Goal: Task Accomplishment & Management: Use online tool/utility

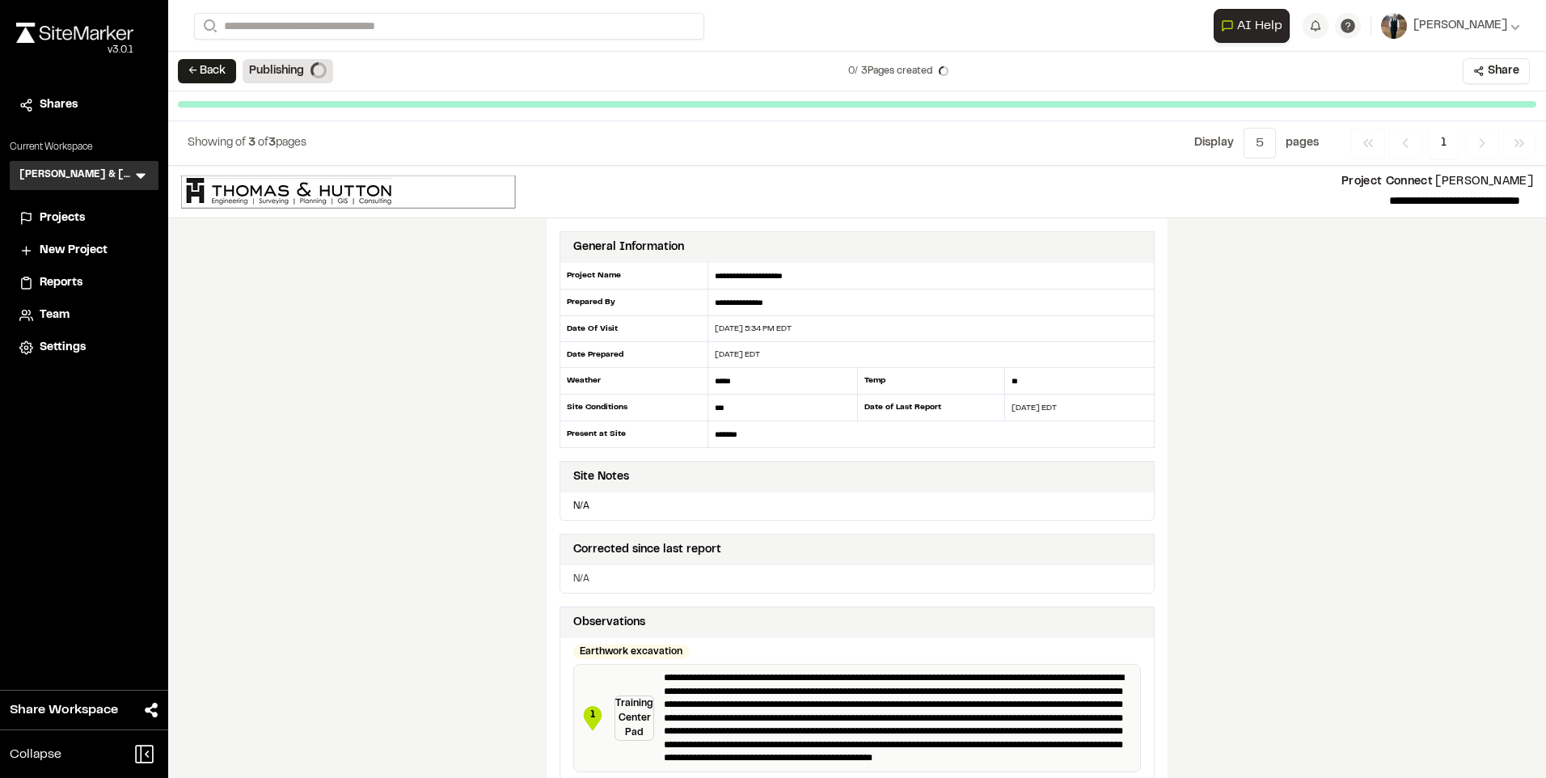
click at [83, 215] on span "Projects" at bounding box center [62, 218] width 45 height 18
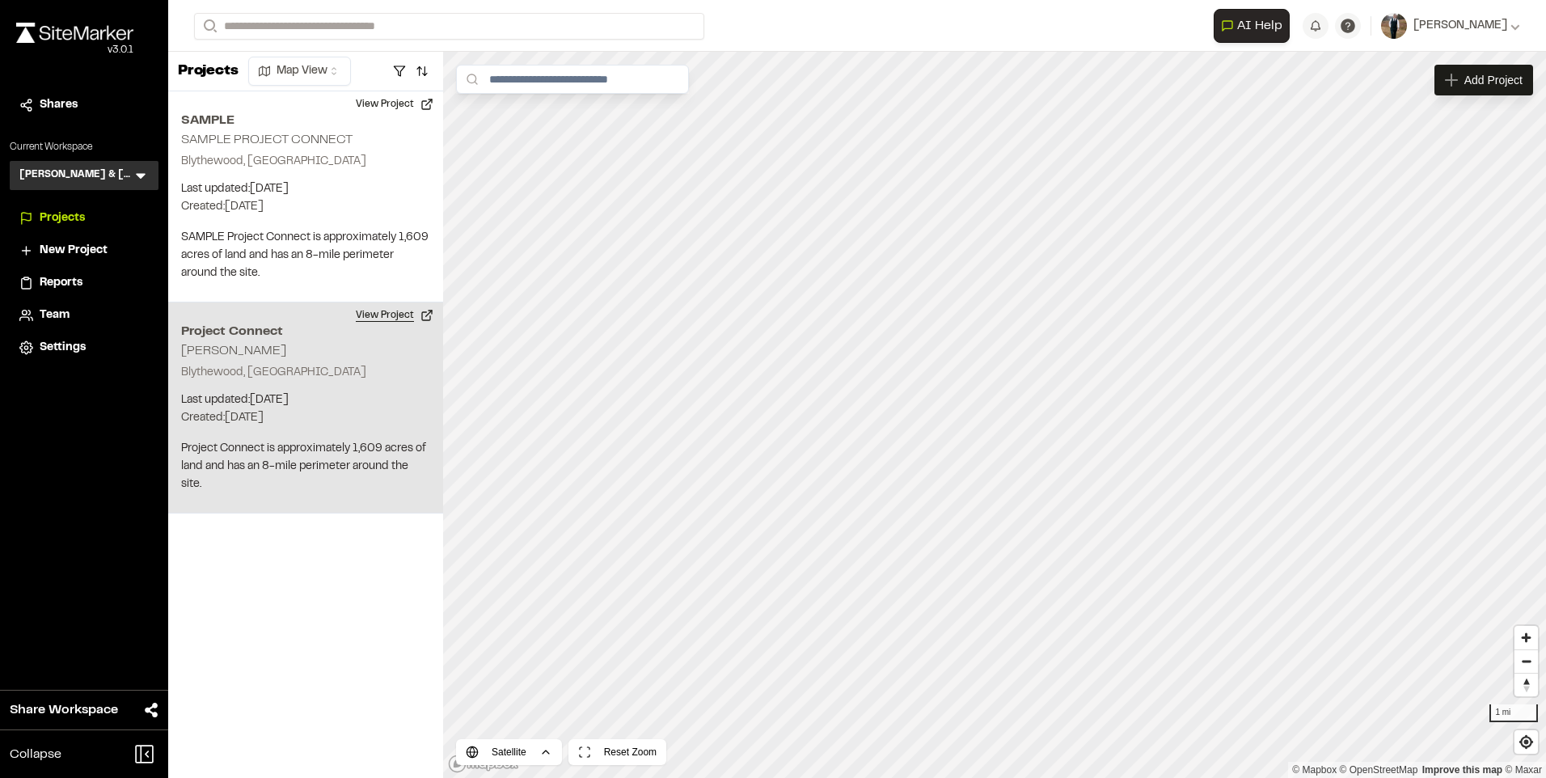
click at [388, 313] on button "View Project" at bounding box center [394, 315] width 97 height 26
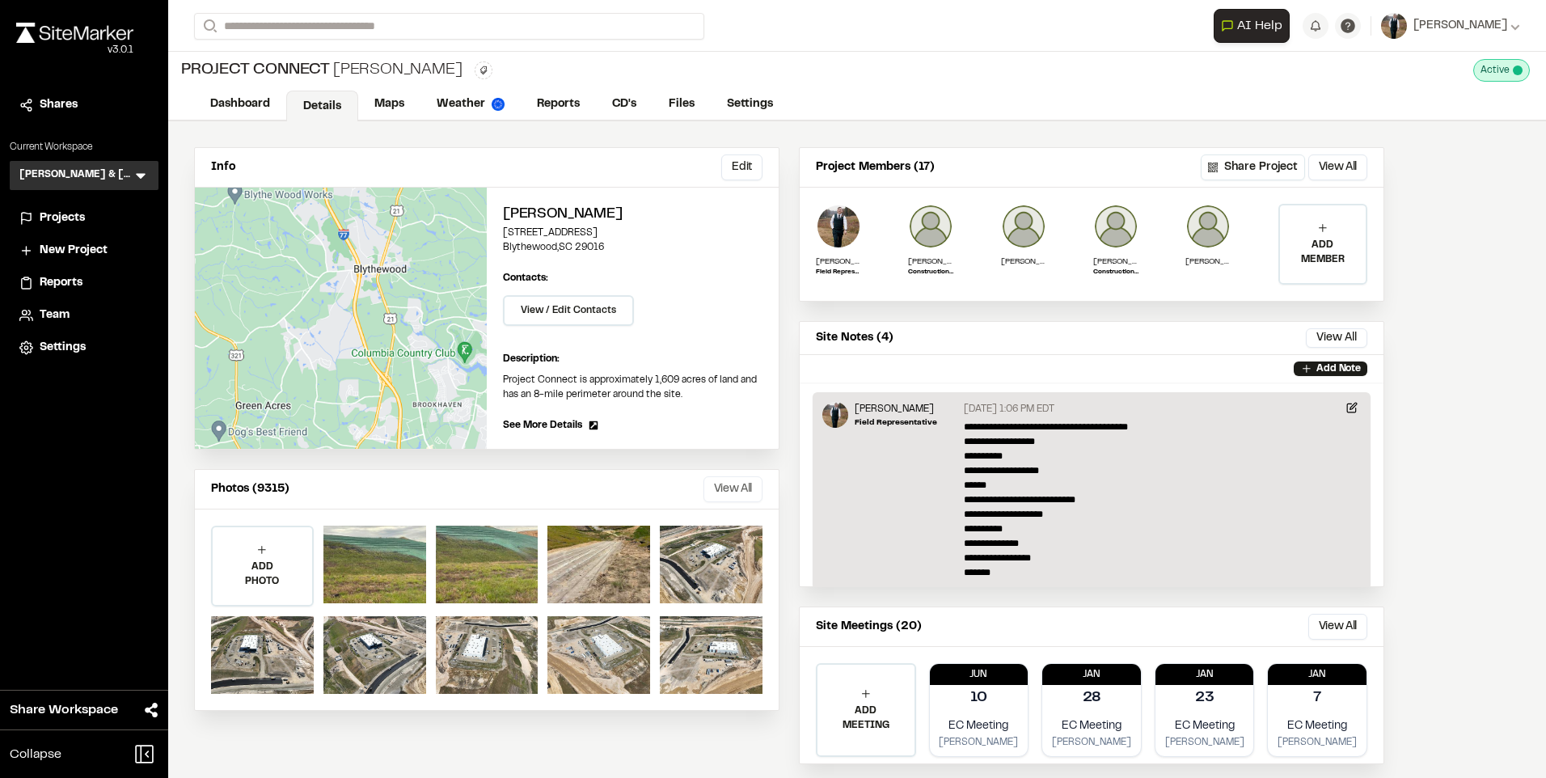
click at [728, 489] on button "View All" at bounding box center [733, 489] width 59 height 26
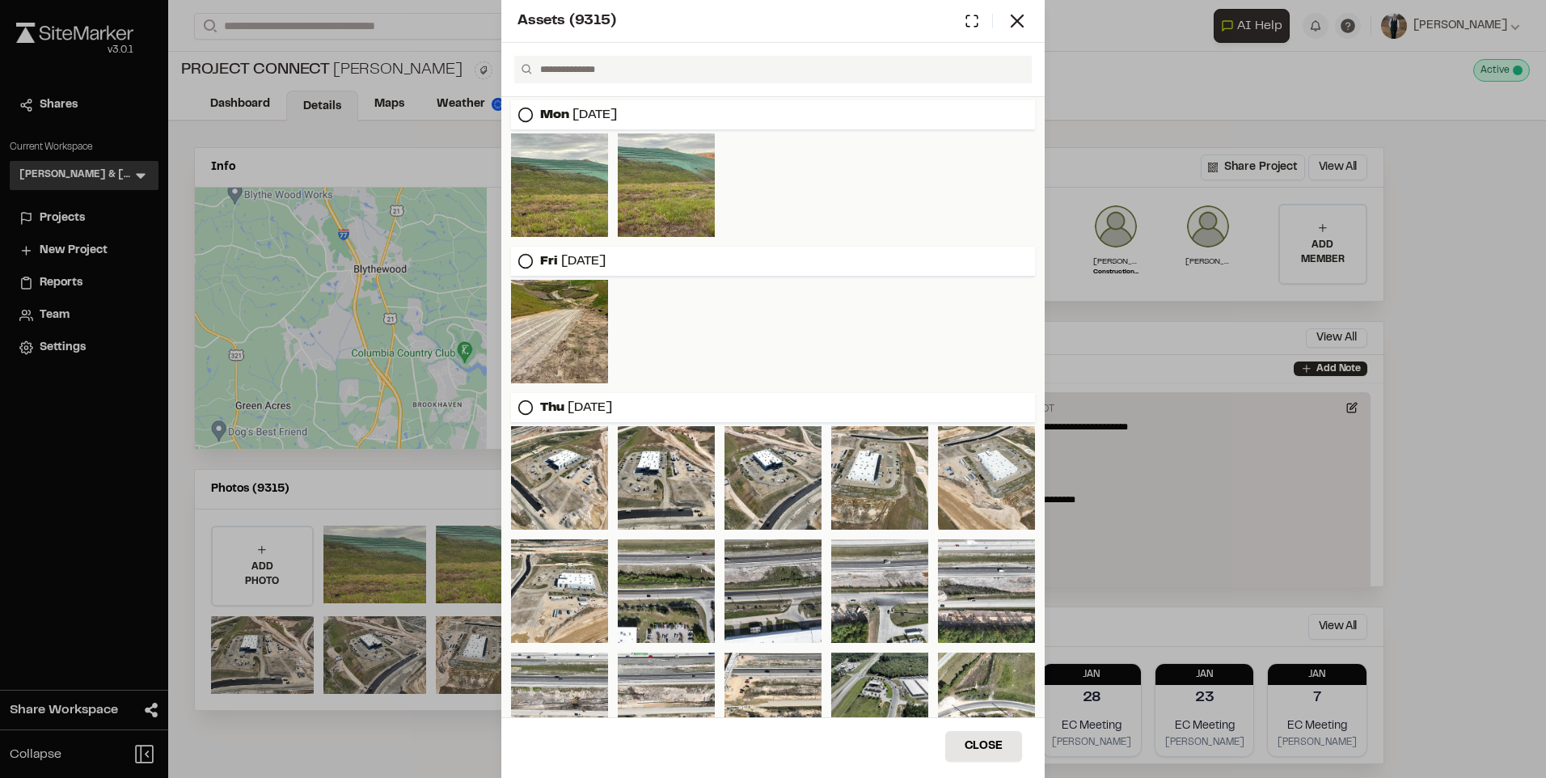
click at [645, 84] on div at bounding box center [772, 70] width 543 height 54
click at [648, 75] on input "text" at bounding box center [780, 69] width 492 height 27
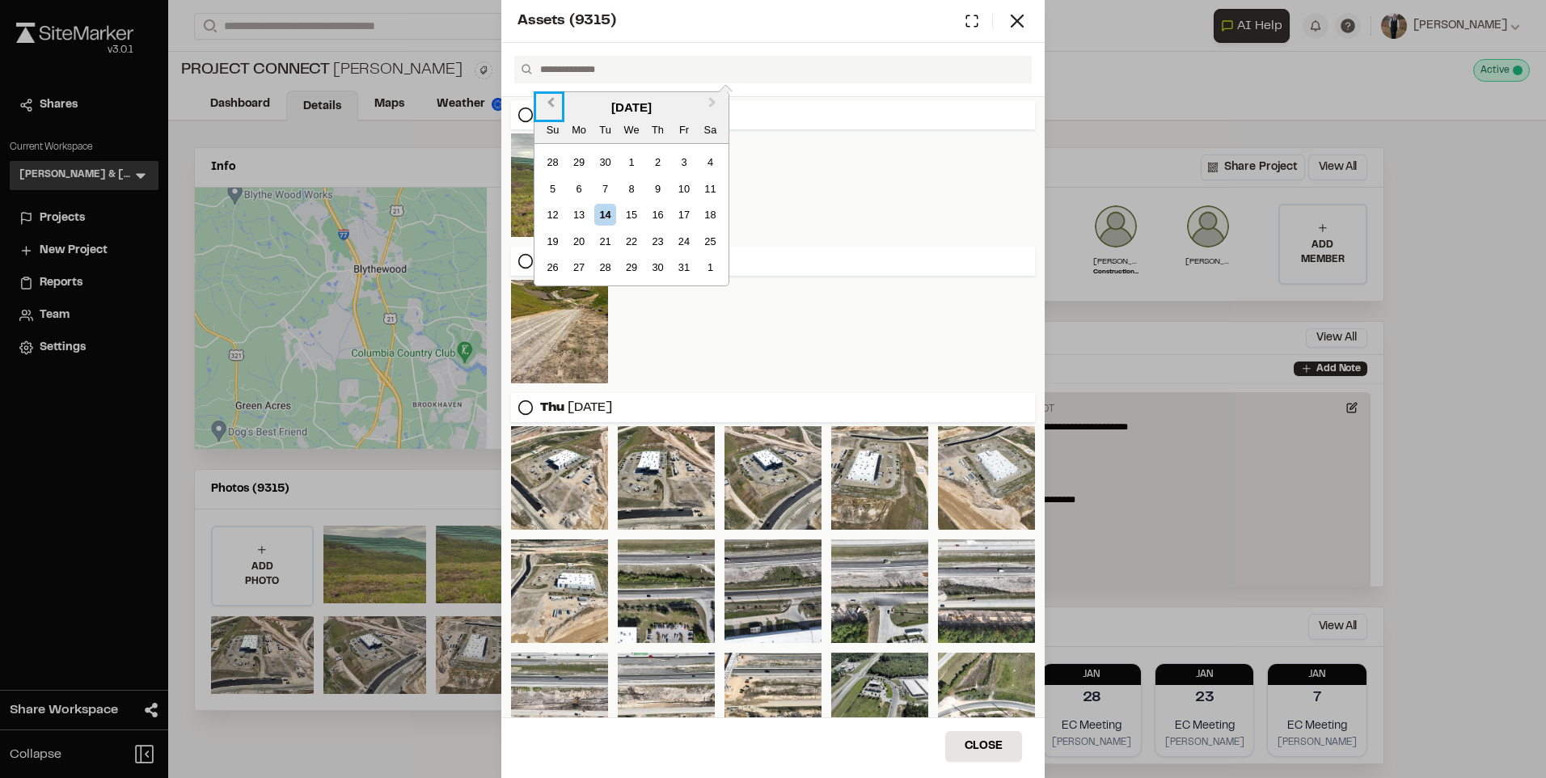
click at [541, 107] on button "Previous Month" at bounding box center [549, 107] width 26 height 26
click at [545, 108] on button "Previous Month" at bounding box center [549, 107] width 26 height 26
click at [551, 163] on div "1" at bounding box center [553, 162] width 22 height 22
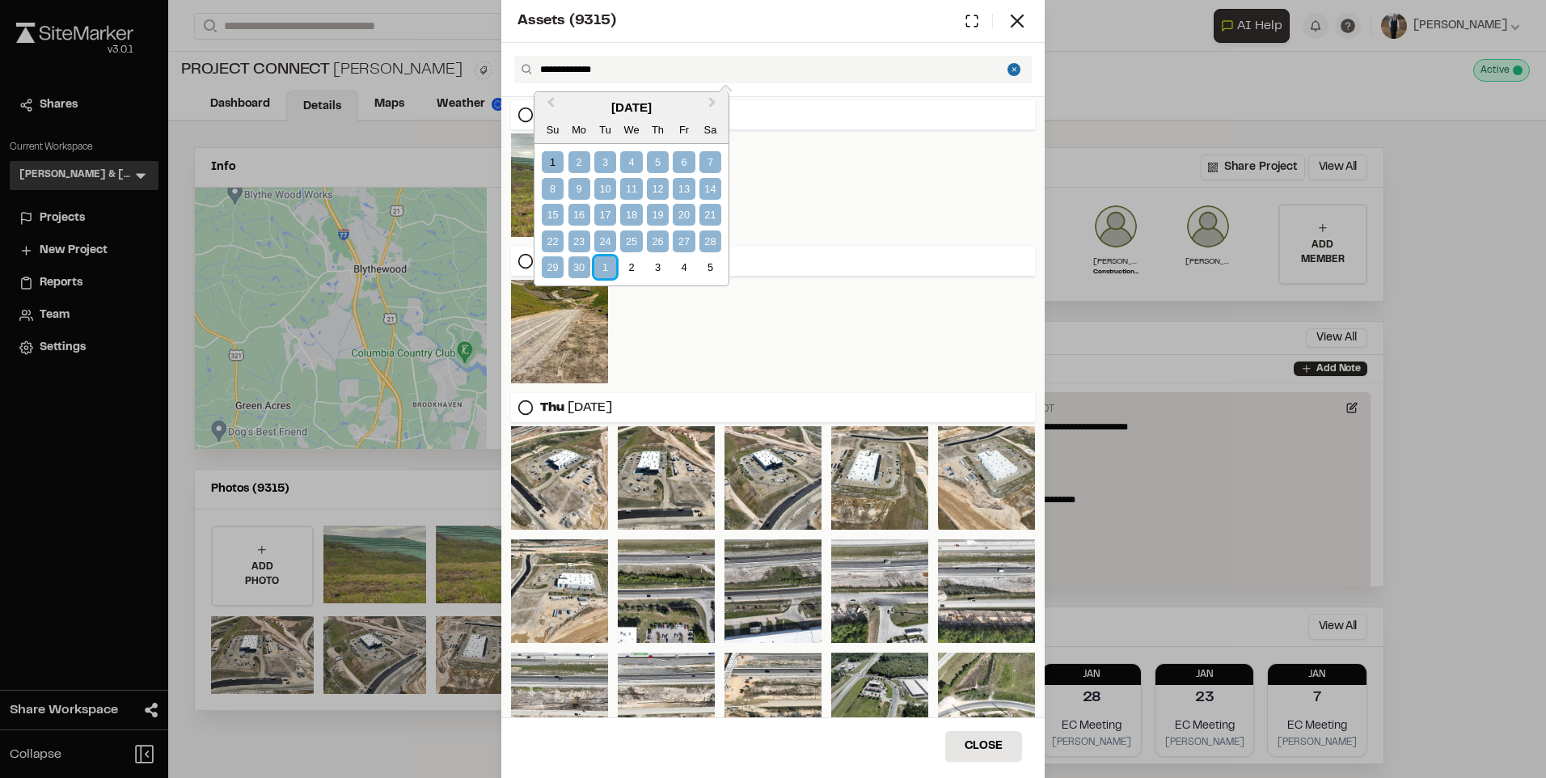
click at [600, 264] on div "1" at bounding box center [605, 267] width 22 height 22
type input "**********"
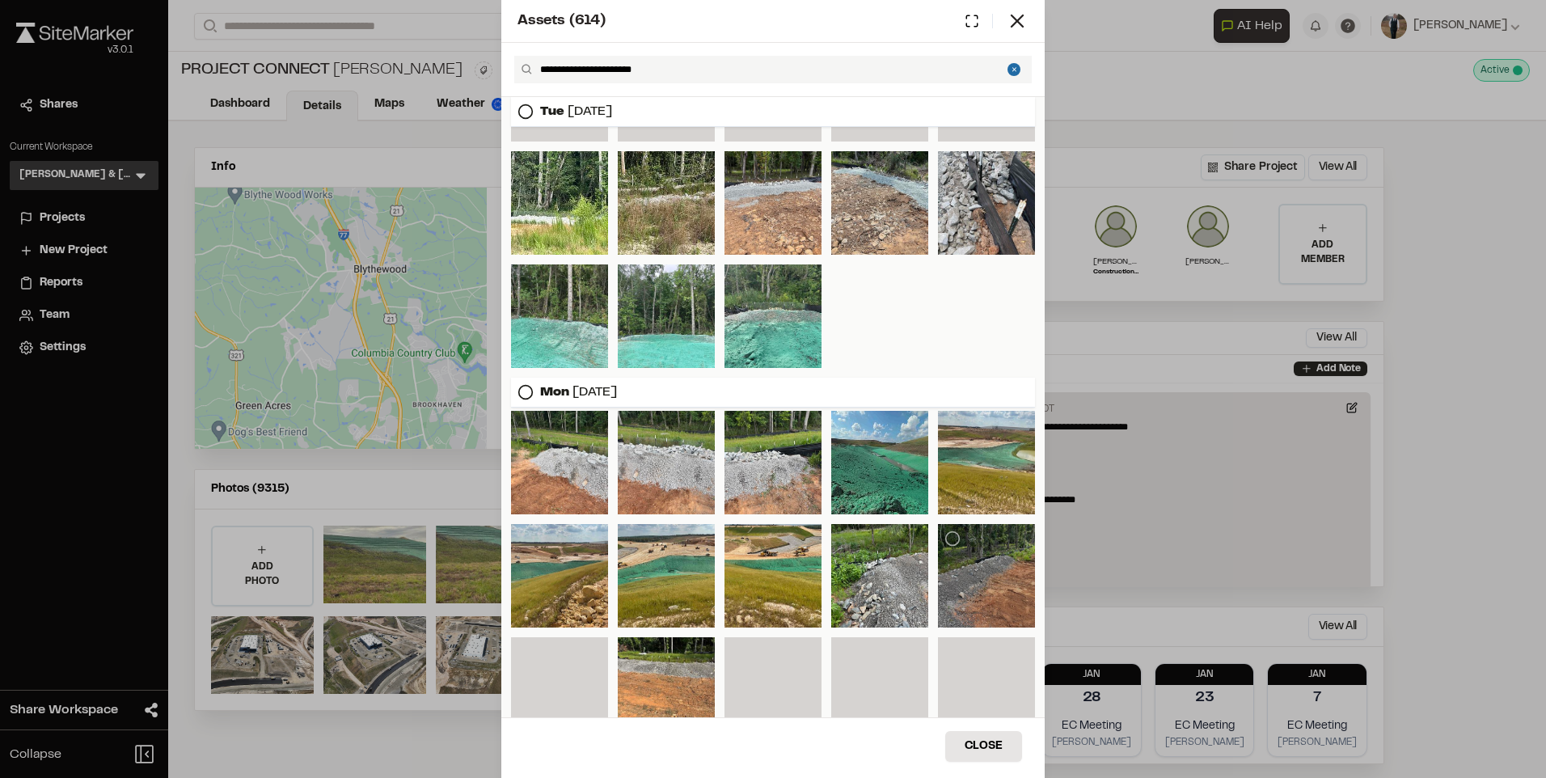
scroll to position [1193, 0]
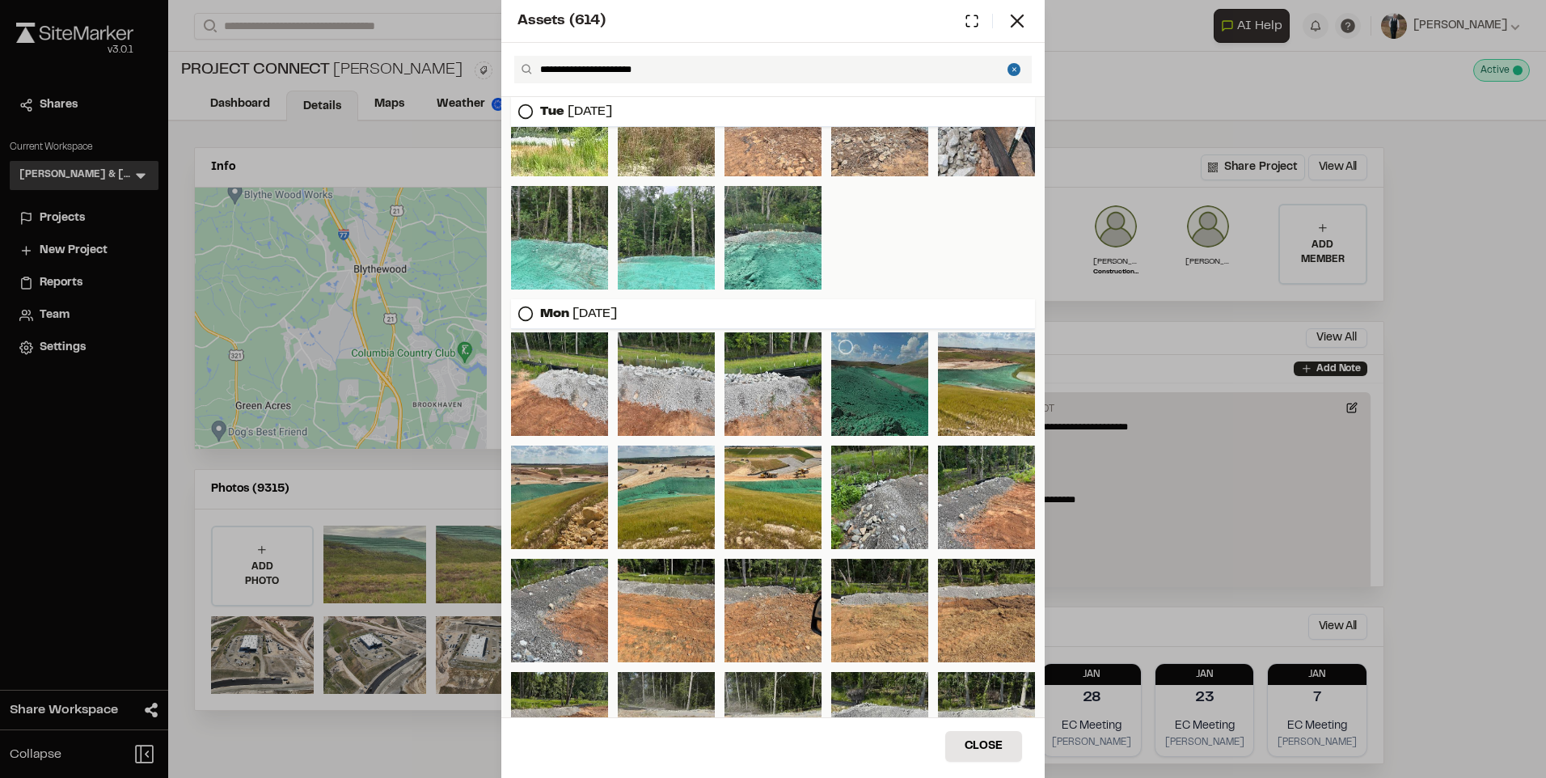
click at [866, 377] on div at bounding box center [879, 384] width 97 height 104
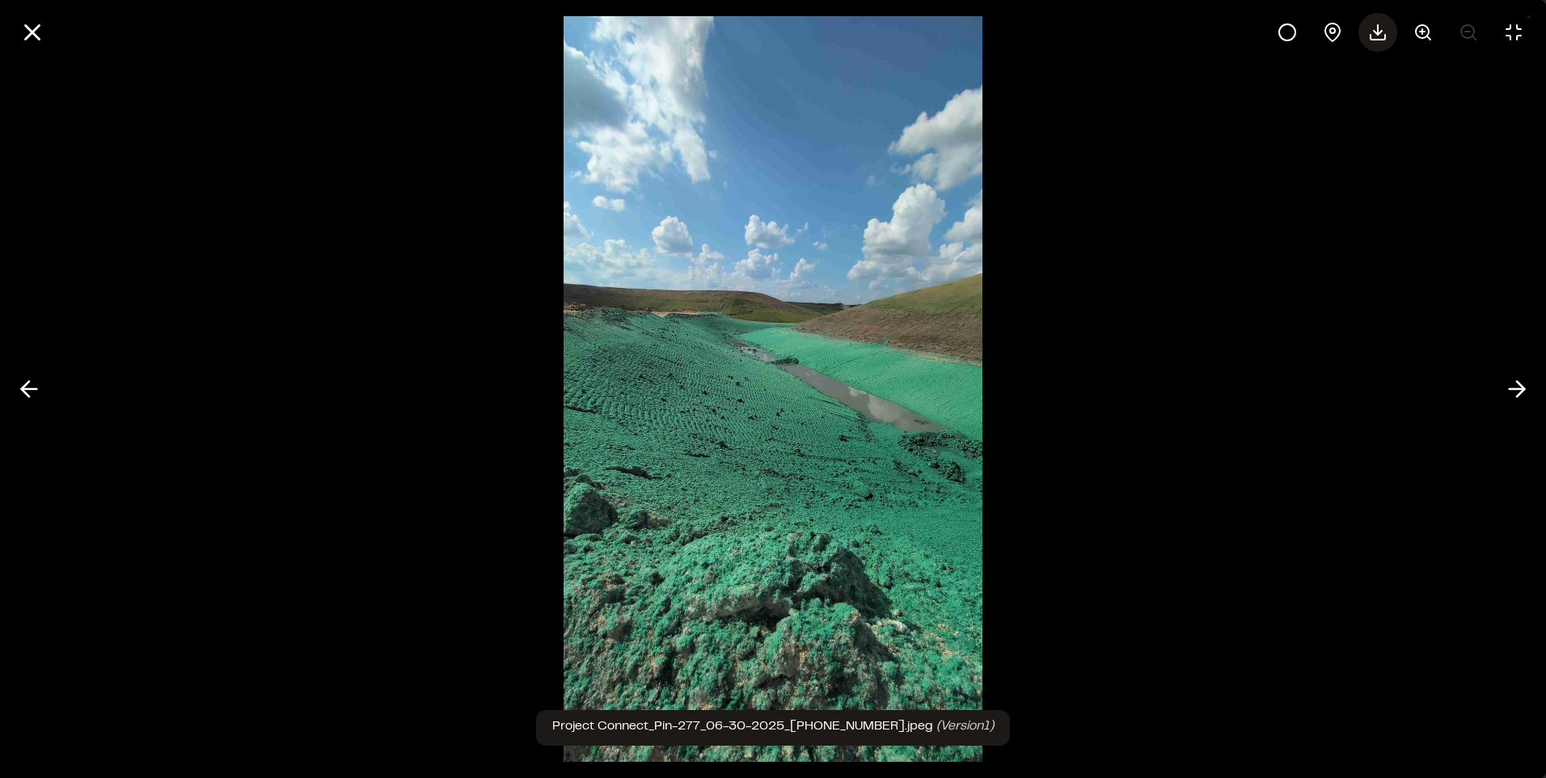
click at [1375, 33] on icon at bounding box center [1377, 32] width 19 height 19
click at [36, 33] on icon at bounding box center [32, 32] width 27 height 27
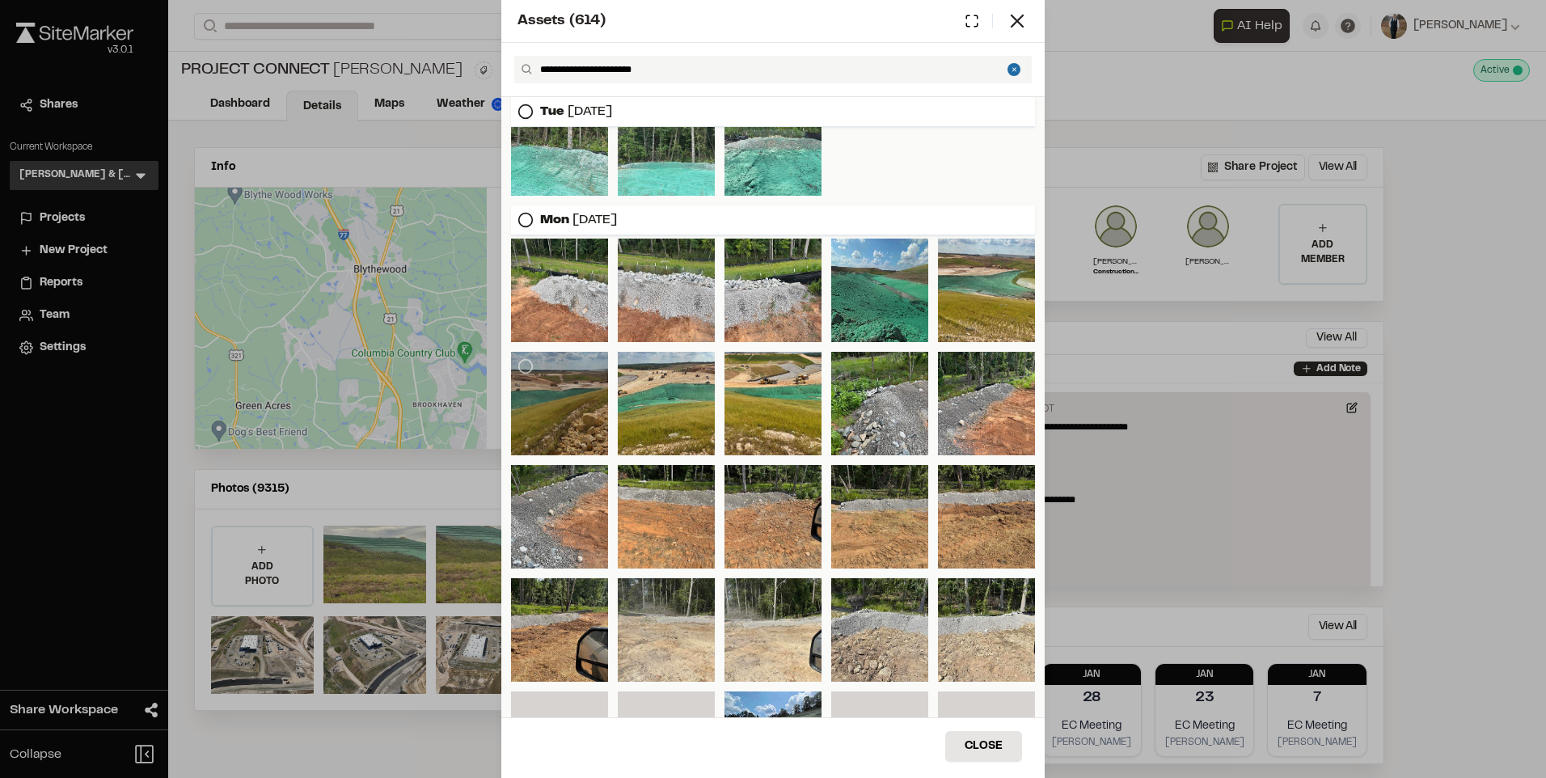
scroll to position [1354, 0]
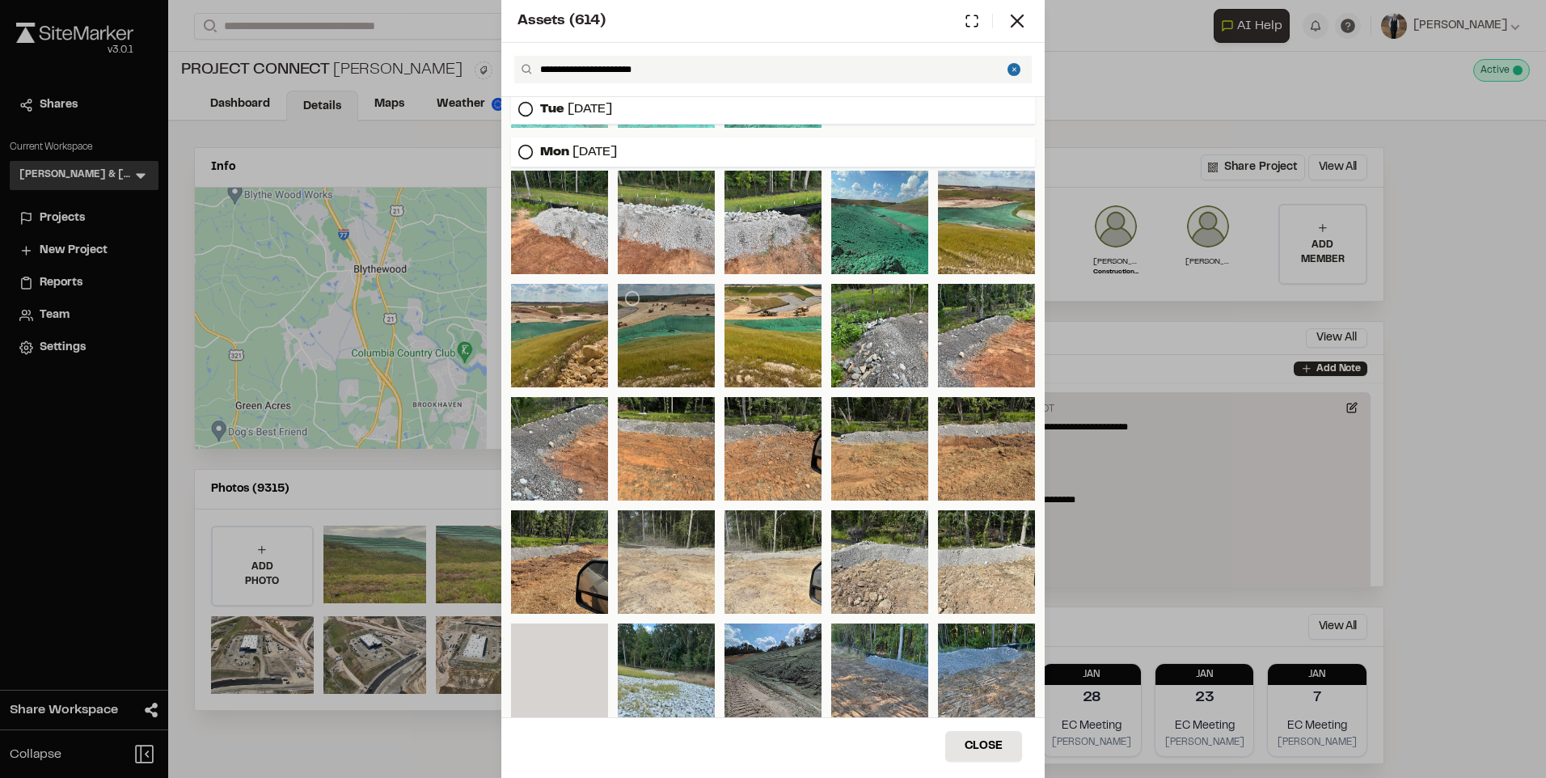
click at [672, 339] on div at bounding box center [666, 336] width 97 height 104
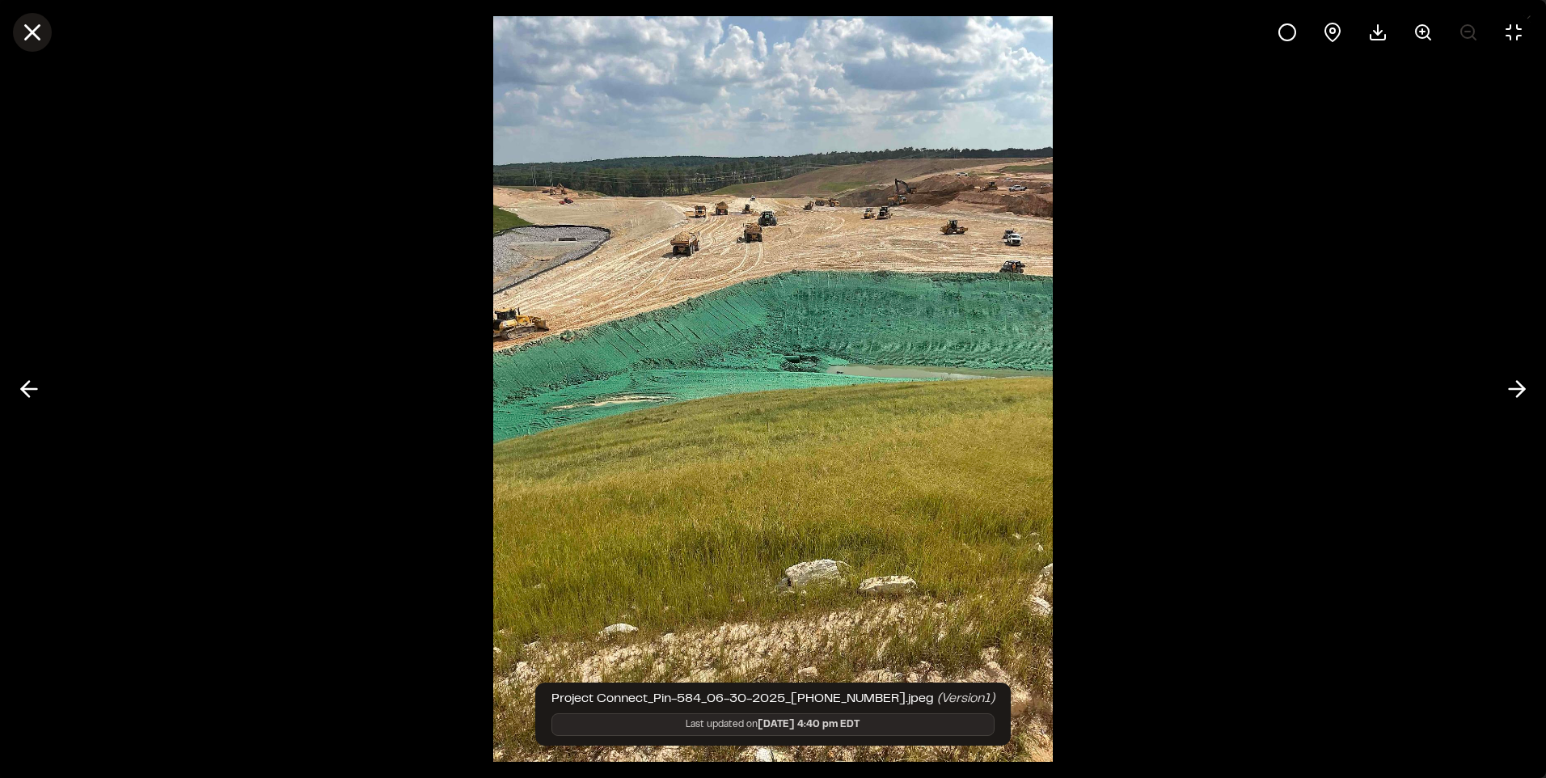
click at [23, 38] on icon at bounding box center [32, 32] width 27 height 27
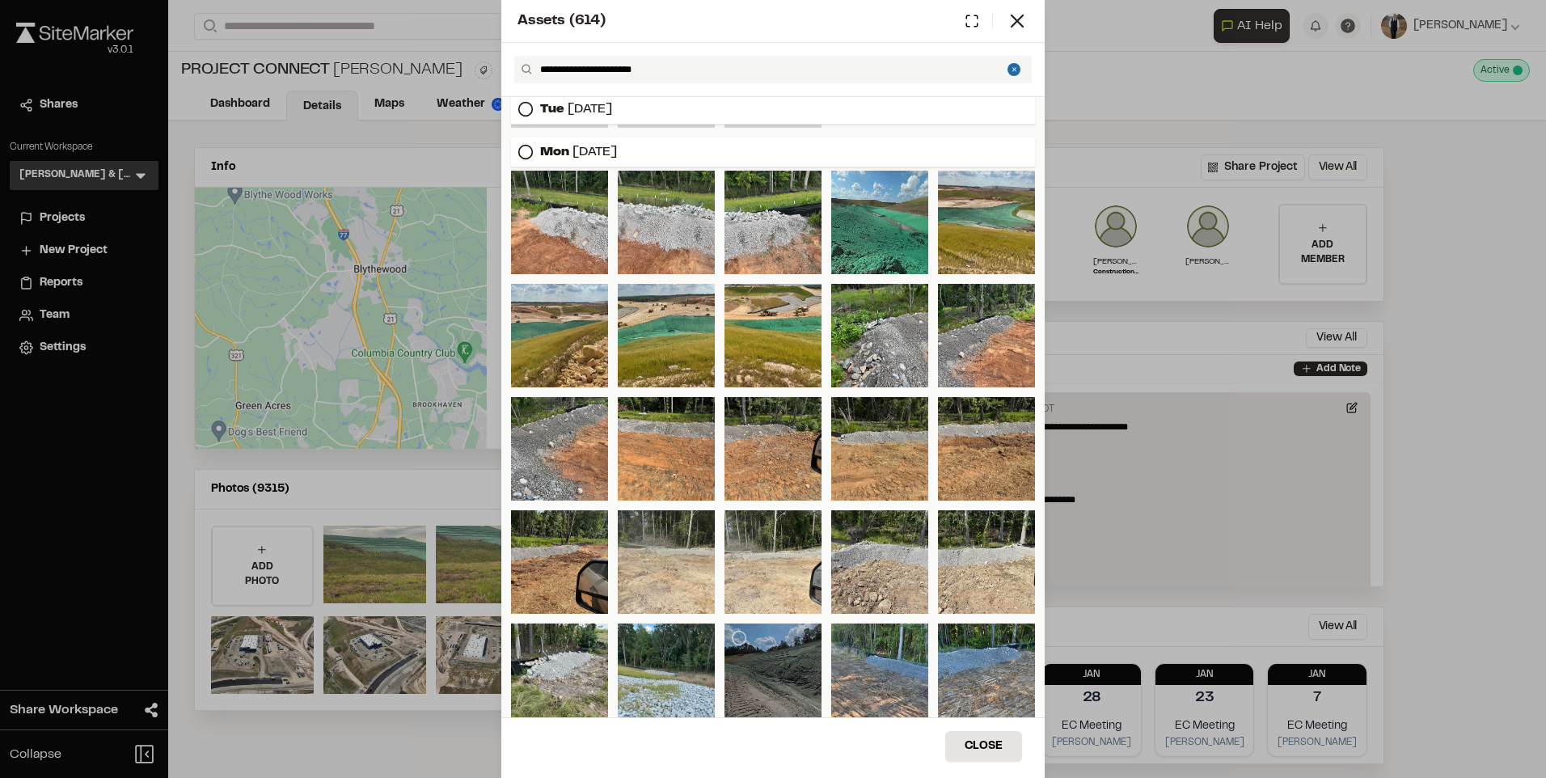
scroll to position [1516, 0]
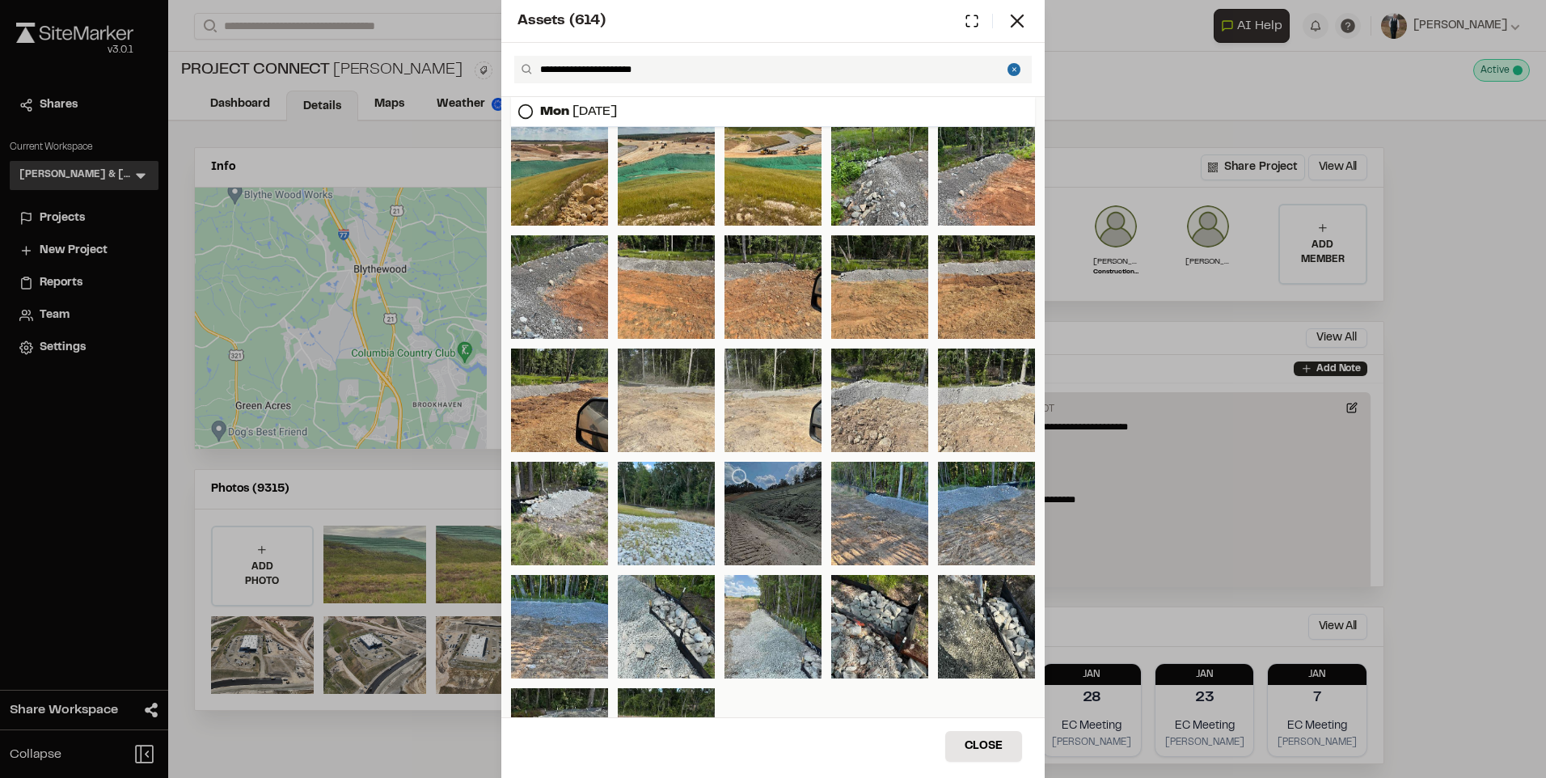
click at [765, 530] on div at bounding box center [773, 514] width 97 height 104
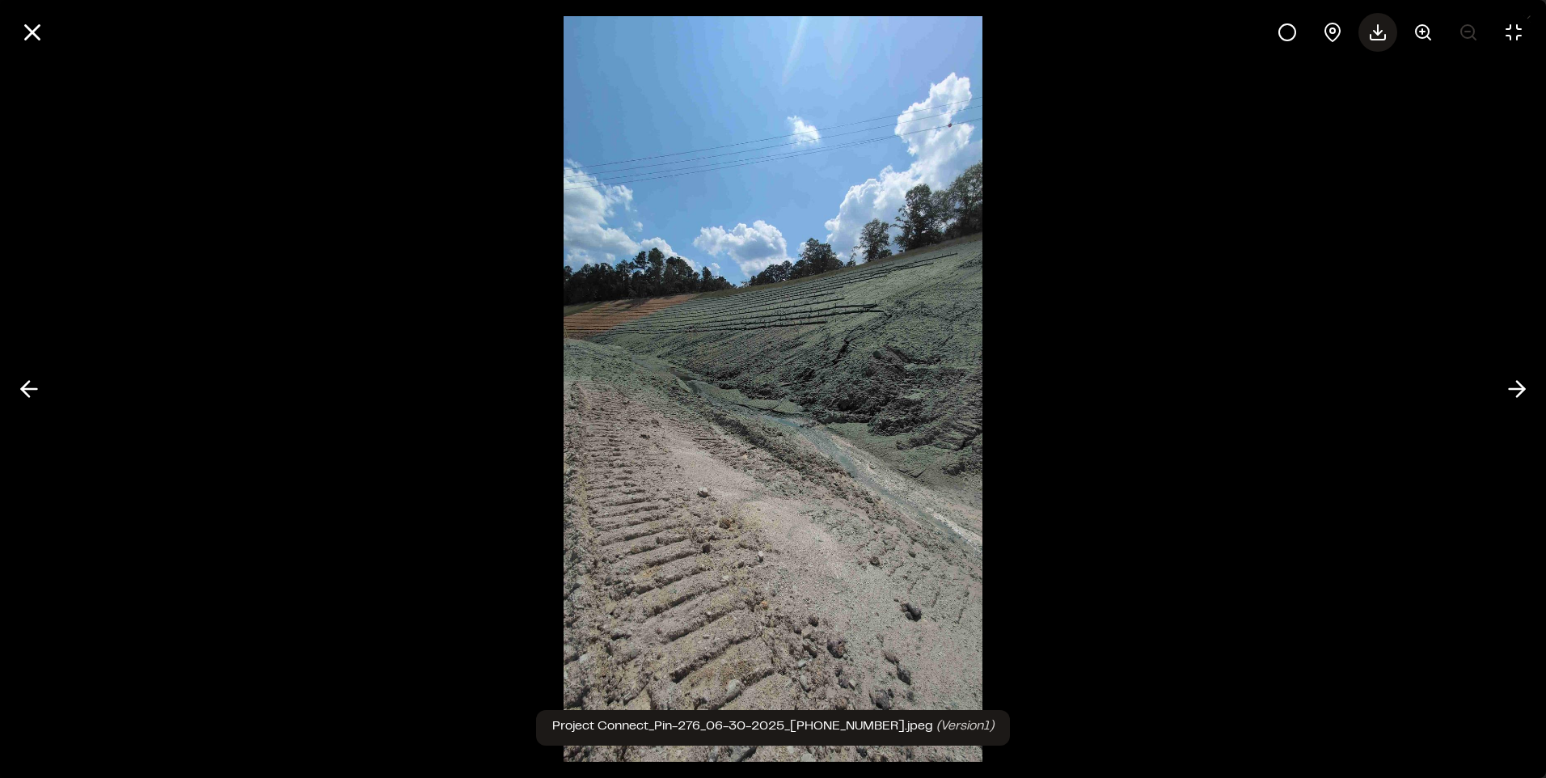
click at [1384, 37] on icon at bounding box center [1378, 37] width 15 height 5
click at [28, 38] on line at bounding box center [33, 33] width 14 height 14
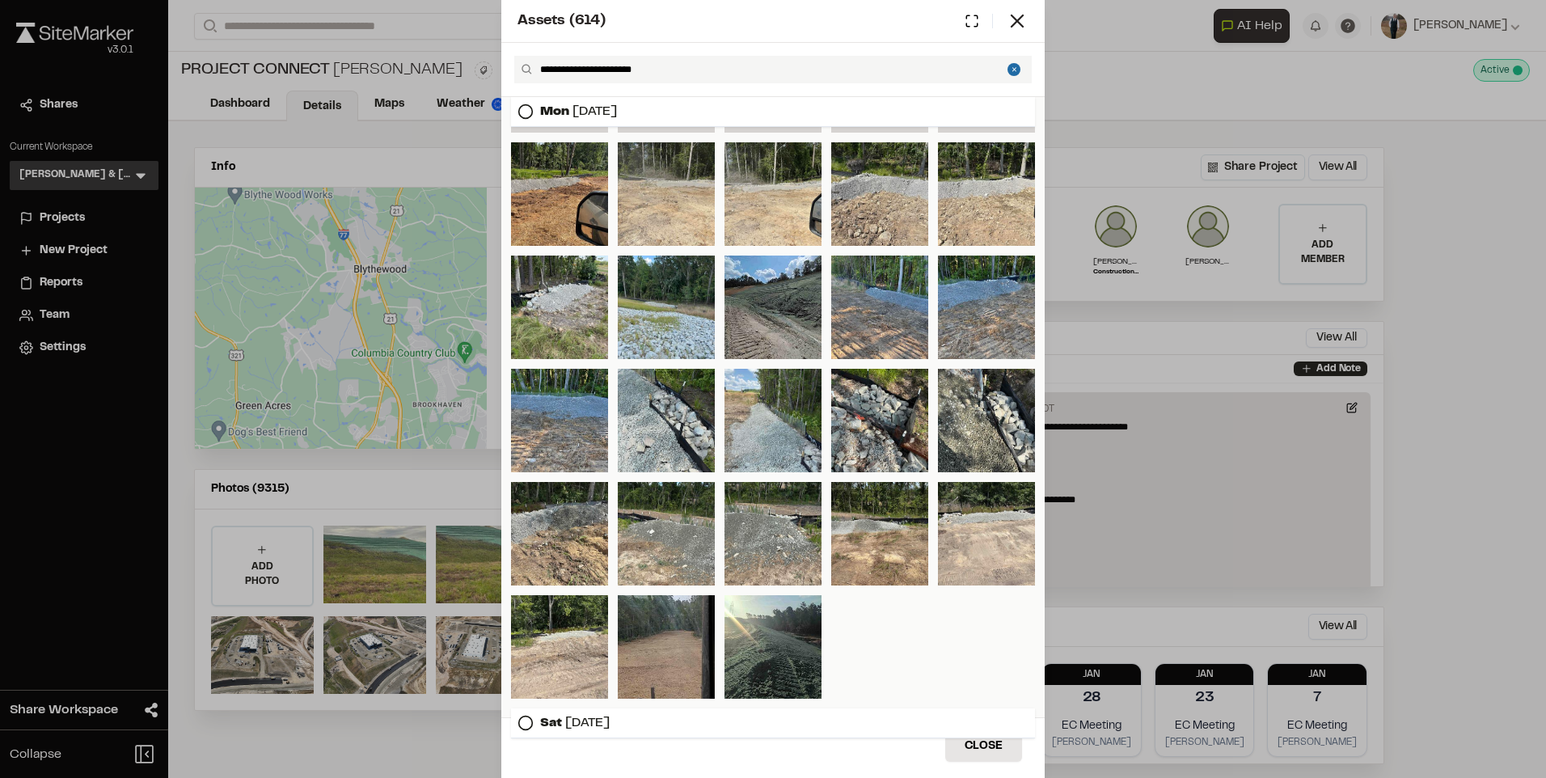
scroll to position [1798, 0]
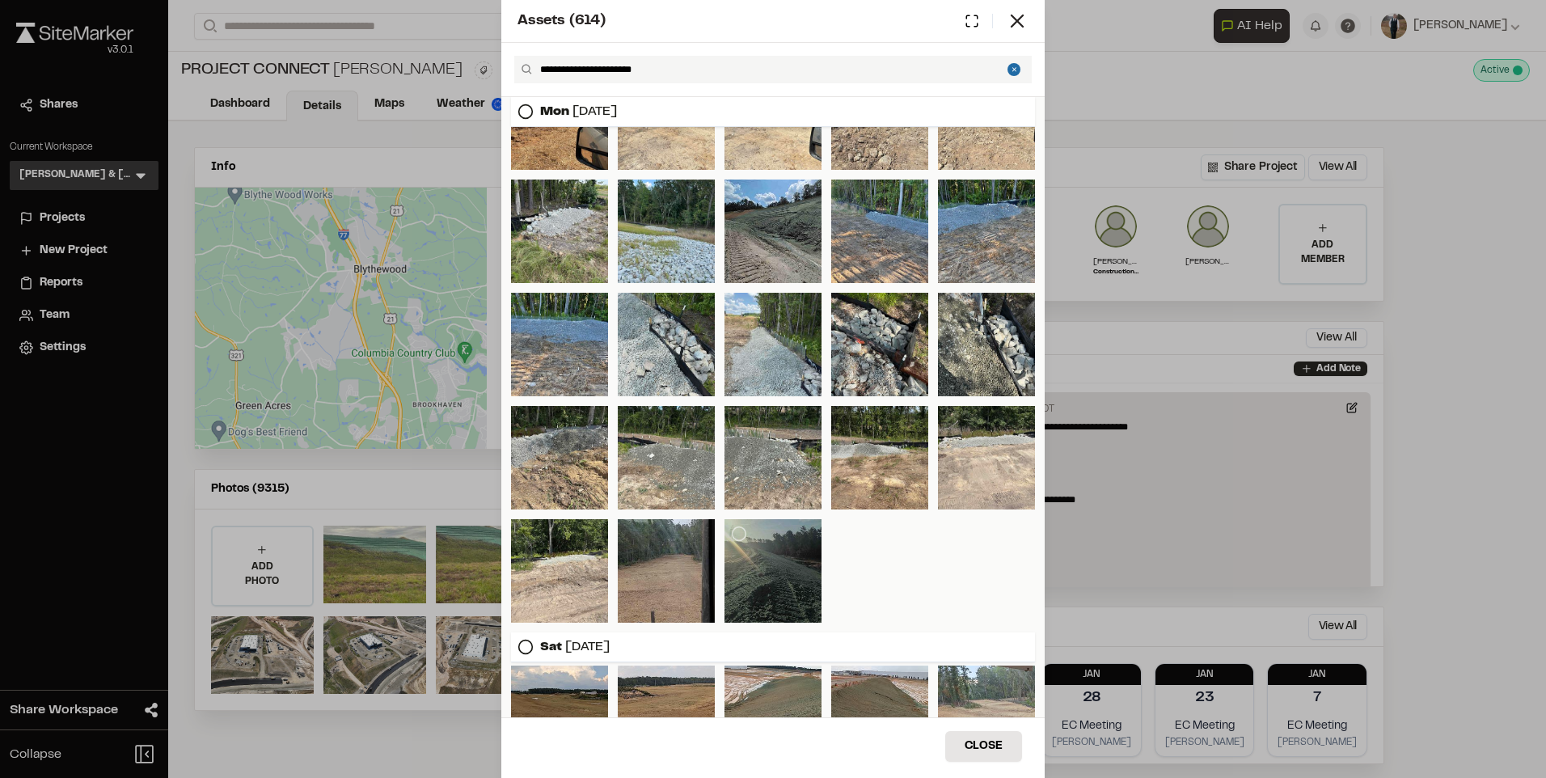
click at [788, 571] on div at bounding box center [773, 571] width 97 height 104
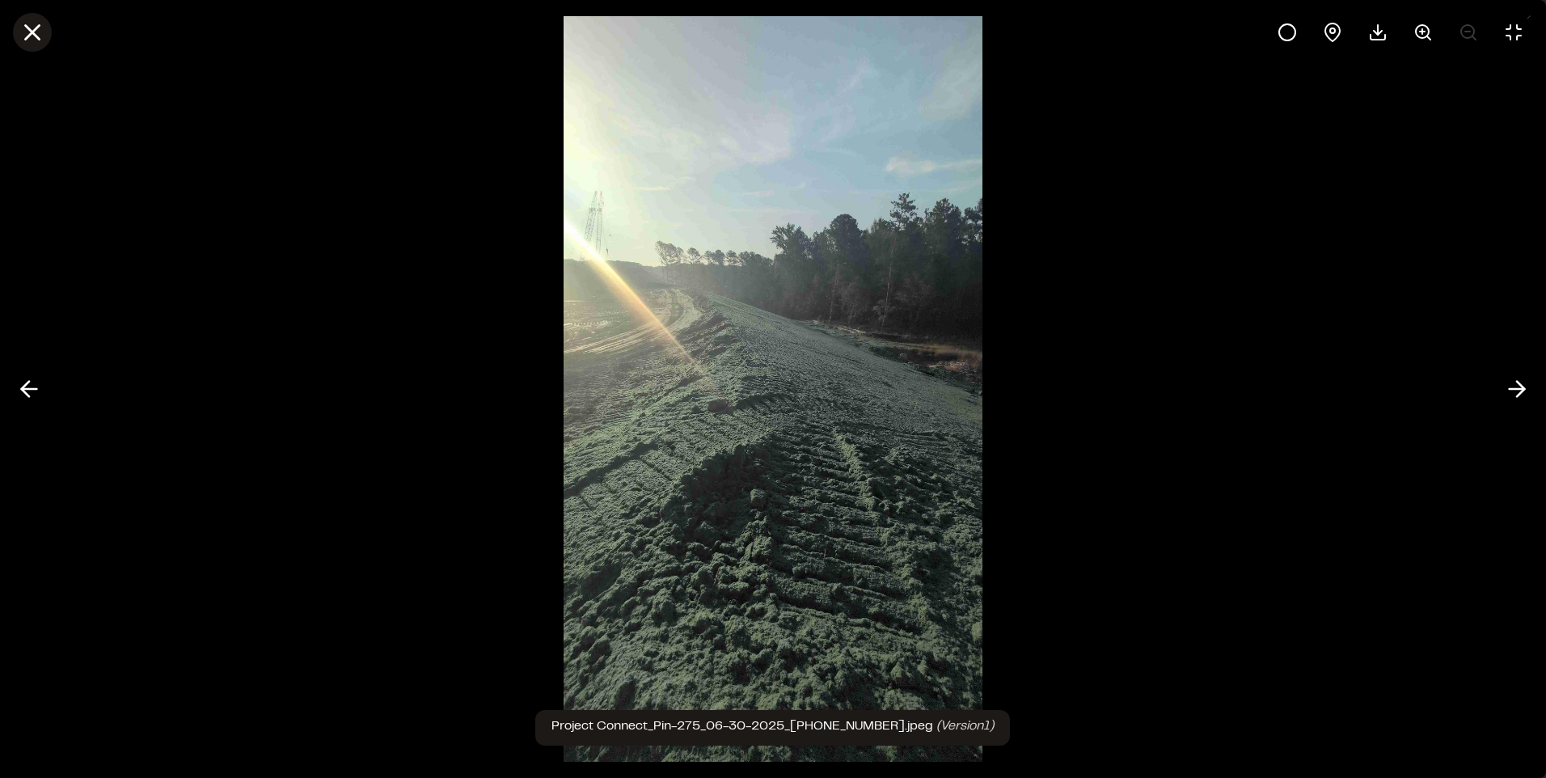
click at [40, 29] on icon at bounding box center [32, 32] width 27 height 27
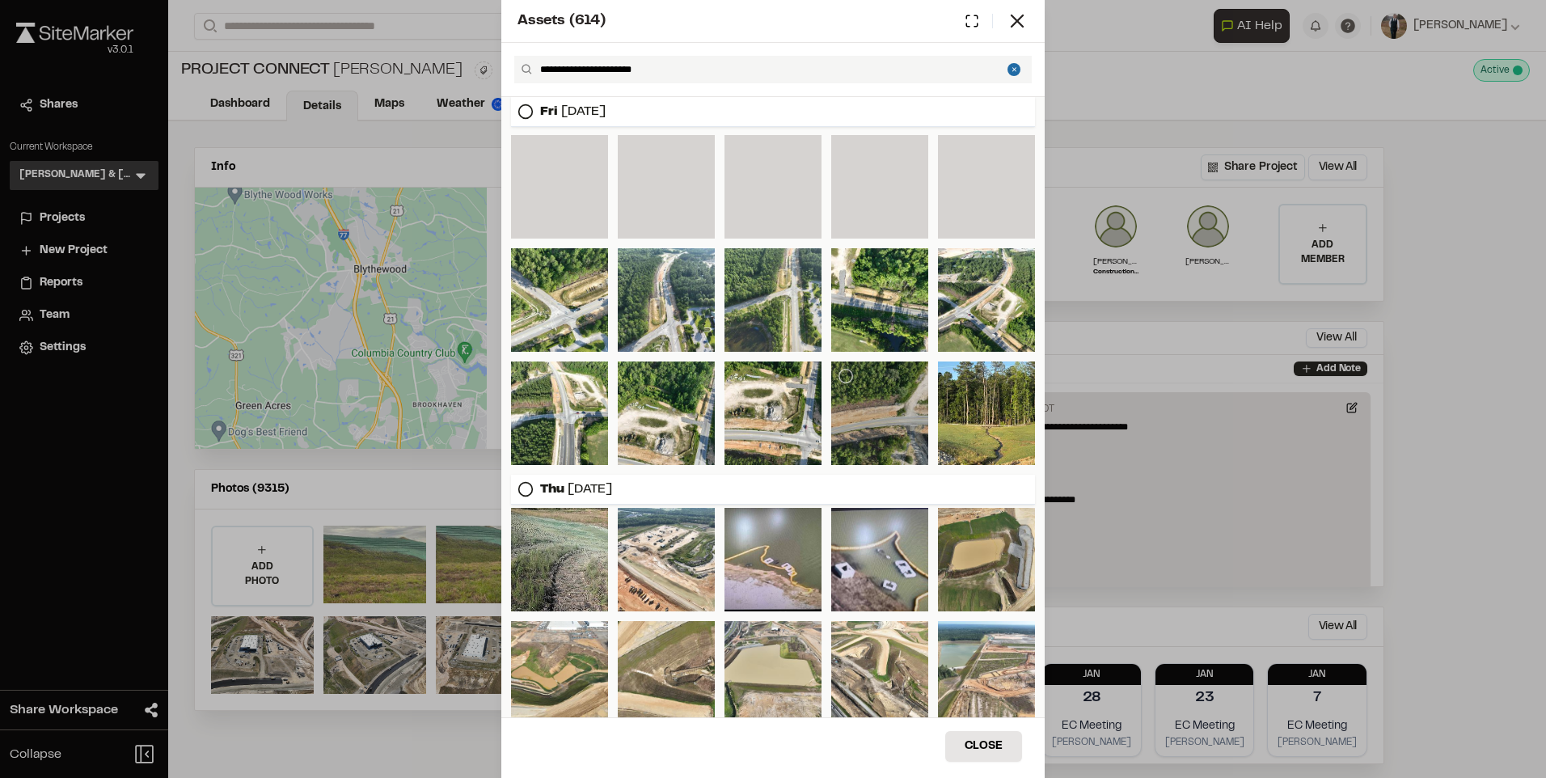
scroll to position [3623, 0]
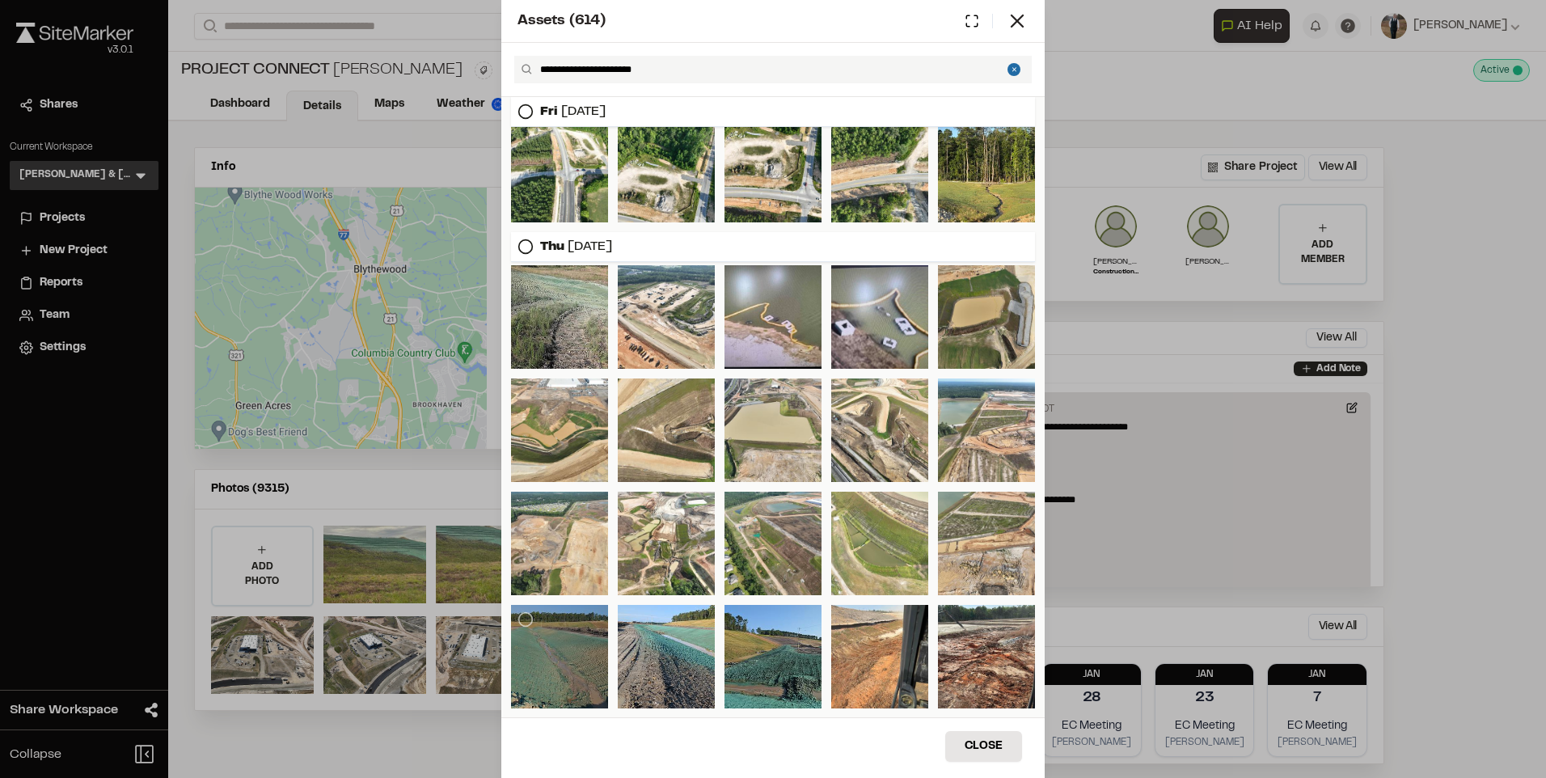
click at [563, 650] on div at bounding box center [559, 657] width 97 height 104
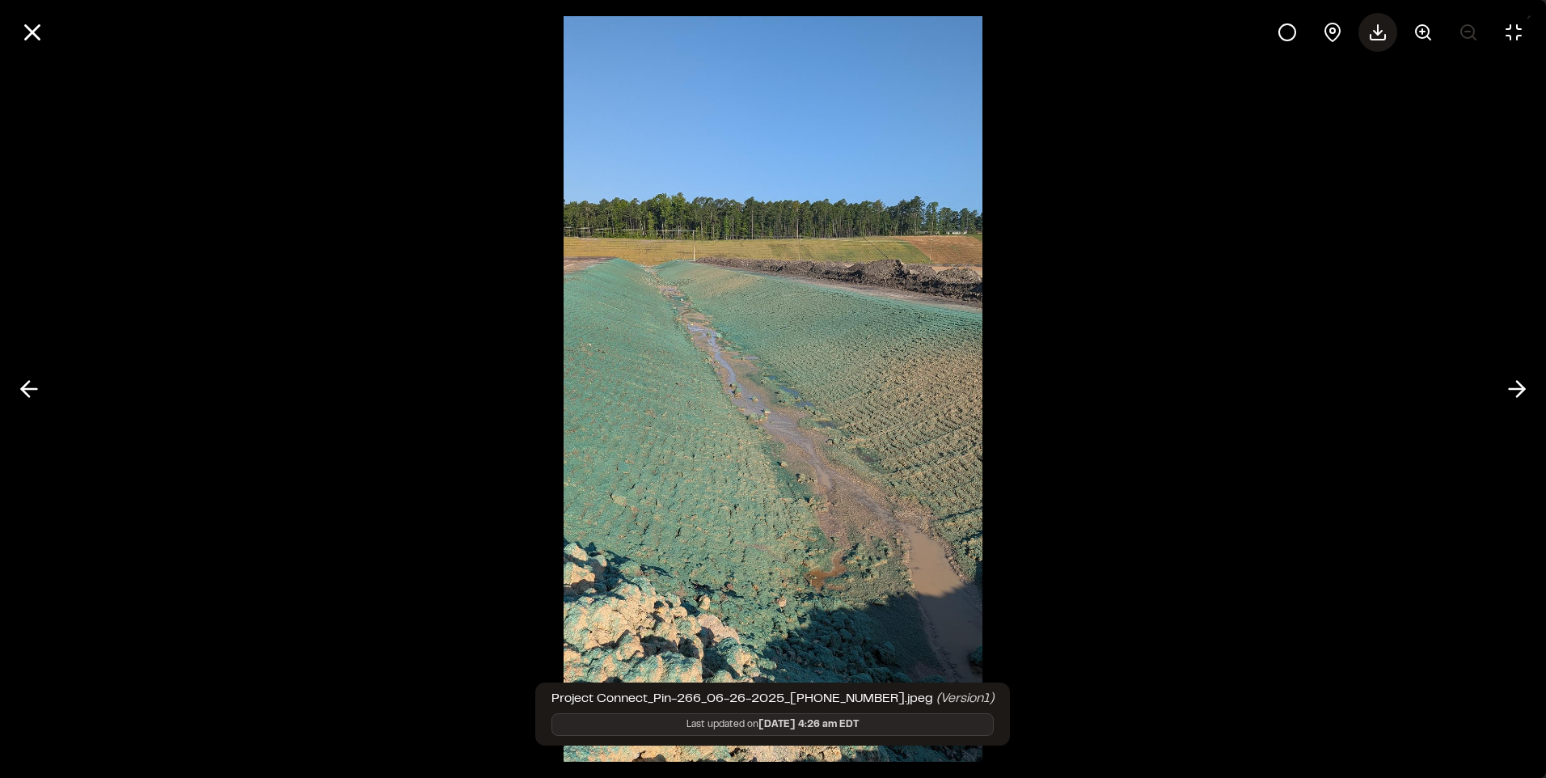
click at [1384, 32] on icon at bounding box center [1377, 32] width 19 height 19
drag, startPoint x: 37, startPoint y: 33, endPoint x: 161, endPoint y: 246, distance: 246.0
click at [37, 33] on icon at bounding box center [32, 32] width 27 height 27
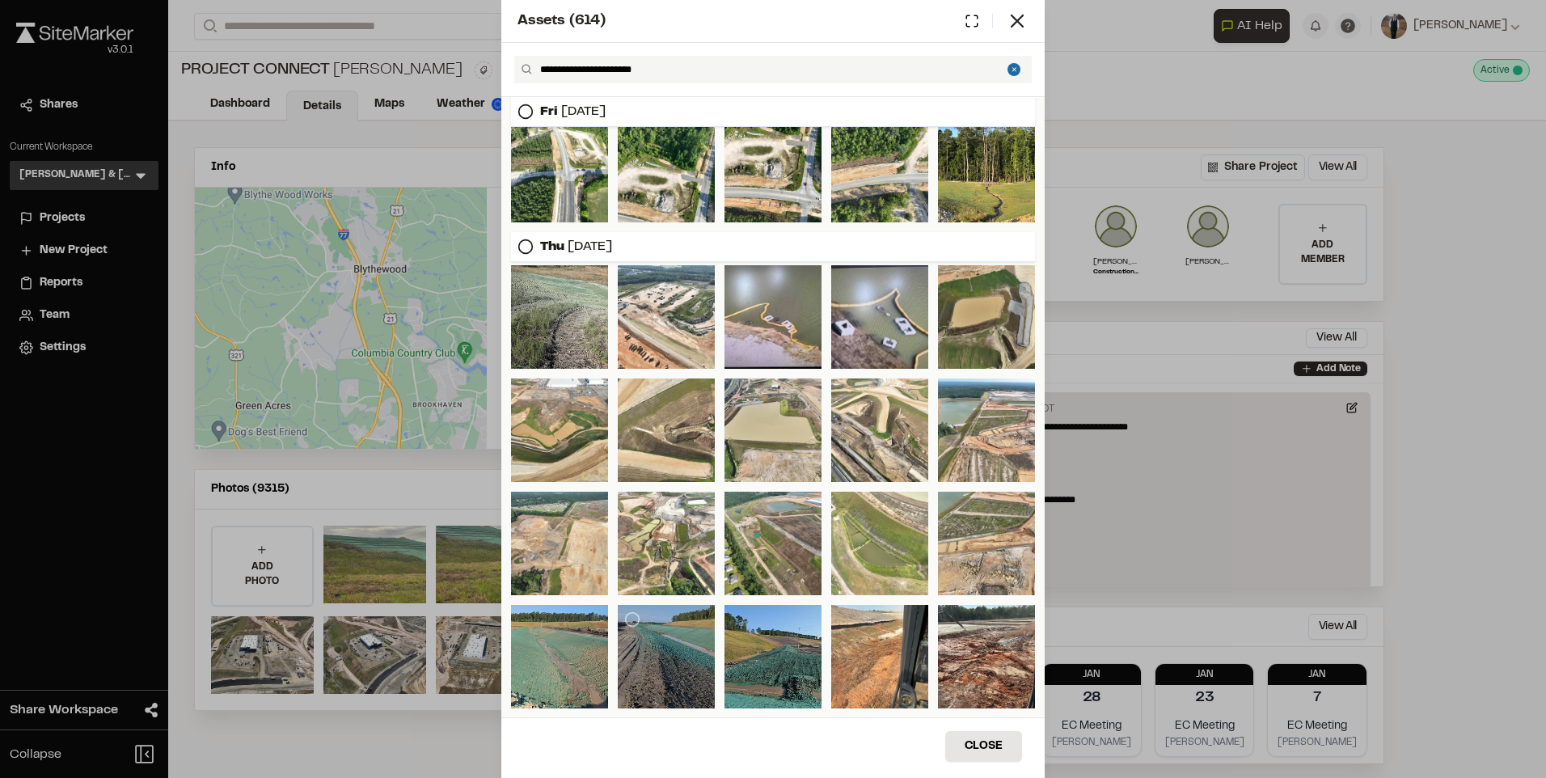
click at [653, 649] on div at bounding box center [666, 657] width 97 height 104
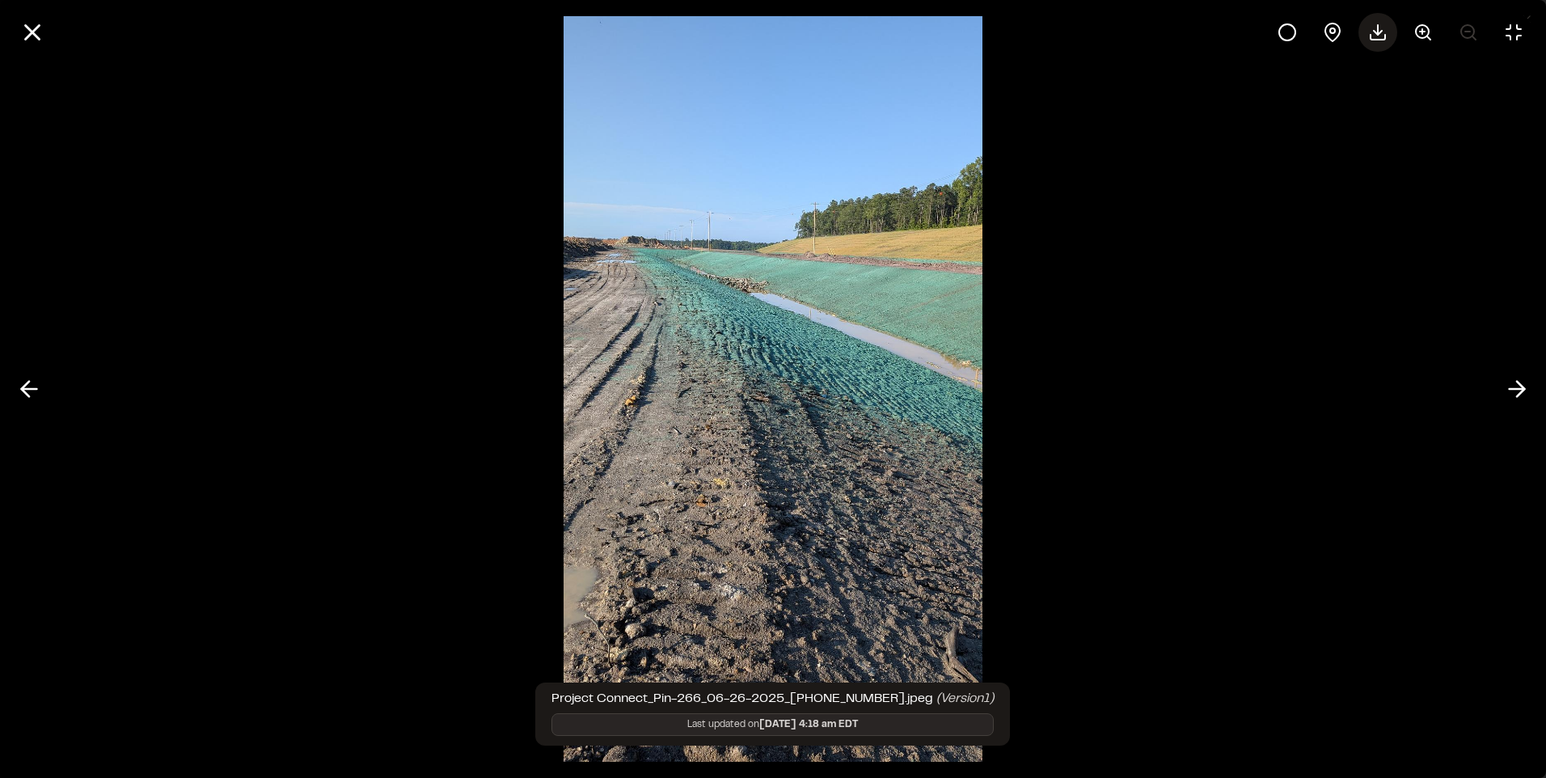
click at [1375, 35] on icon at bounding box center [1377, 32] width 19 height 19
click at [45, 40] on icon at bounding box center [32, 32] width 27 height 27
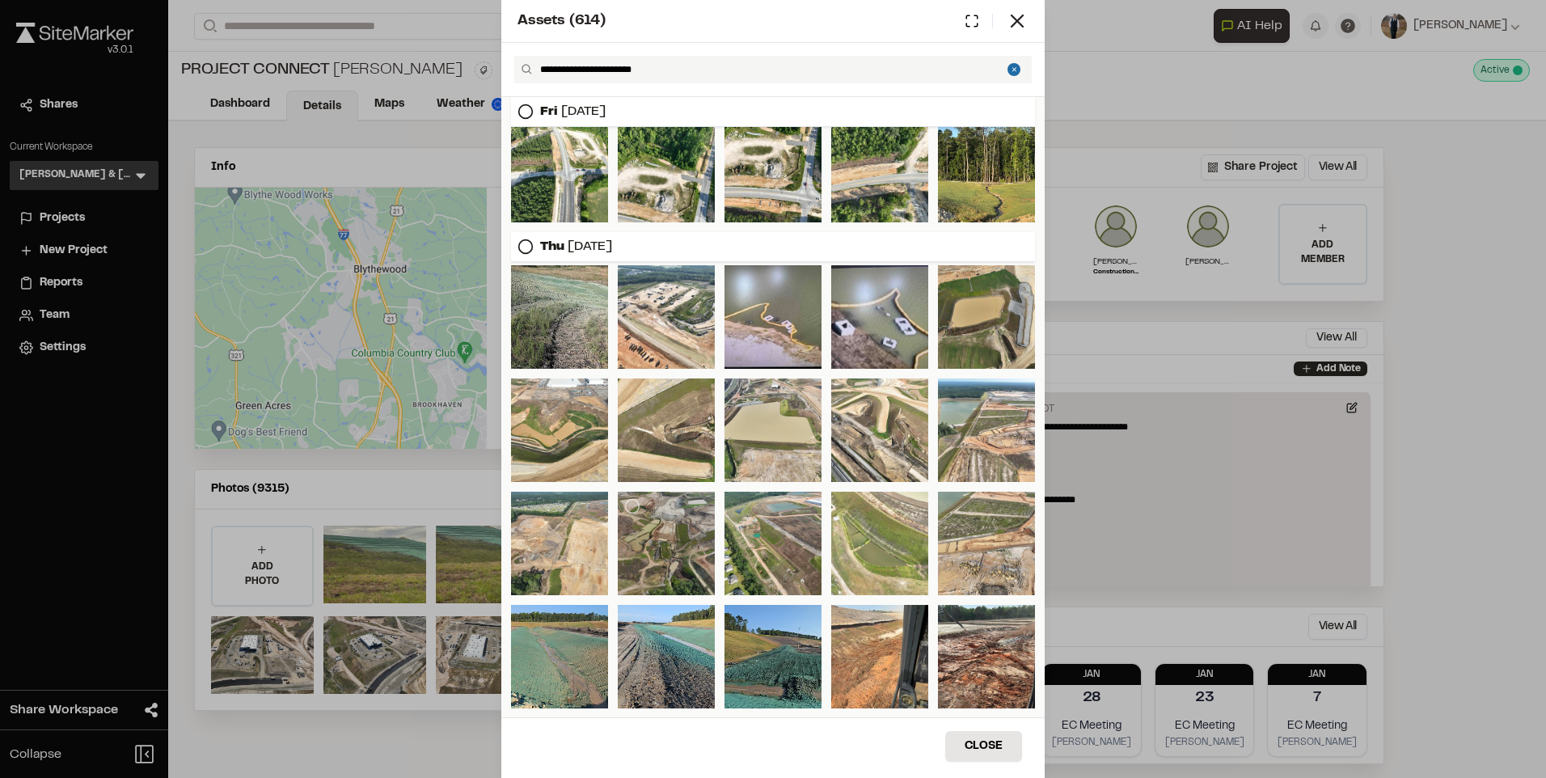
scroll to position [3704, 0]
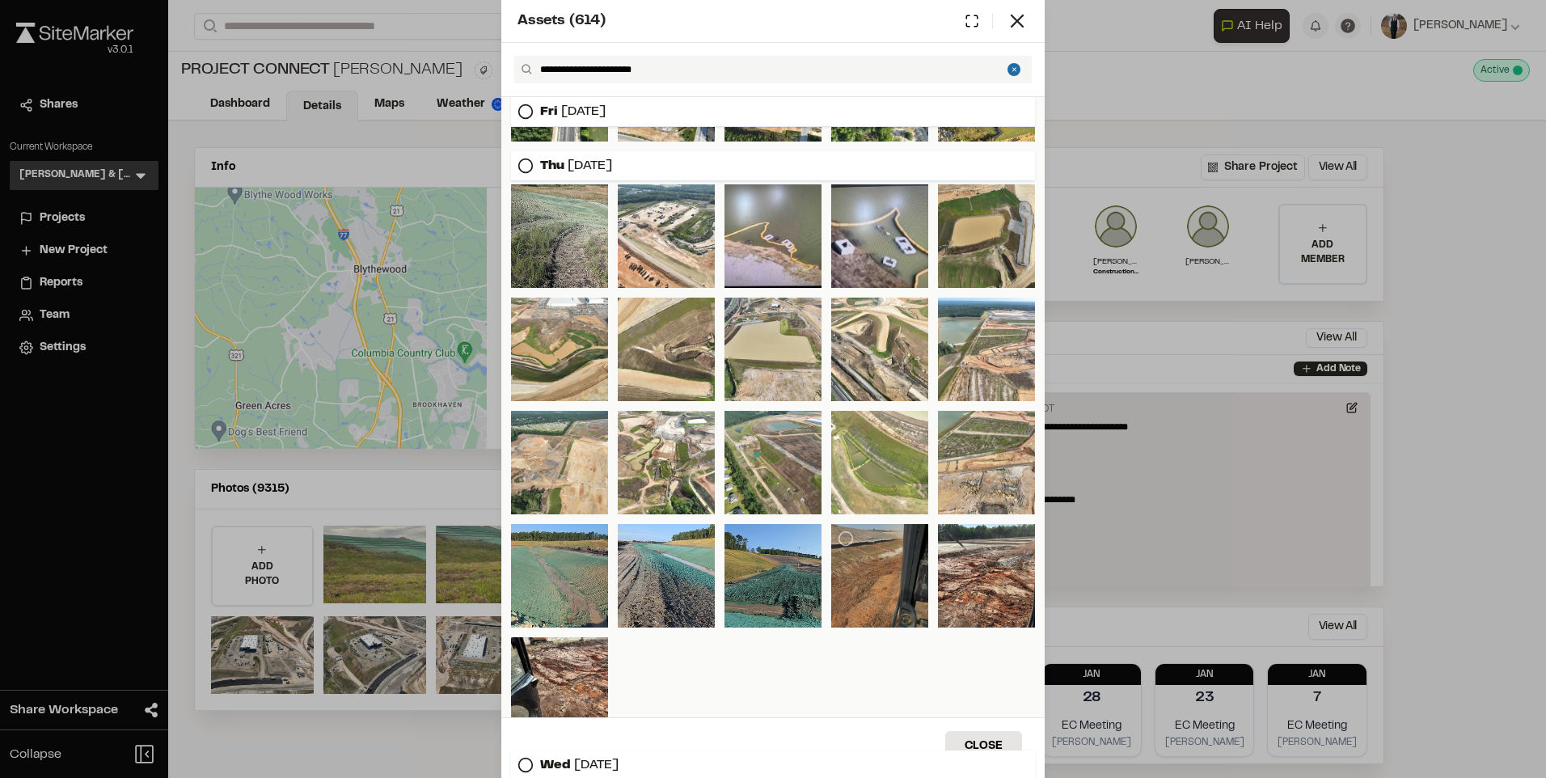
click at [865, 574] on div at bounding box center [879, 576] width 97 height 104
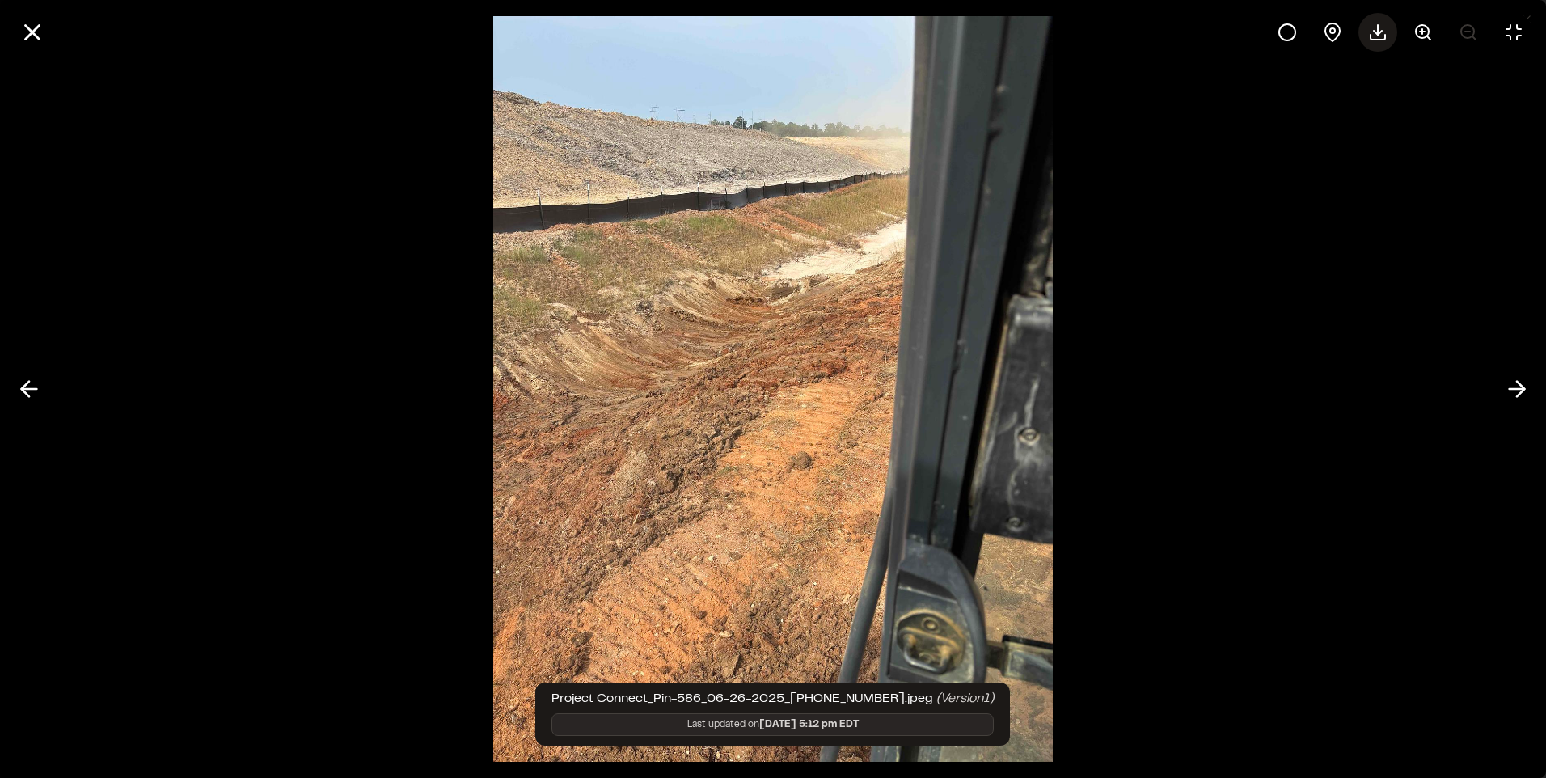
click at [1381, 32] on polyline at bounding box center [1378, 33] width 8 height 4
click at [23, 31] on icon at bounding box center [32, 32] width 27 height 27
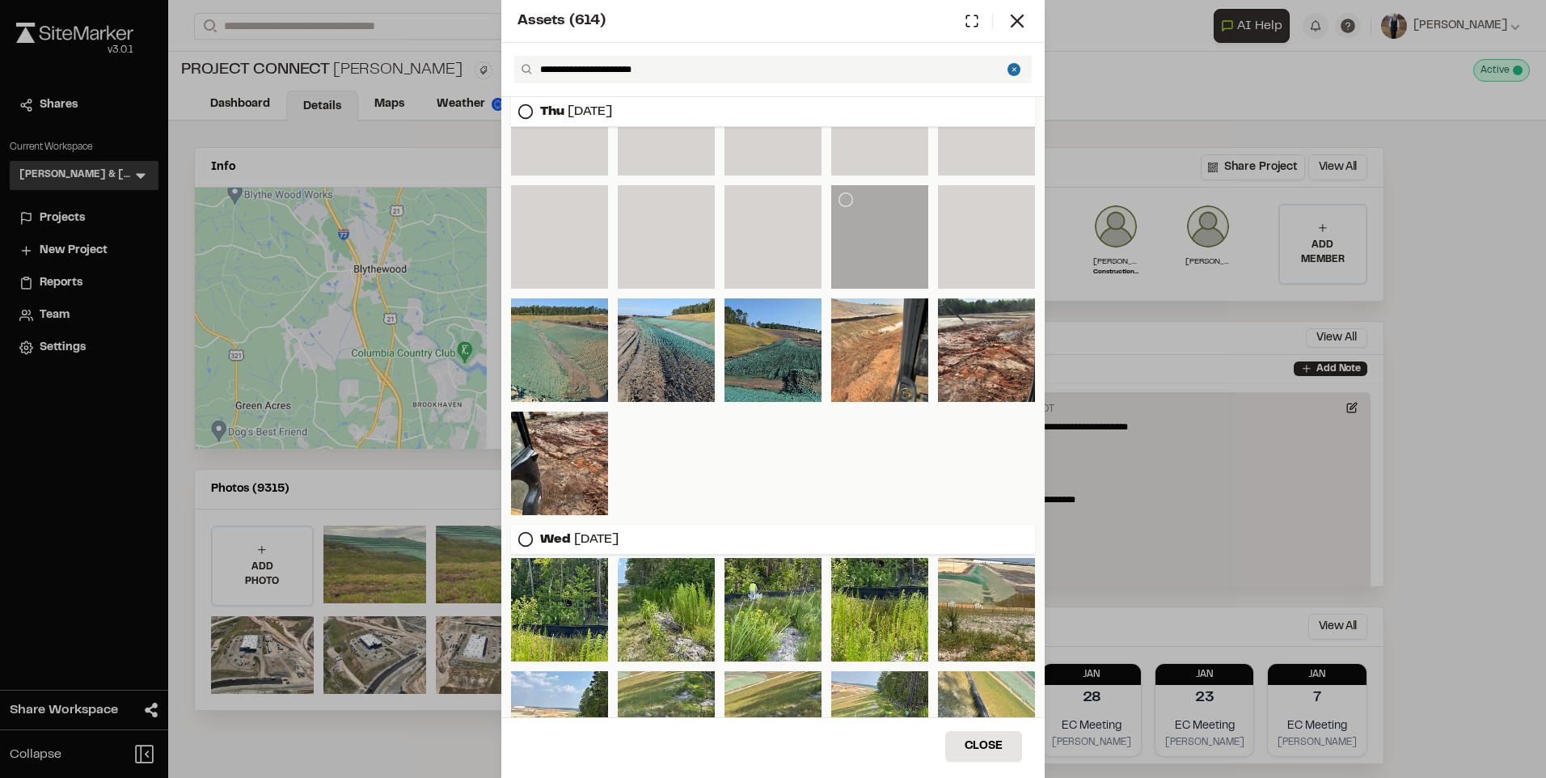
scroll to position [4172, 0]
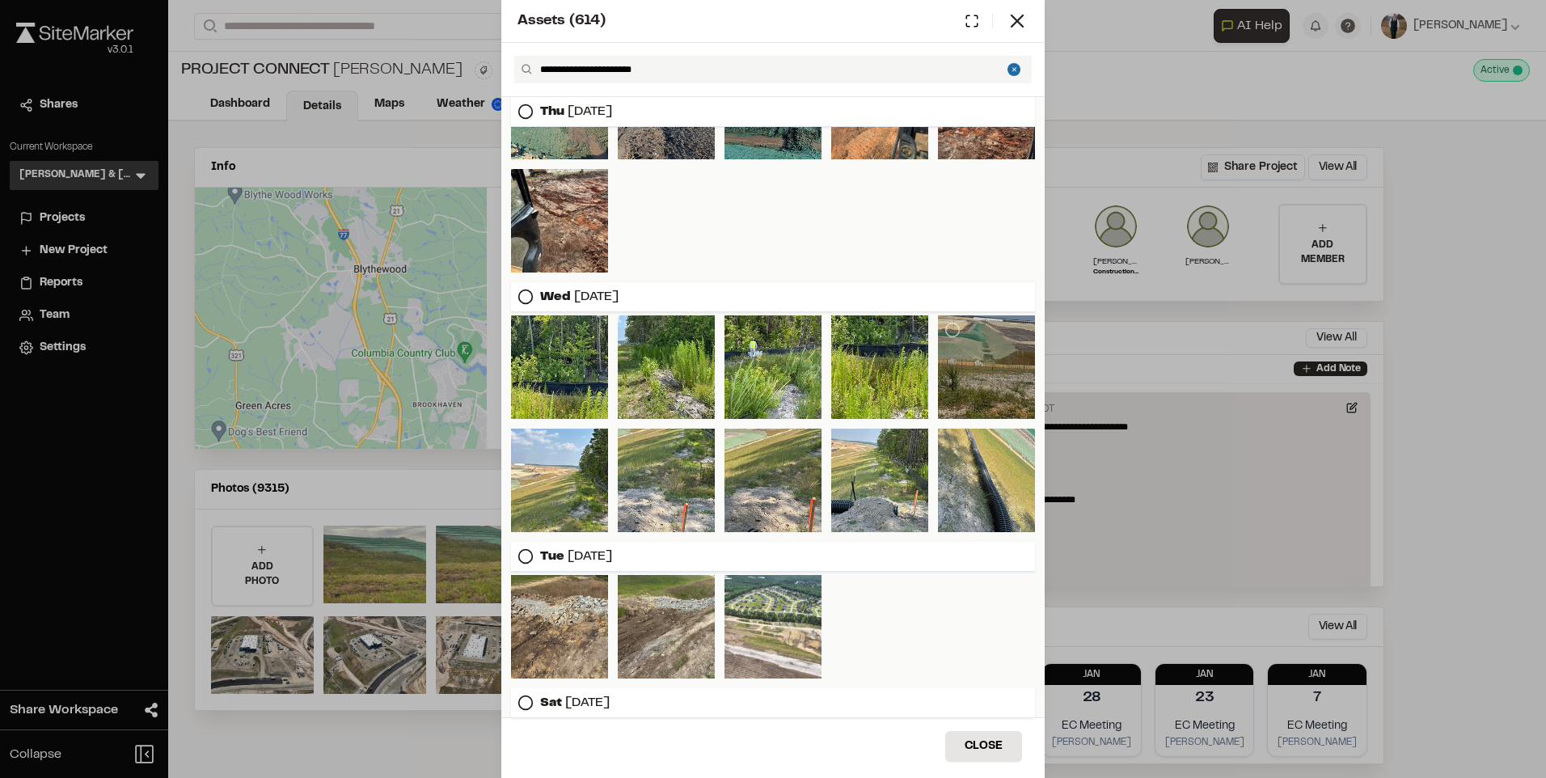
click at [978, 382] on div at bounding box center [986, 367] width 97 height 104
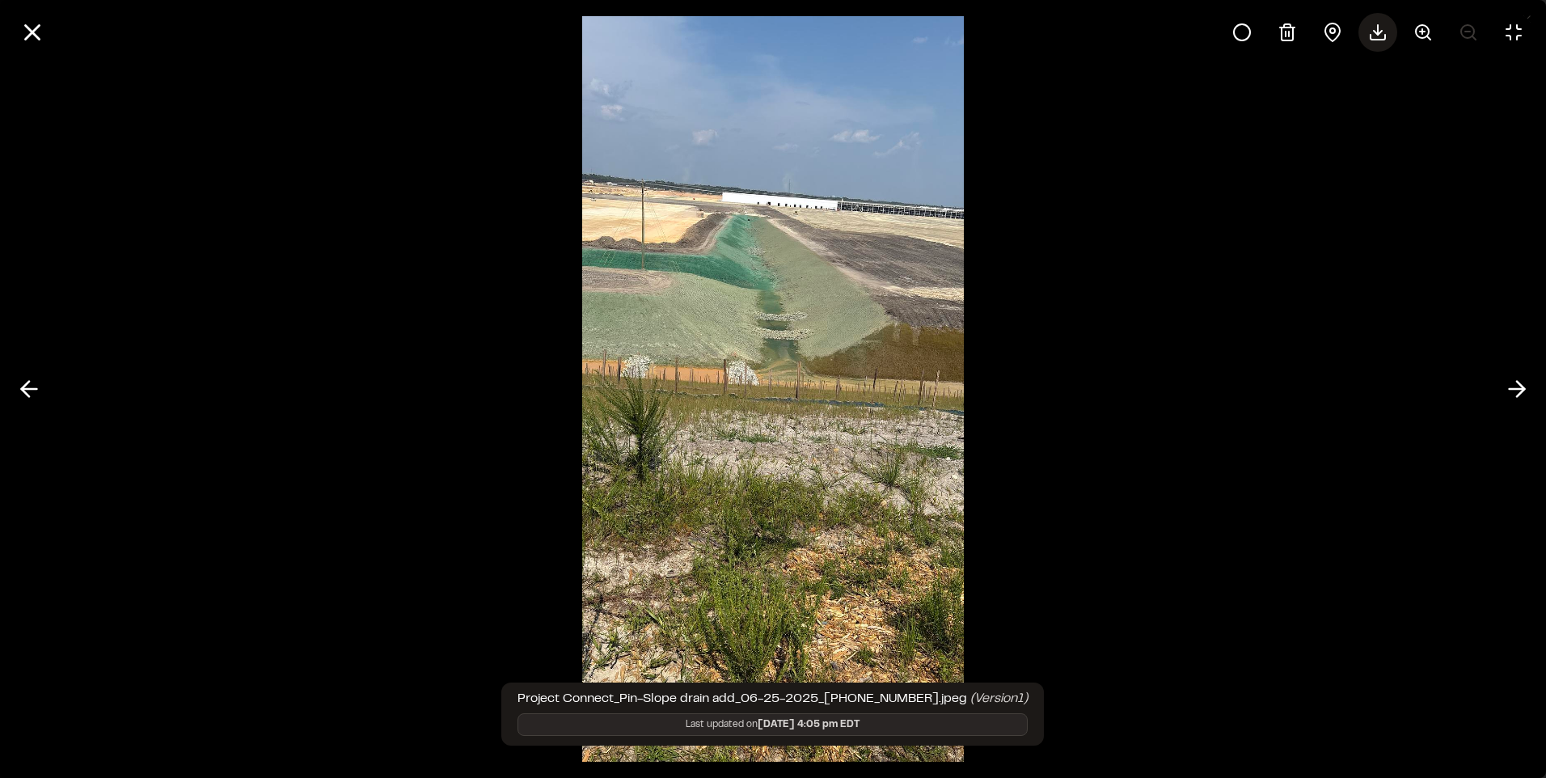
click at [1375, 36] on icon at bounding box center [1377, 32] width 19 height 19
drag, startPoint x: 37, startPoint y: 29, endPoint x: 484, endPoint y: 496, distance: 646.8
click at [37, 29] on line at bounding box center [33, 33] width 14 height 14
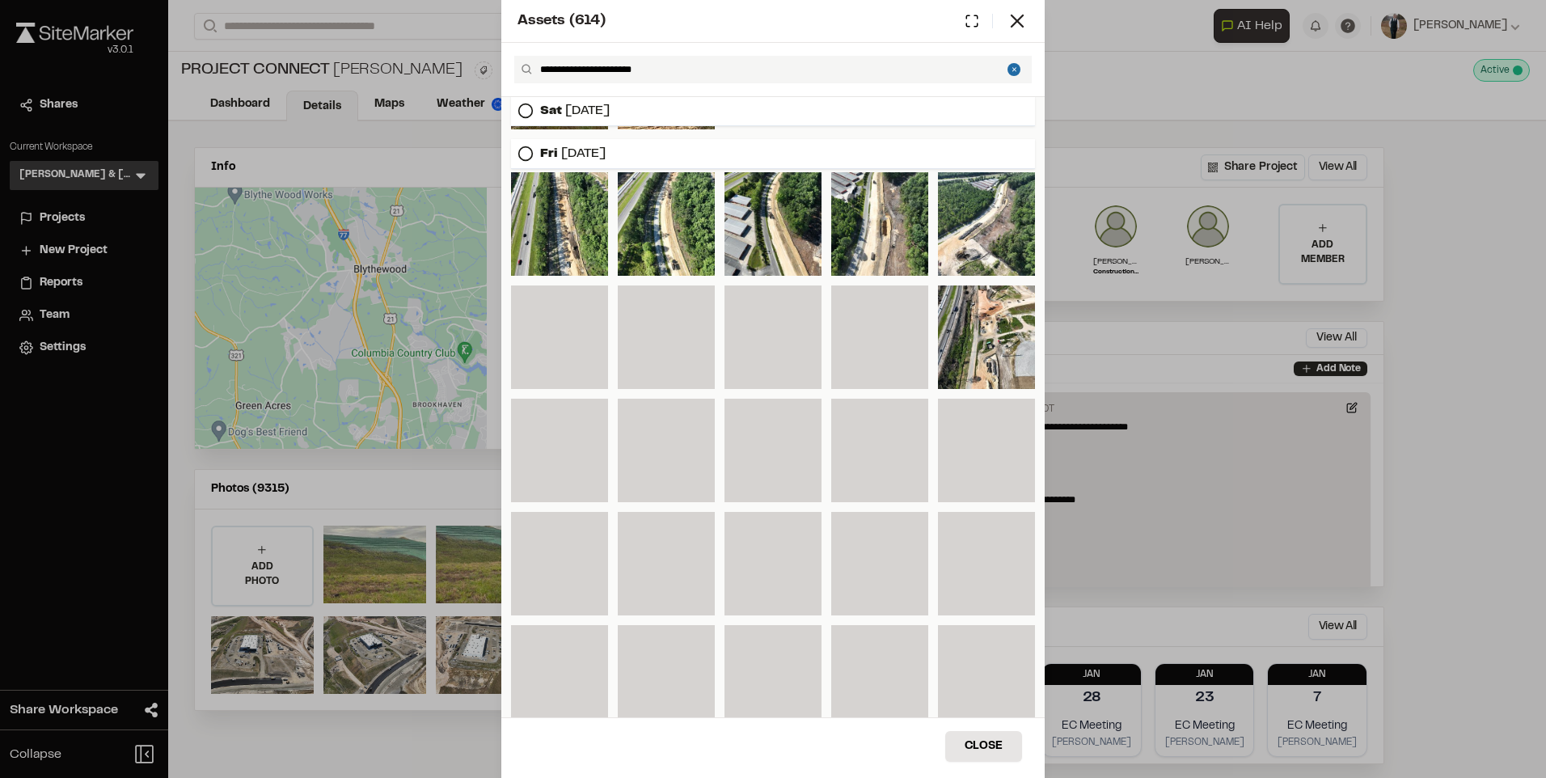
scroll to position [5143, 0]
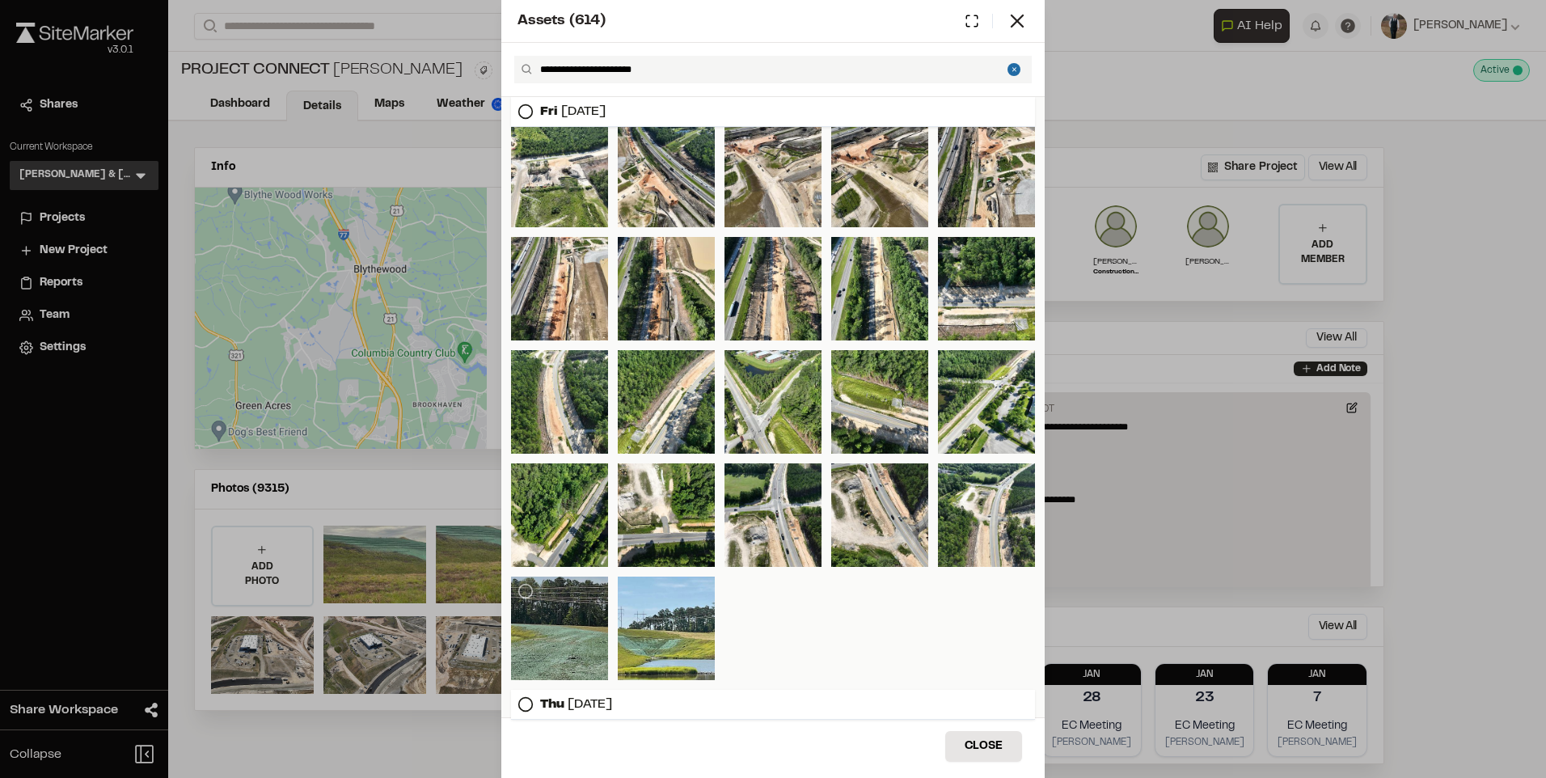
click at [517, 617] on div at bounding box center [559, 629] width 97 height 104
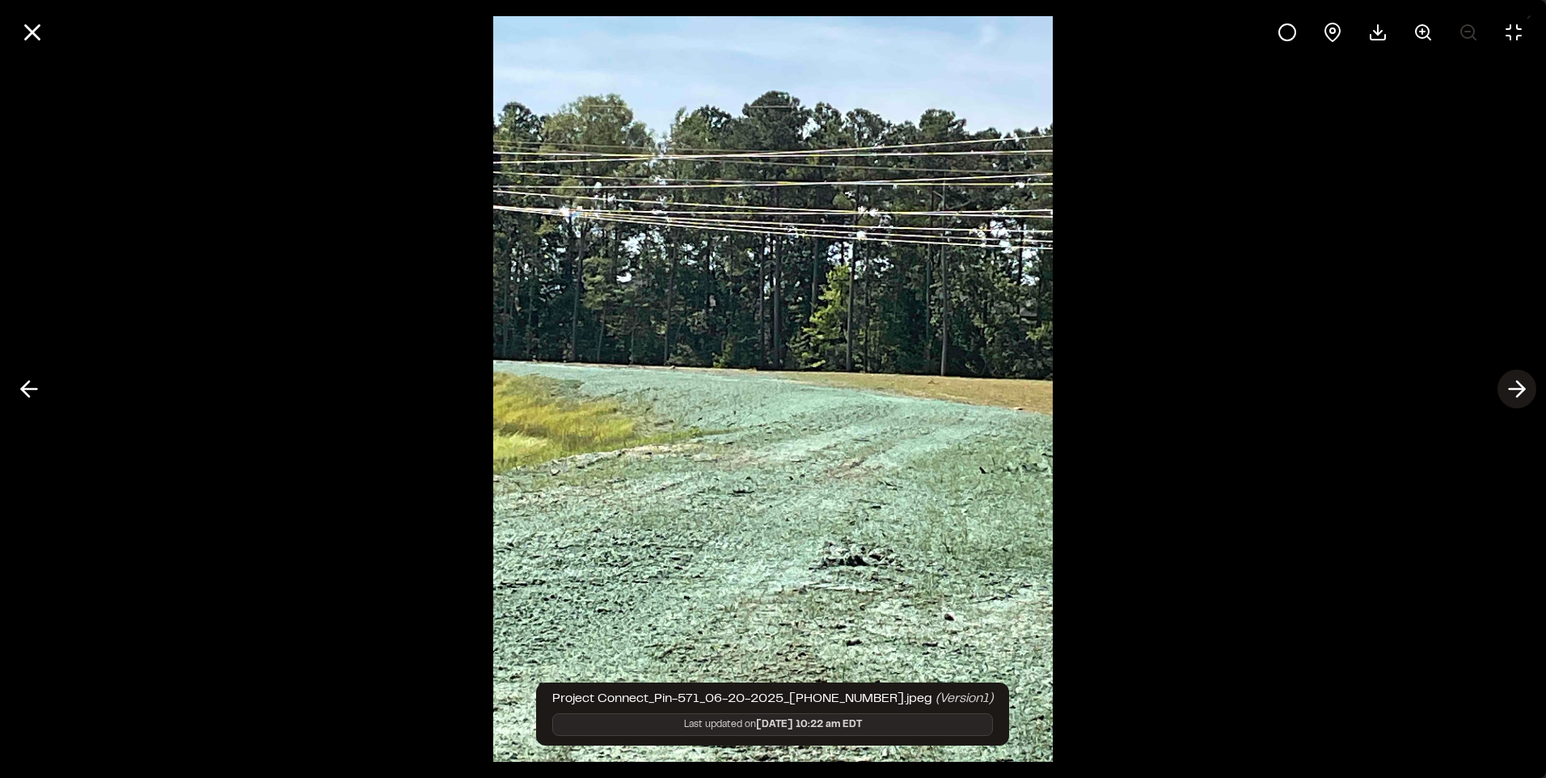
click at [1518, 387] on icon at bounding box center [1517, 388] width 26 height 27
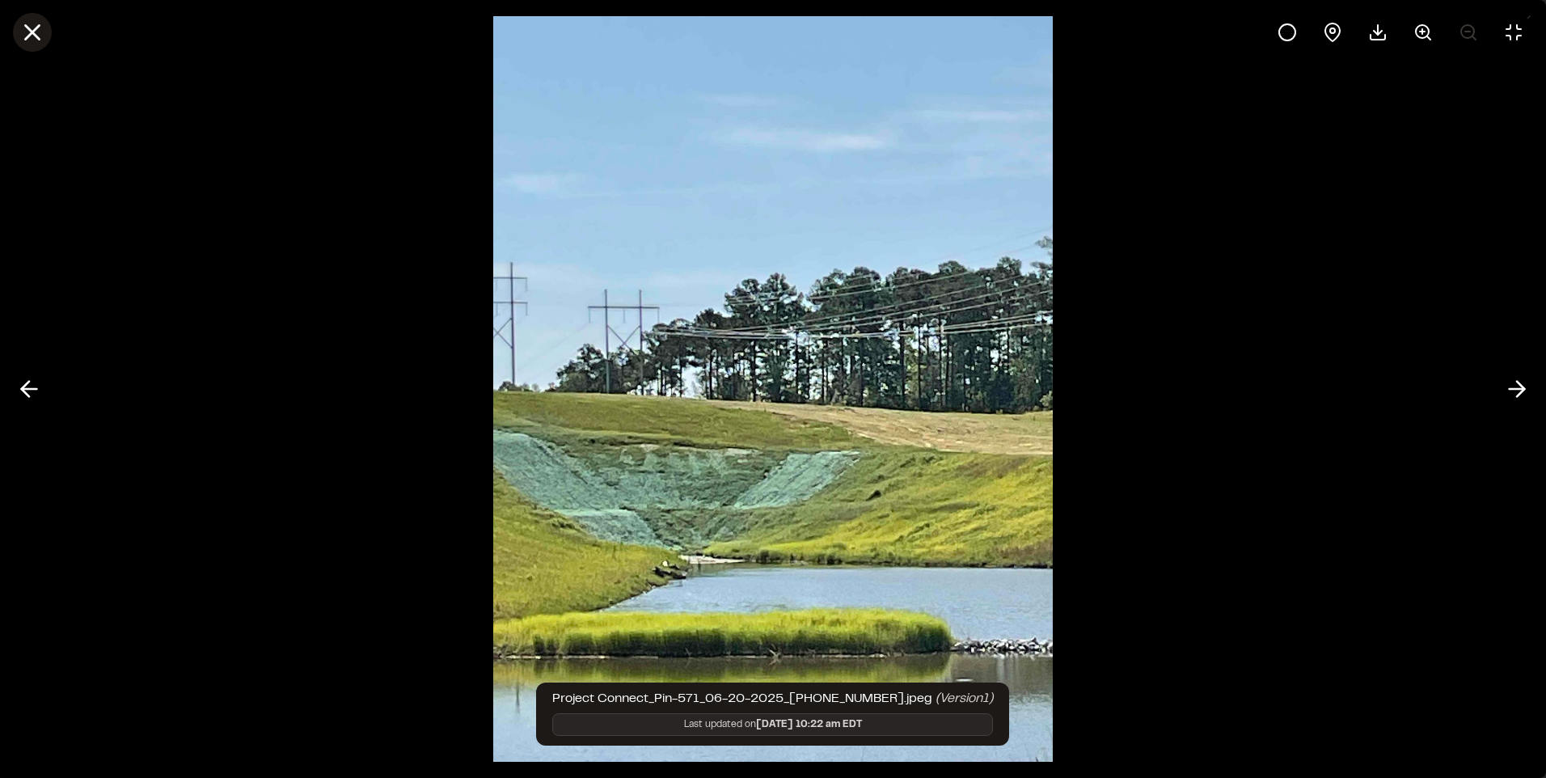
click at [19, 30] on icon at bounding box center [32, 32] width 27 height 27
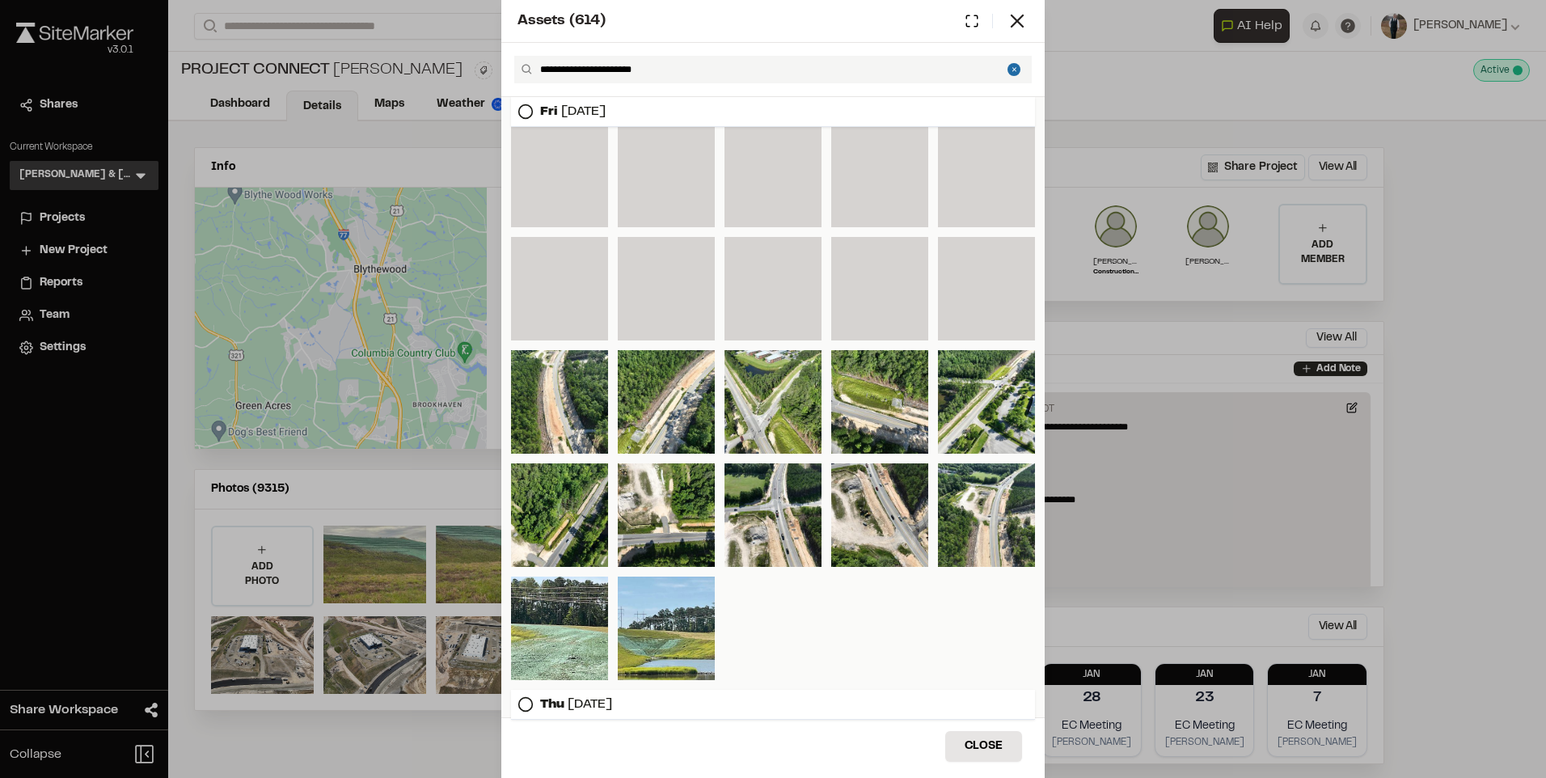
scroll to position [5385, 0]
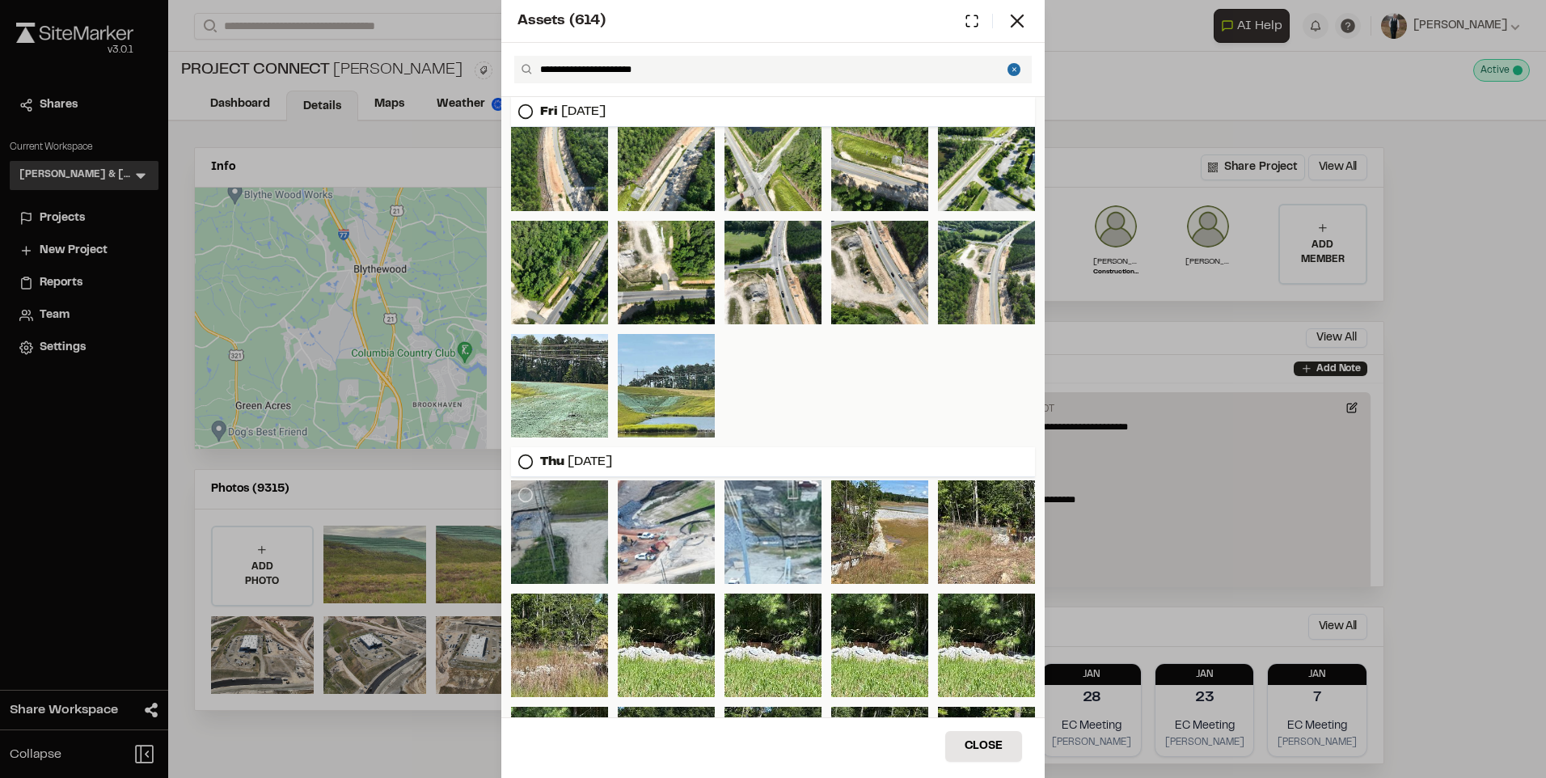
click at [569, 539] on div at bounding box center [559, 532] width 97 height 104
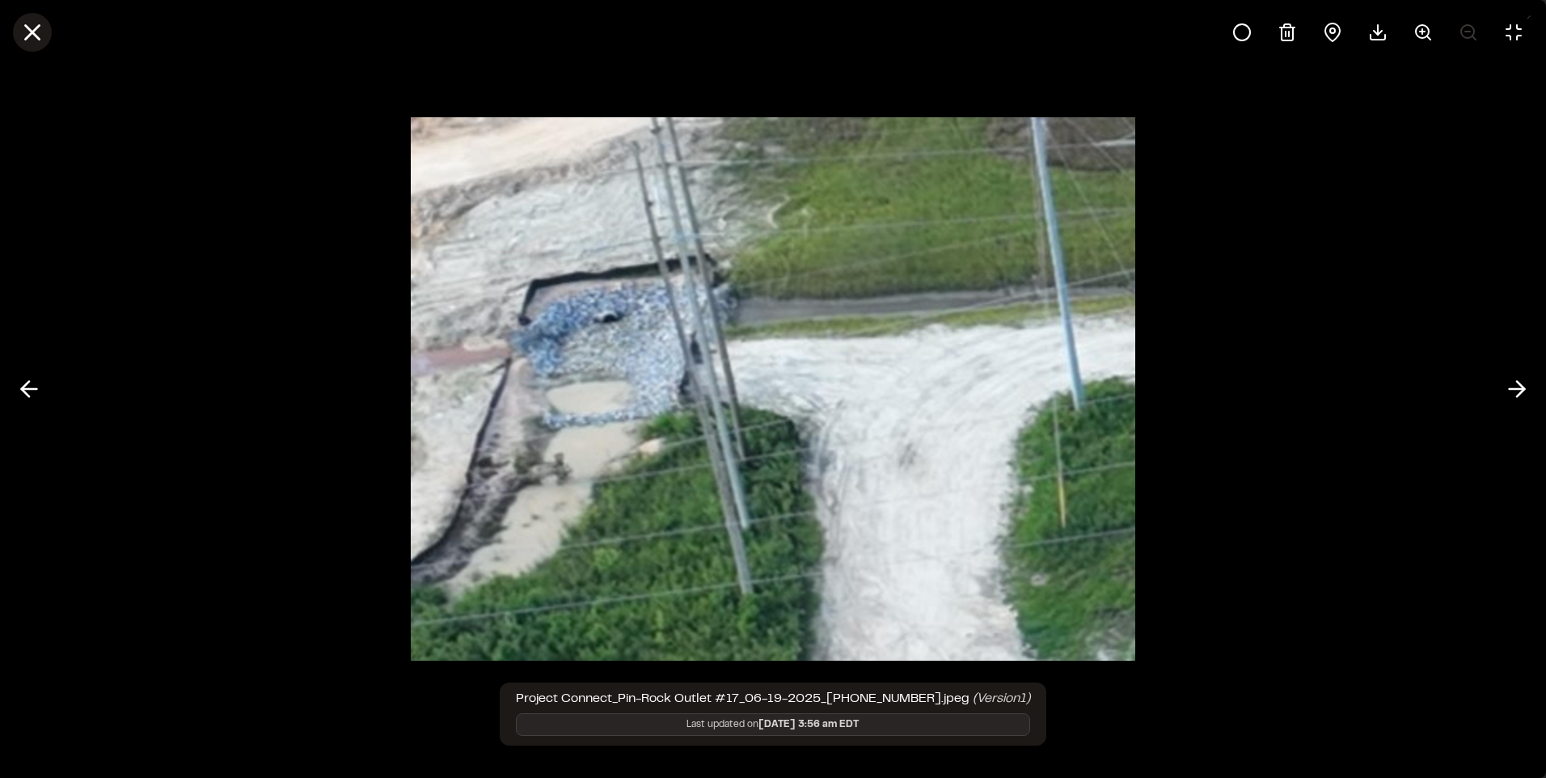
click at [27, 34] on icon at bounding box center [32, 32] width 27 height 27
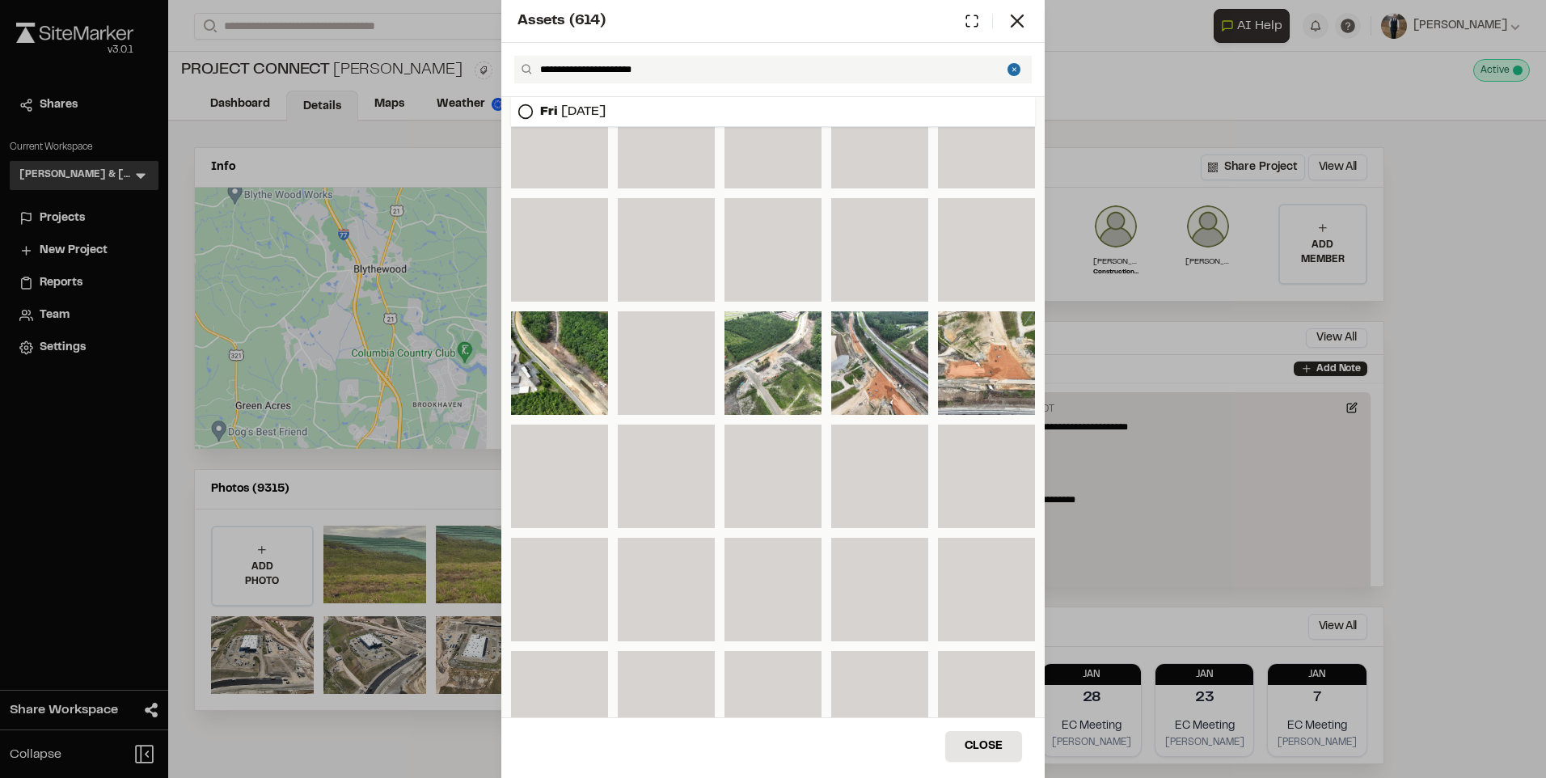
scroll to position [11327, 0]
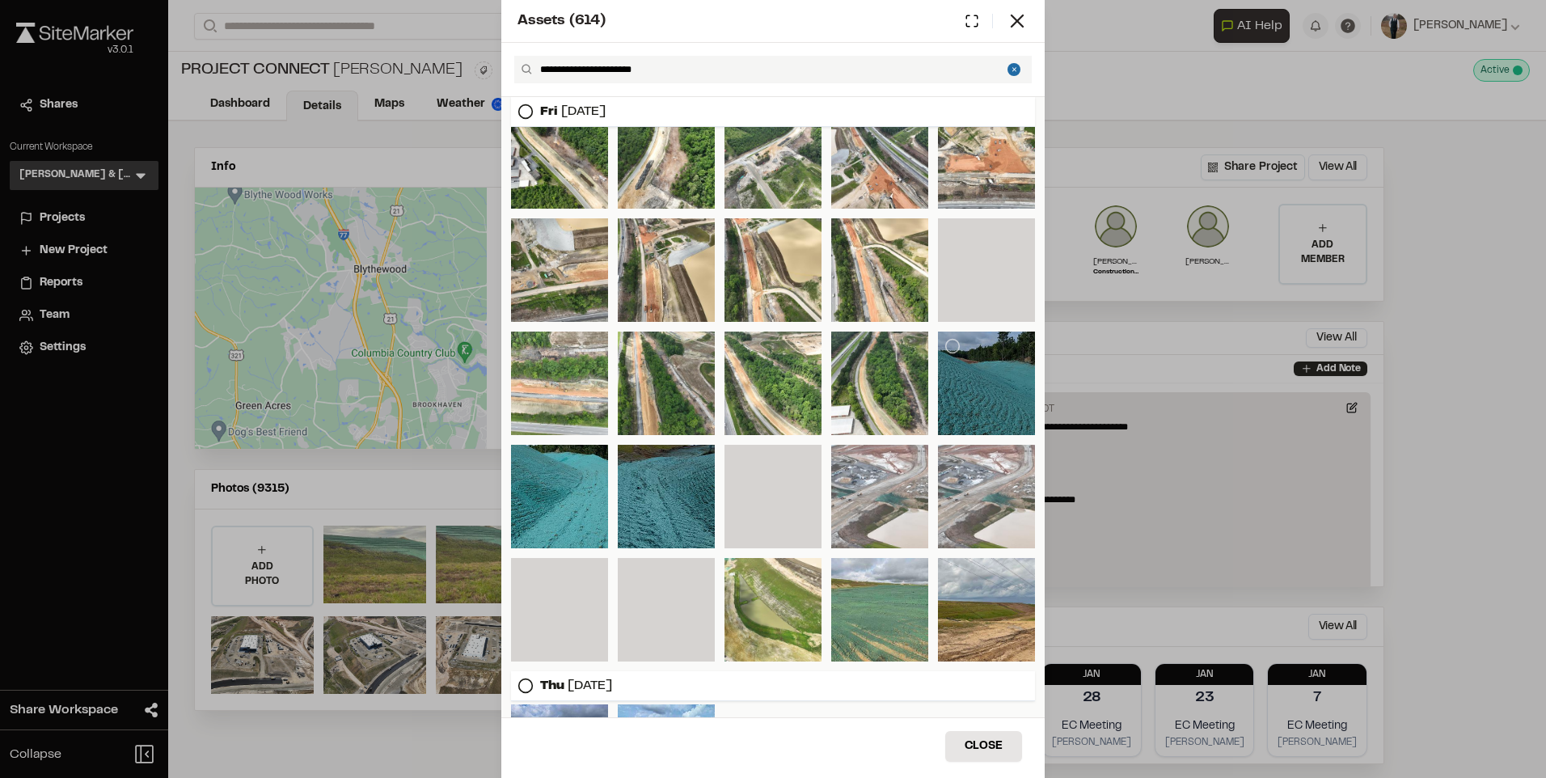
click at [985, 395] on div at bounding box center [986, 384] width 97 height 104
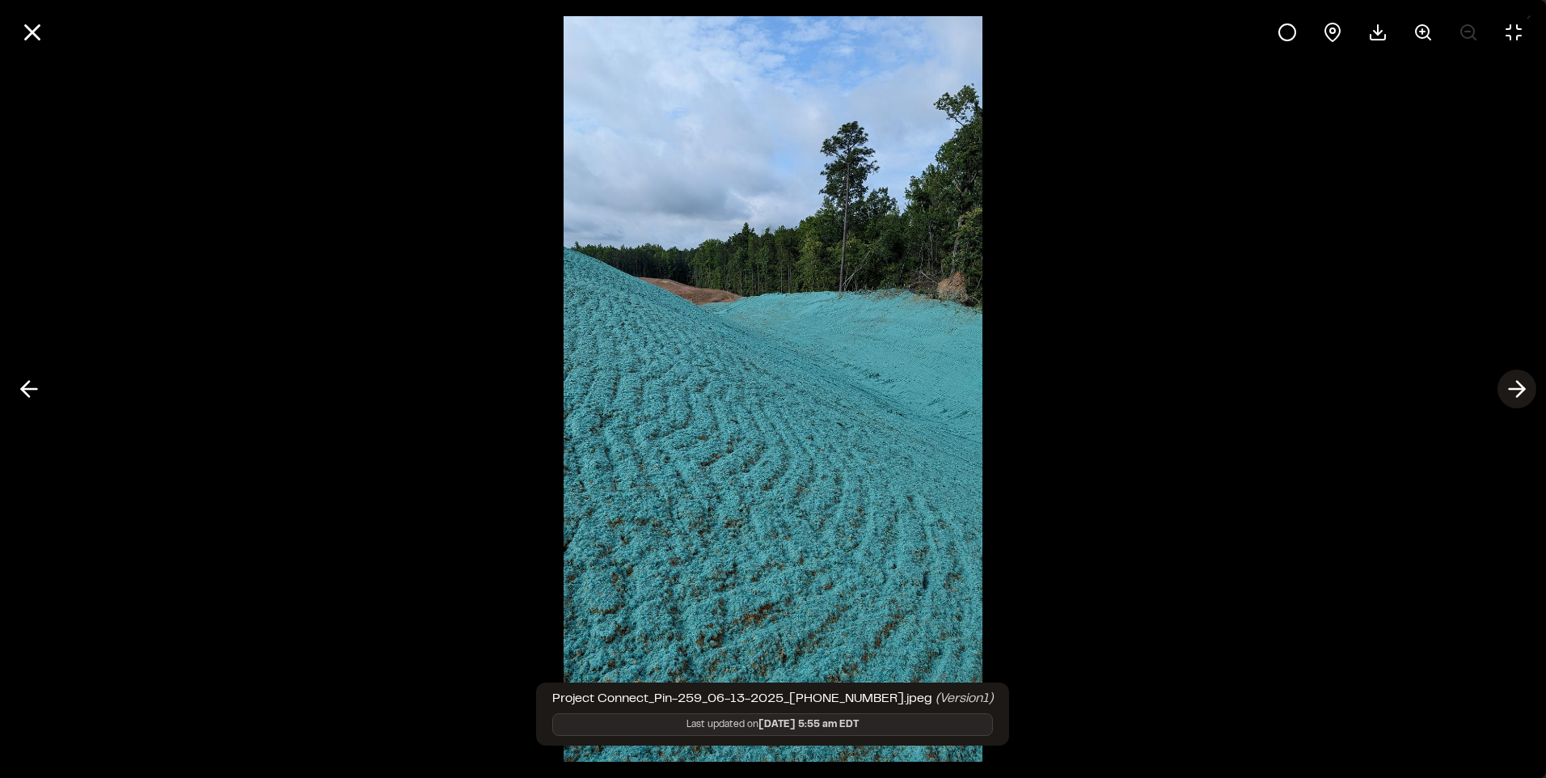
click at [1517, 389] on line at bounding box center [1517, 389] width 15 height 0
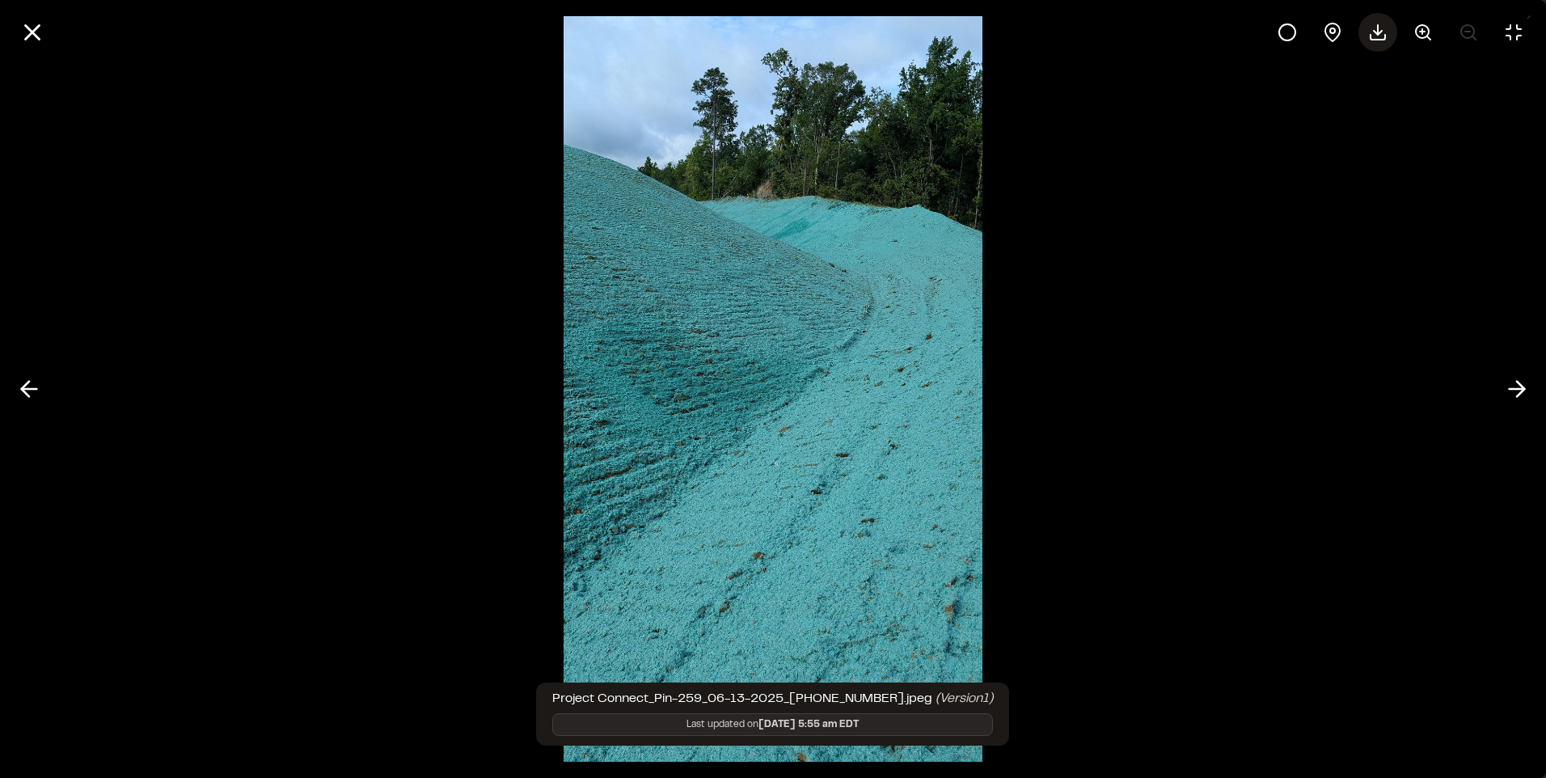
click at [1376, 39] on icon at bounding box center [1378, 37] width 15 height 5
click at [1518, 387] on icon at bounding box center [1517, 388] width 26 height 27
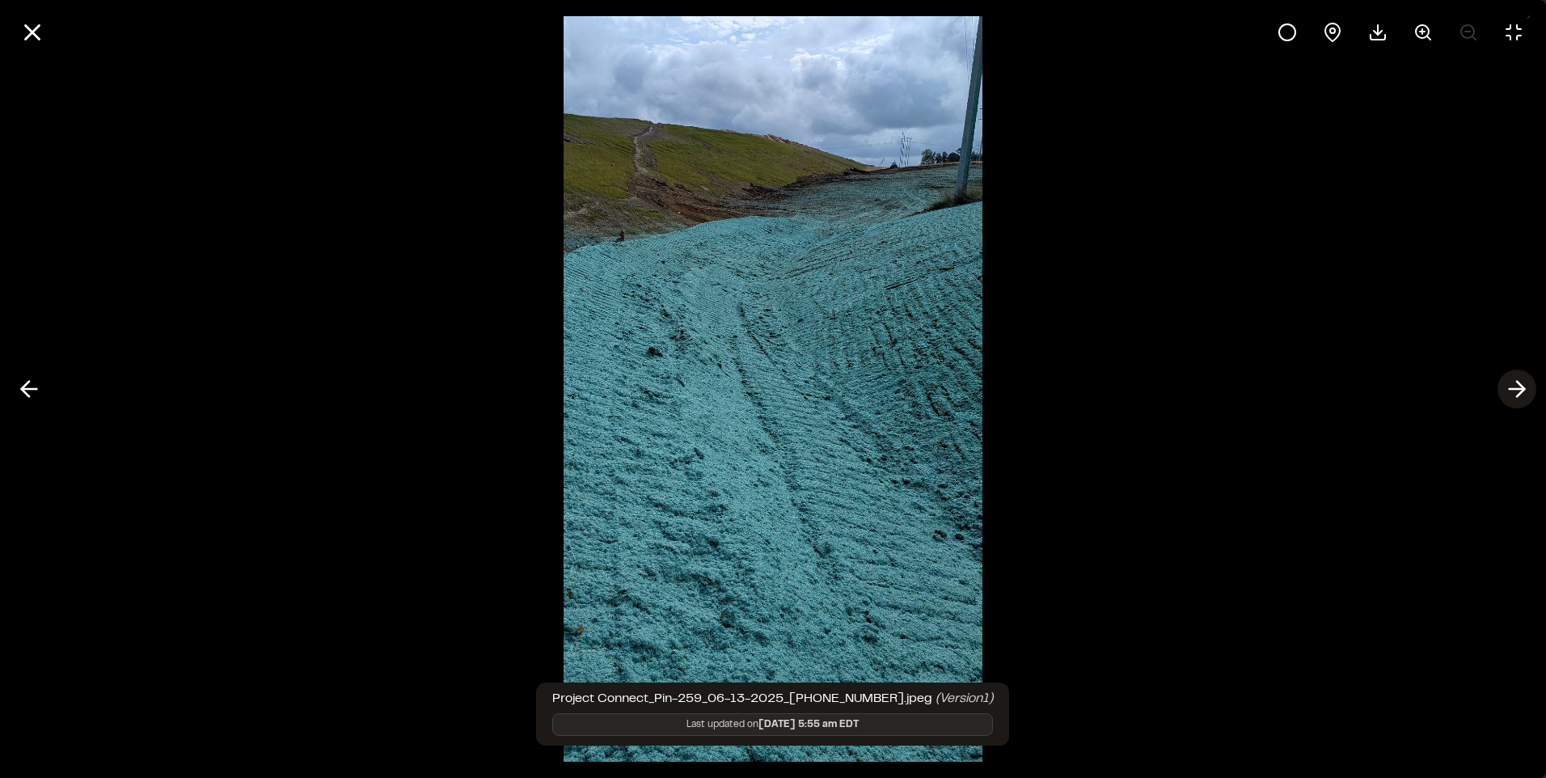
click at [1518, 387] on icon at bounding box center [1517, 388] width 26 height 27
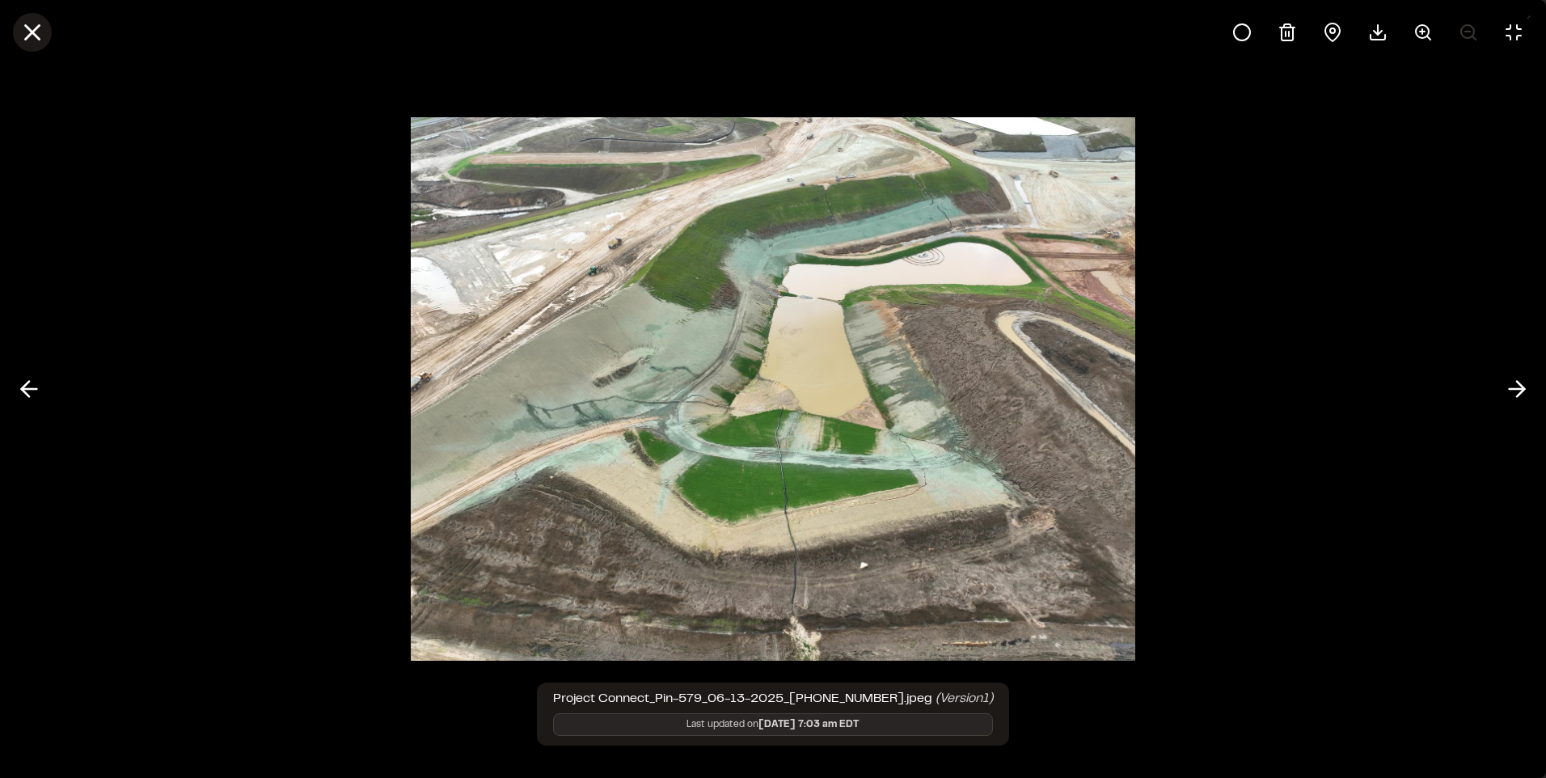
click at [34, 16] on button at bounding box center [32, 32] width 39 height 39
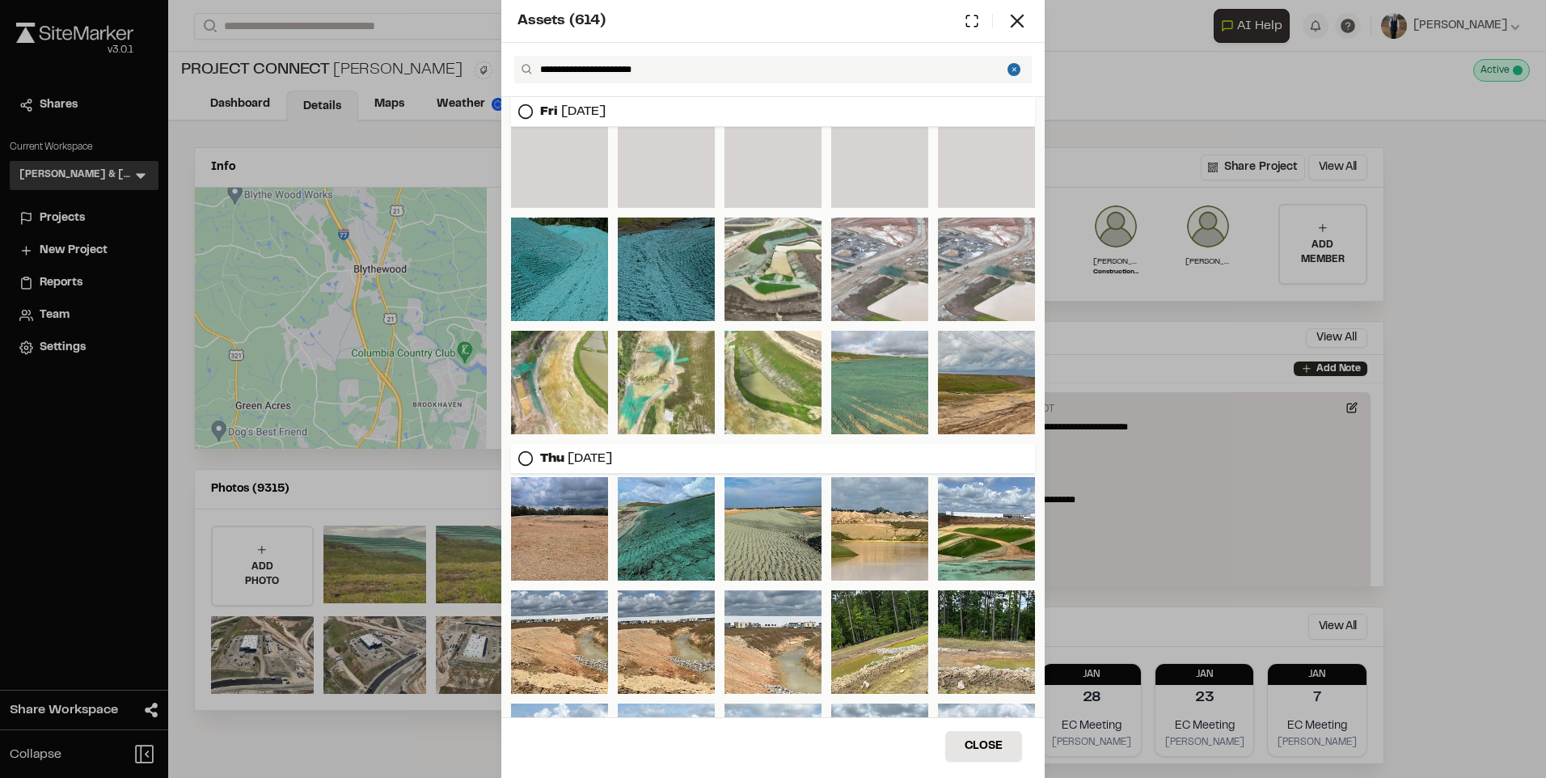
scroll to position [11716, 0]
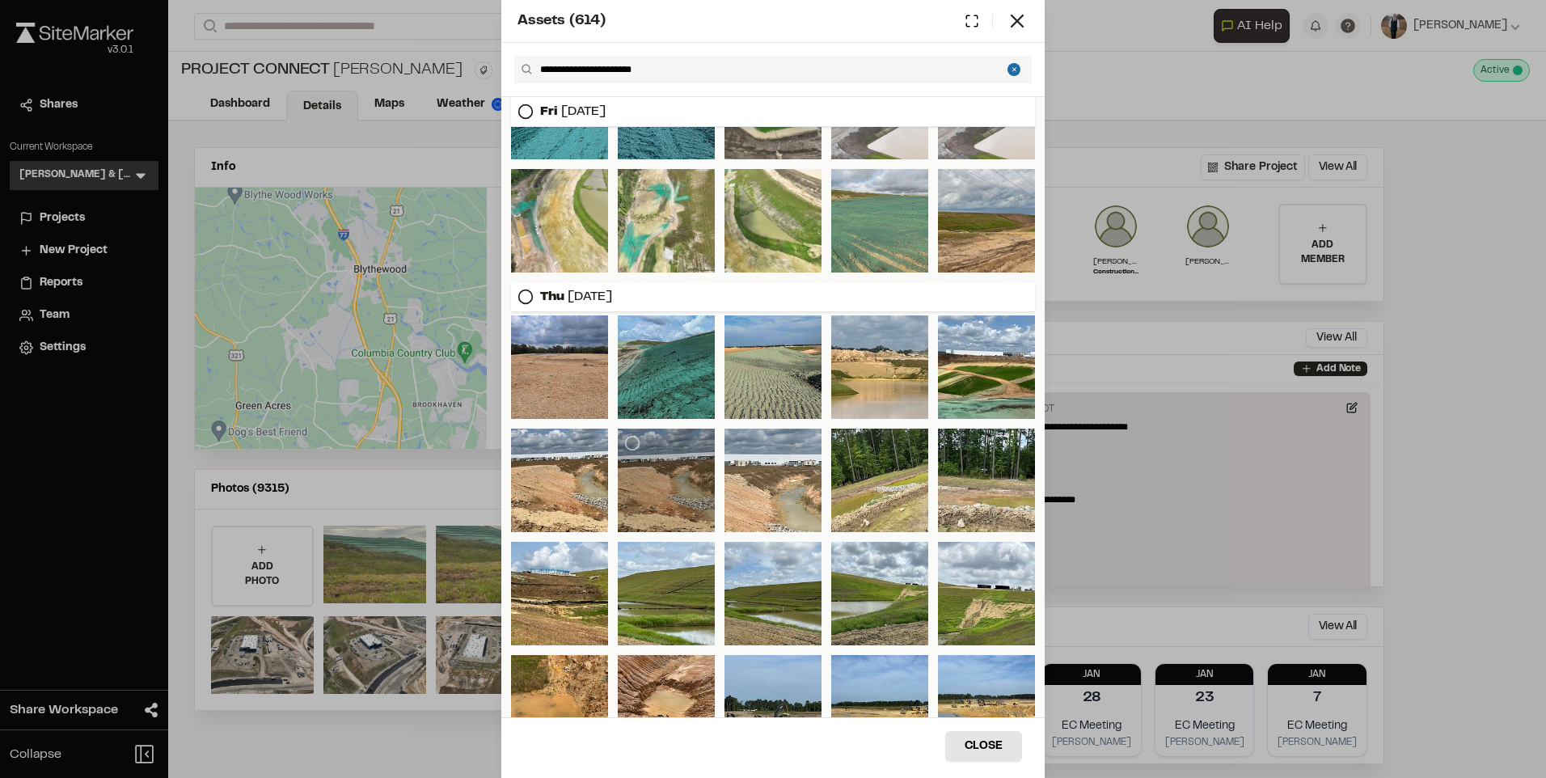
click at [668, 480] on div at bounding box center [666, 481] width 97 height 104
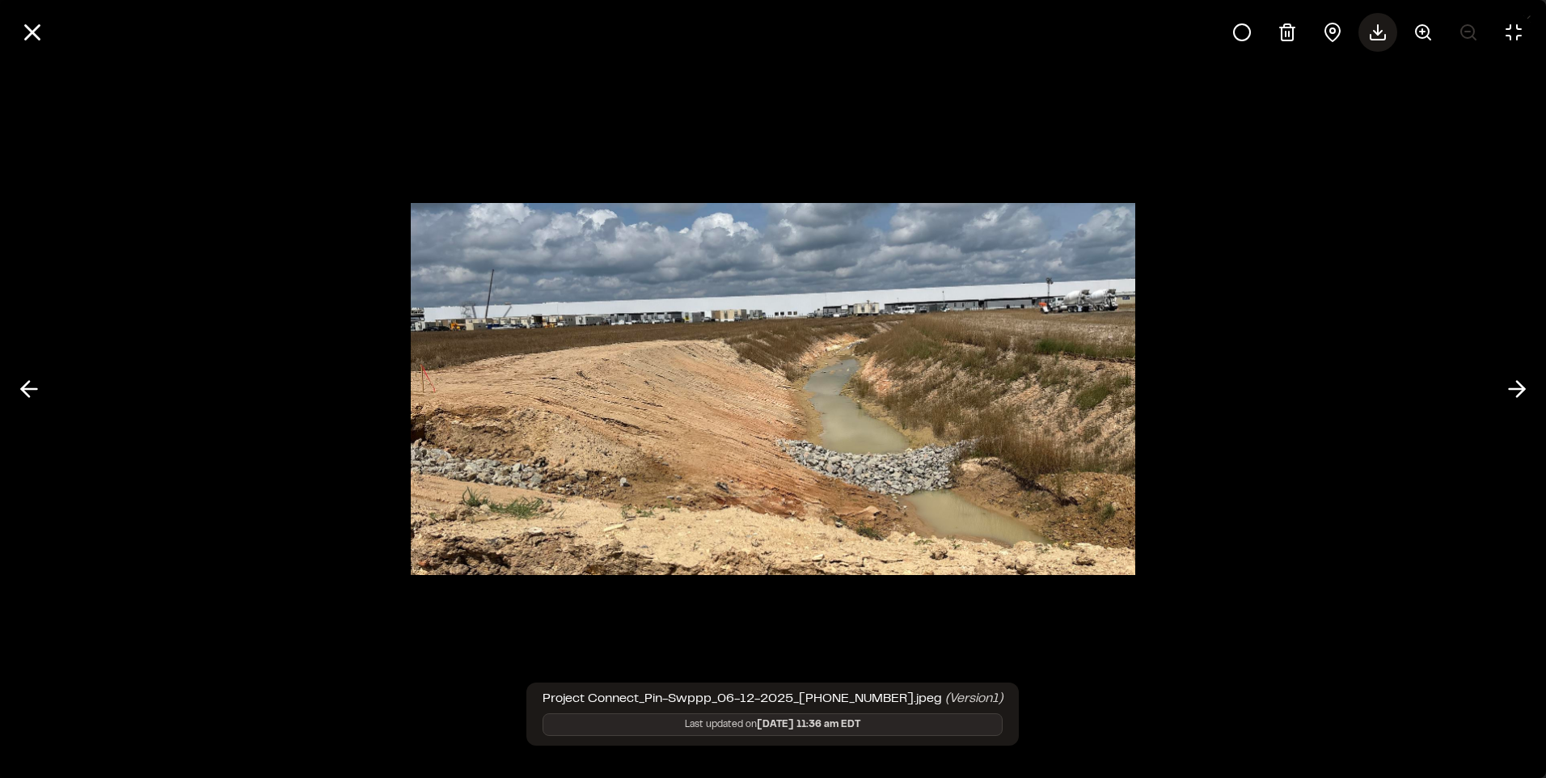
click at [1379, 32] on icon at bounding box center [1377, 32] width 19 height 19
click at [21, 380] on icon at bounding box center [29, 388] width 26 height 27
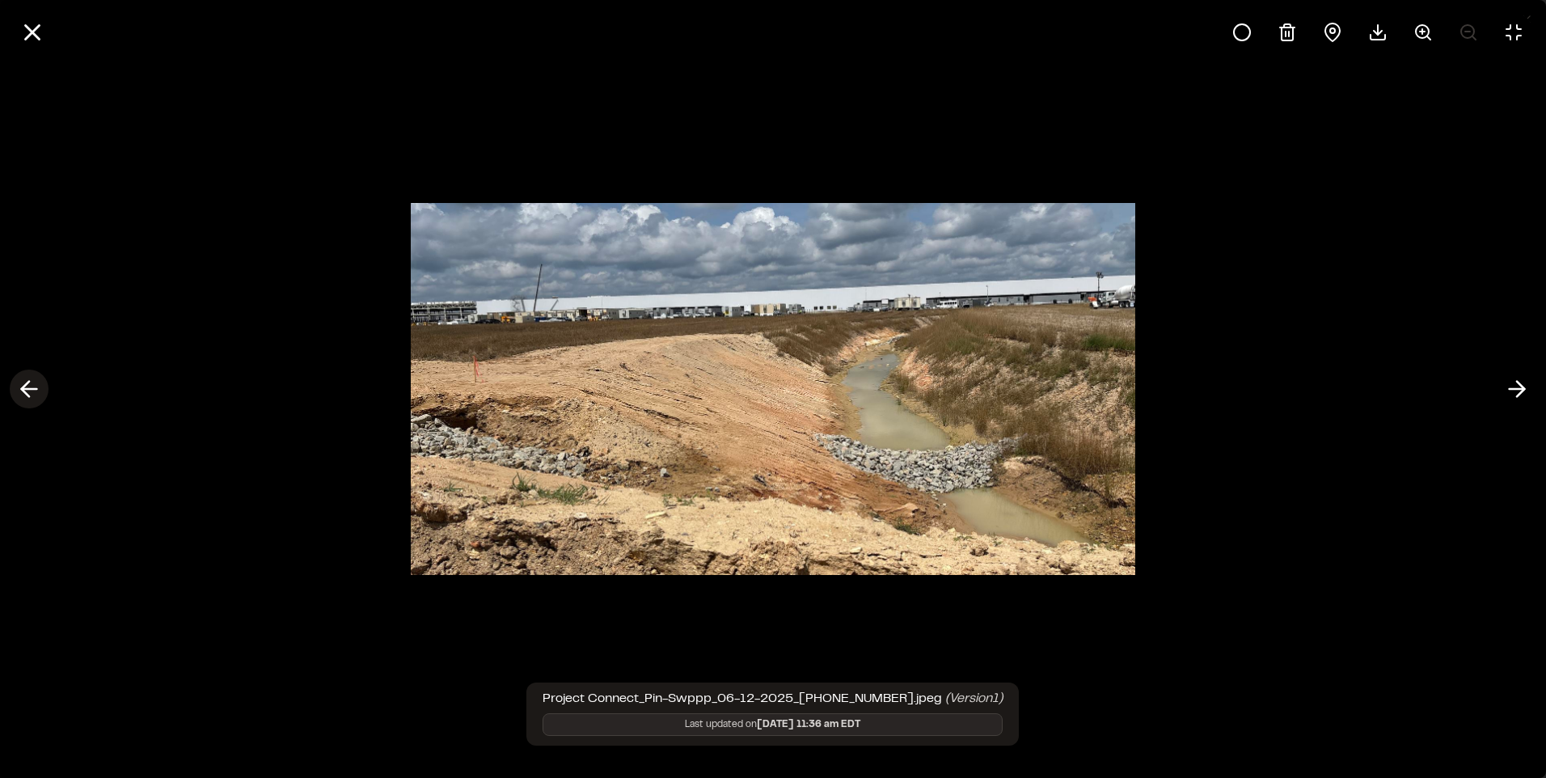
click at [21, 380] on icon at bounding box center [29, 388] width 26 height 27
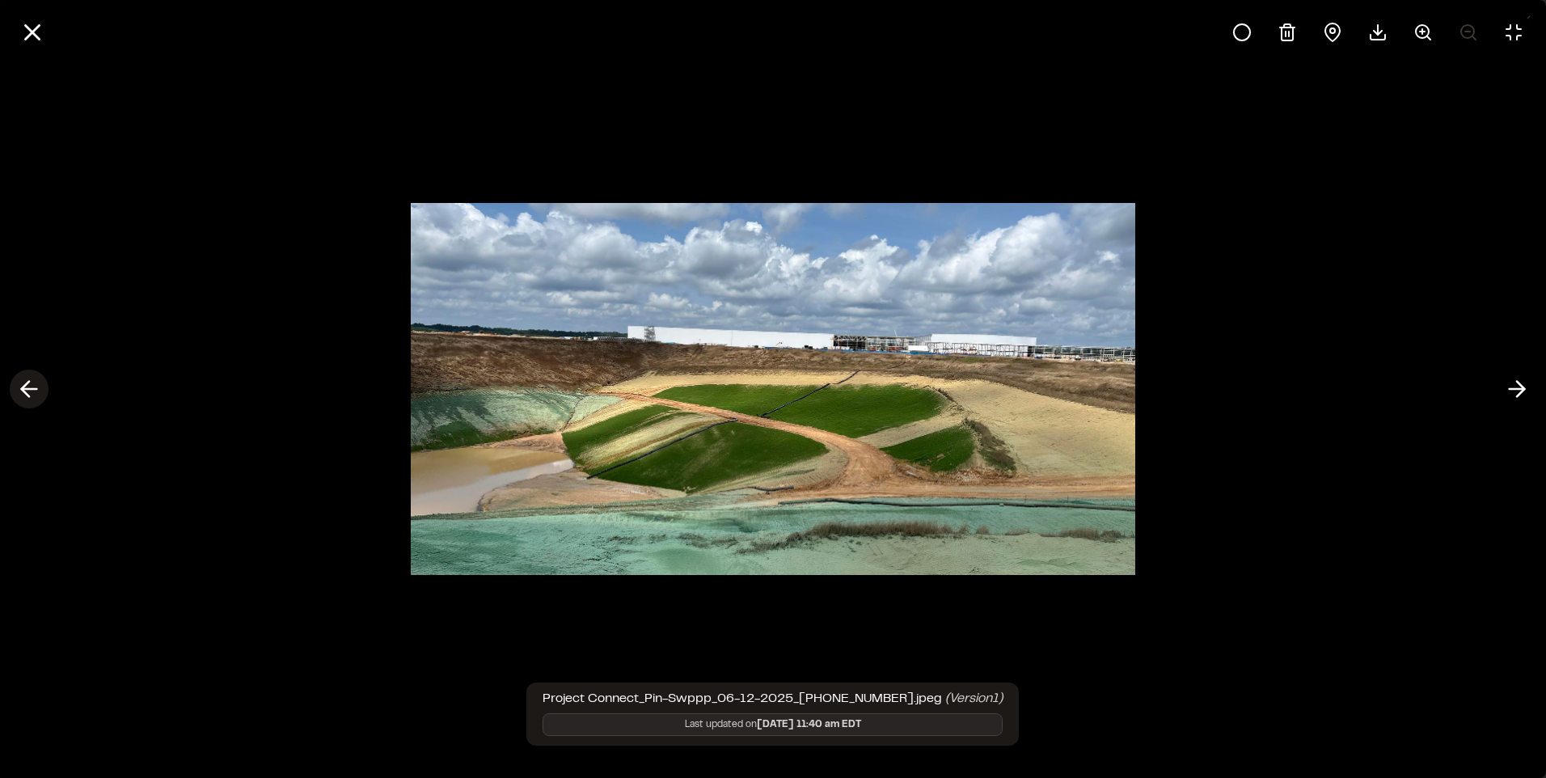
click at [21, 380] on icon at bounding box center [29, 388] width 26 height 27
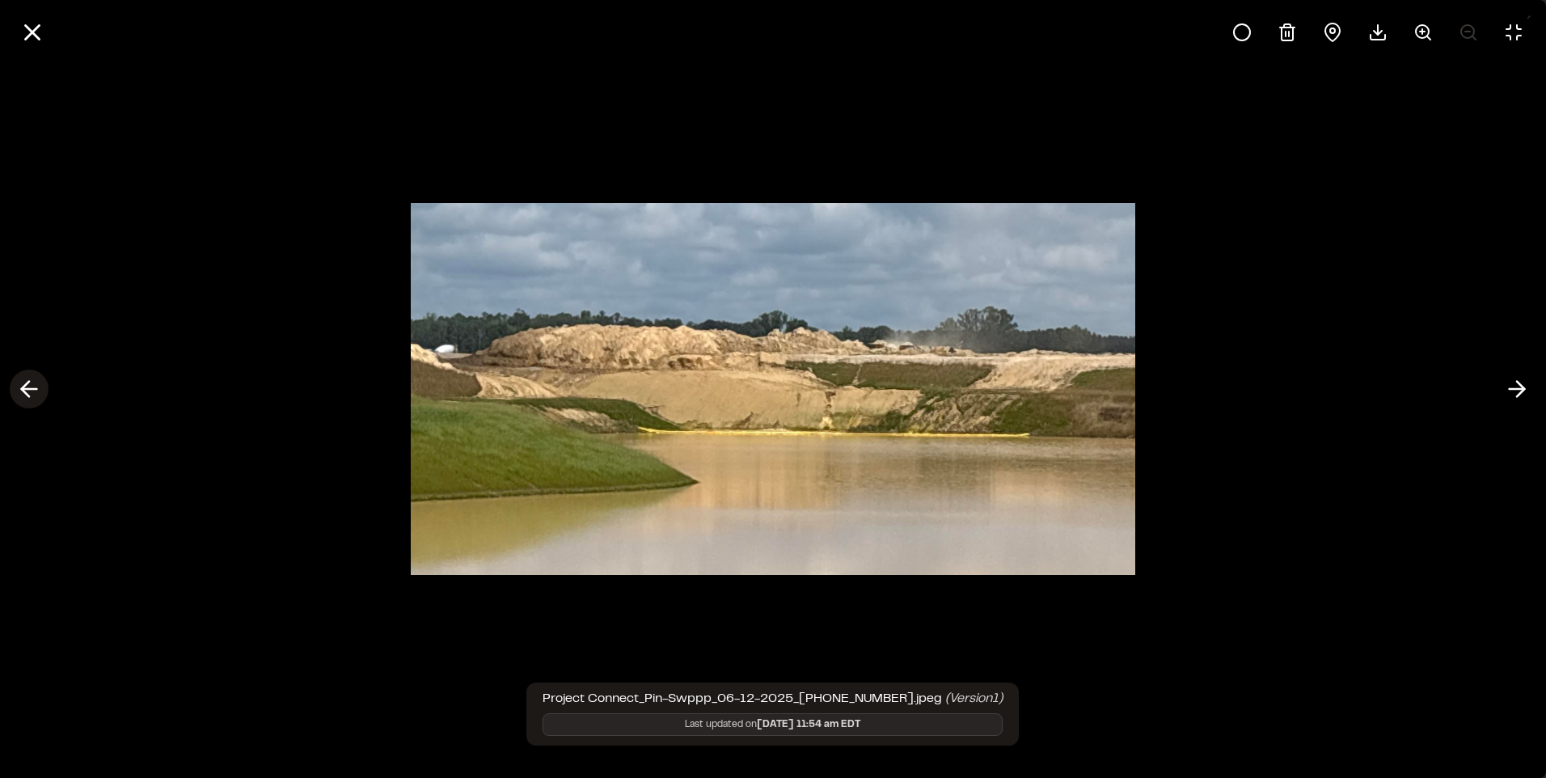
click at [21, 380] on icon at bounding box center [29, 388] width 26 height 27
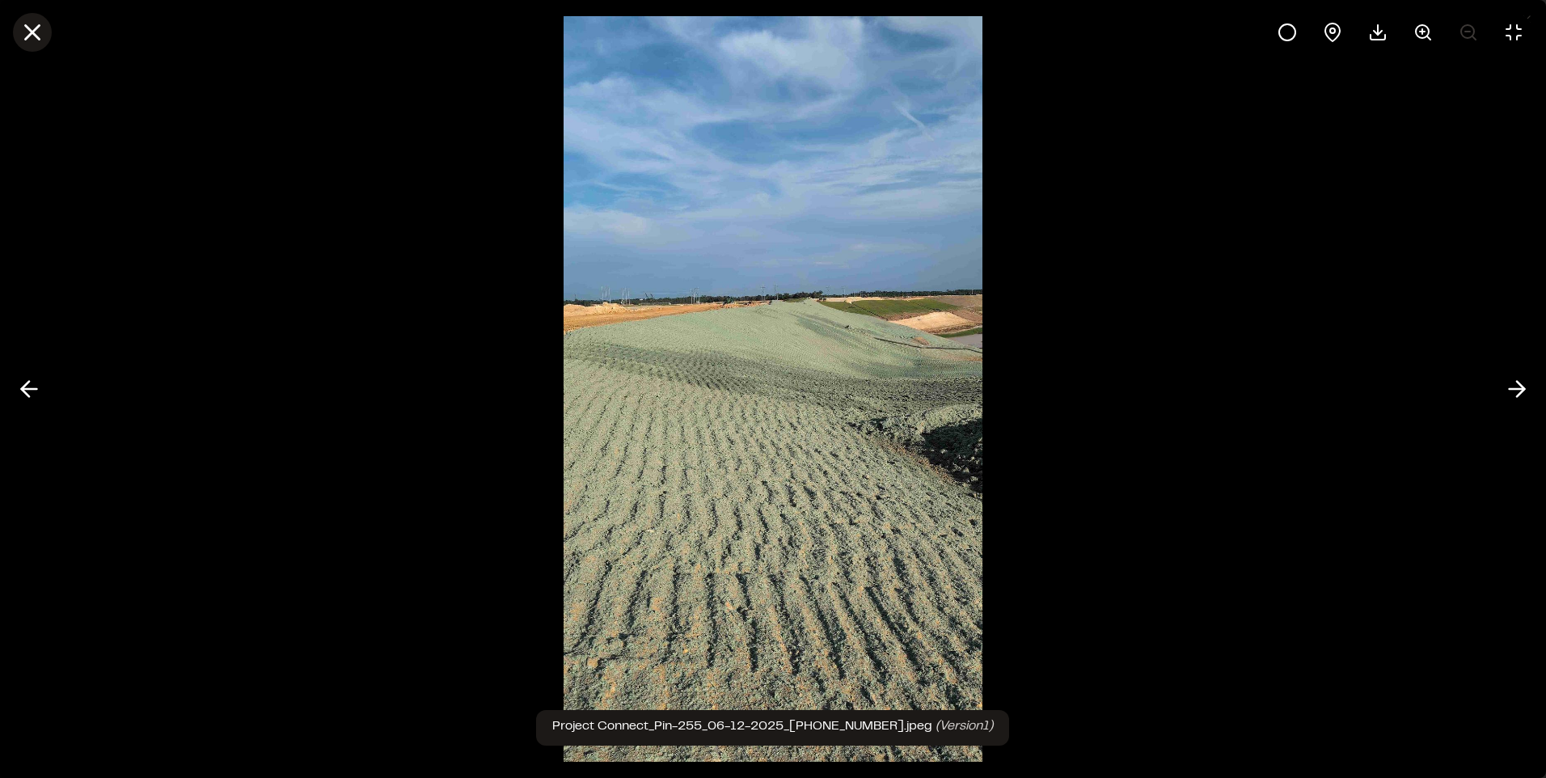
click at [27, 23] on icon at bounding box center [32, 32] width 27 height 27
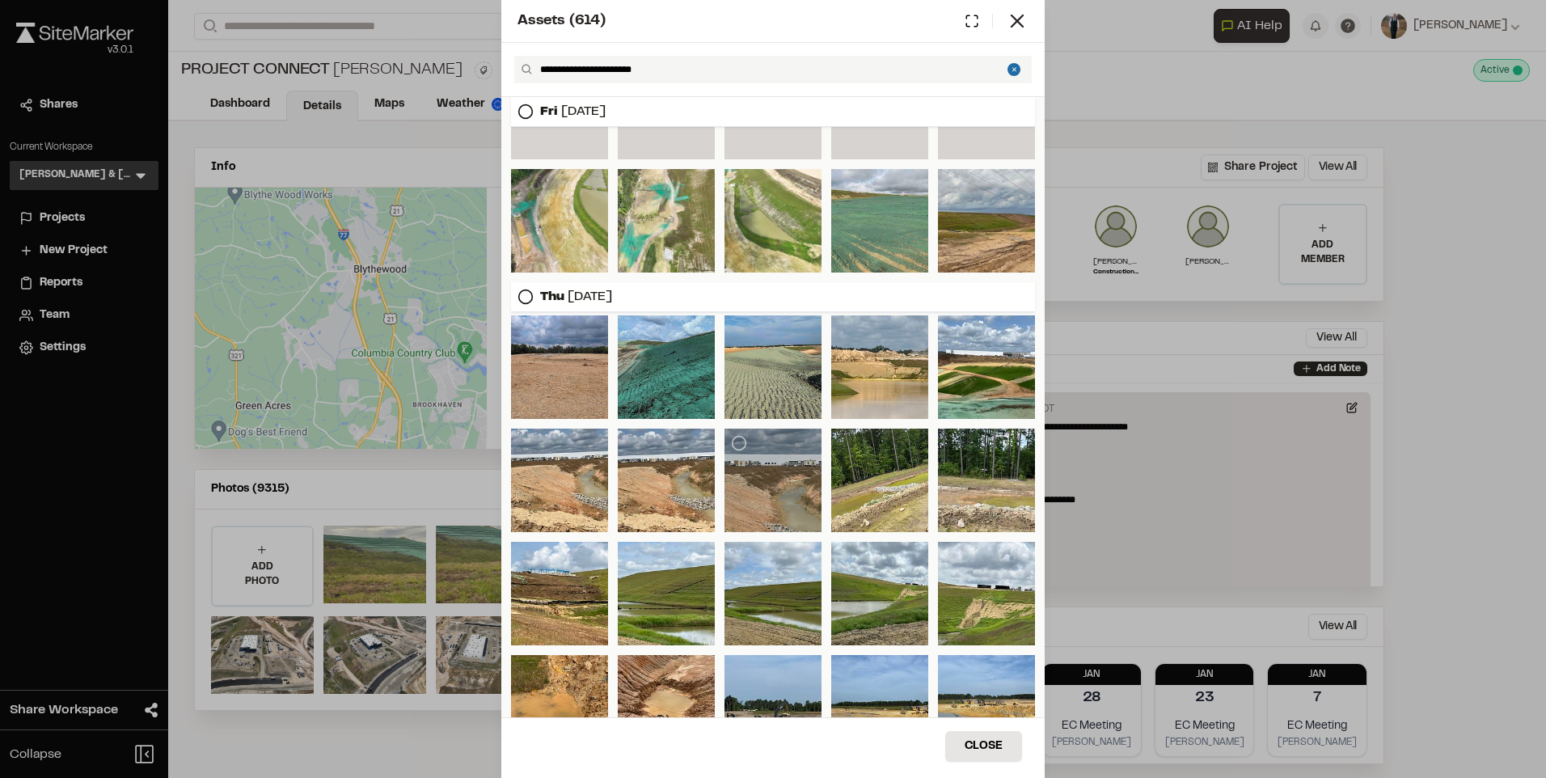
scroll to position [11878, 0]
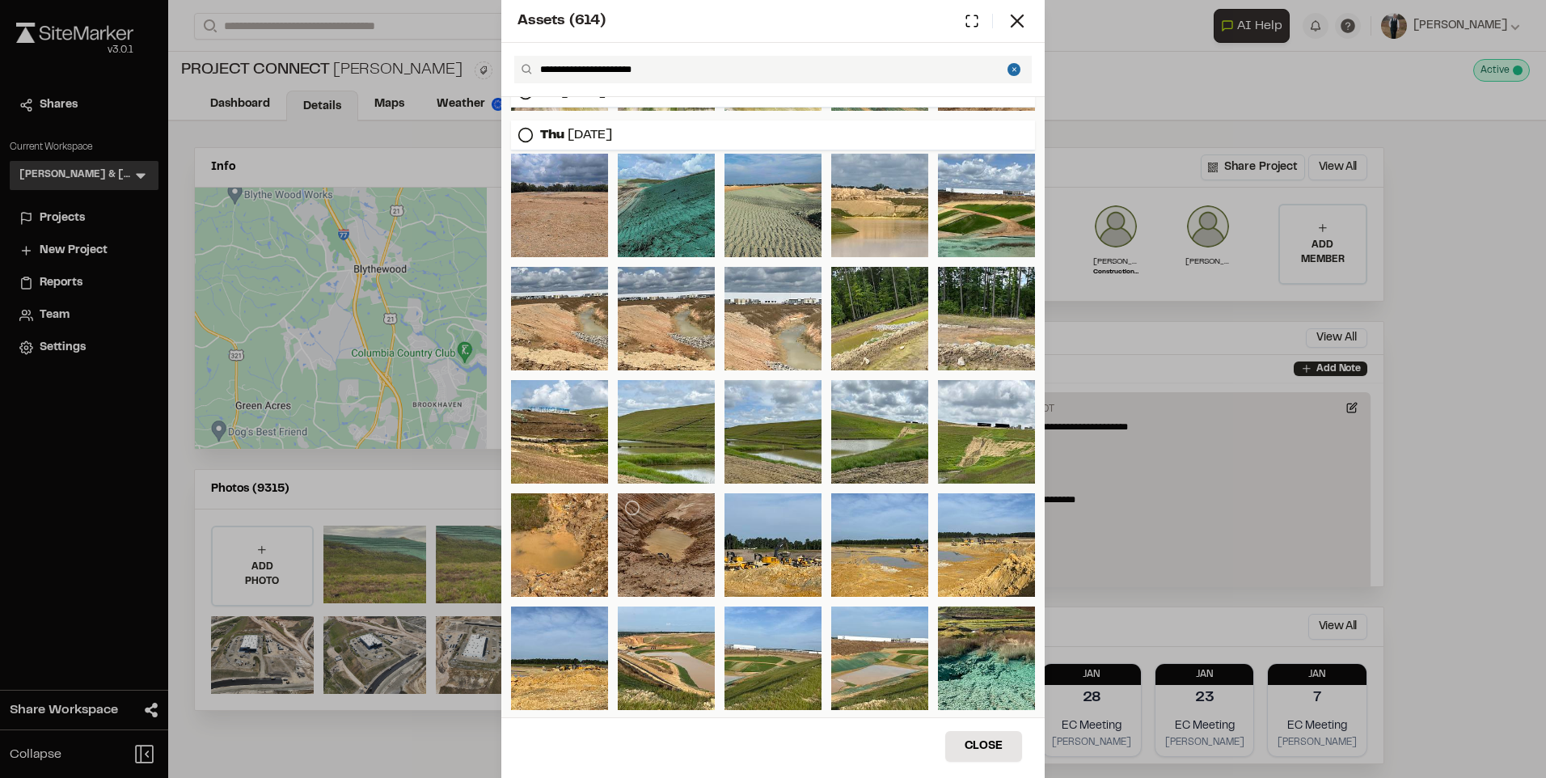
click at [664, 540] on div at bounding box center [666, 545] width 97 height 104
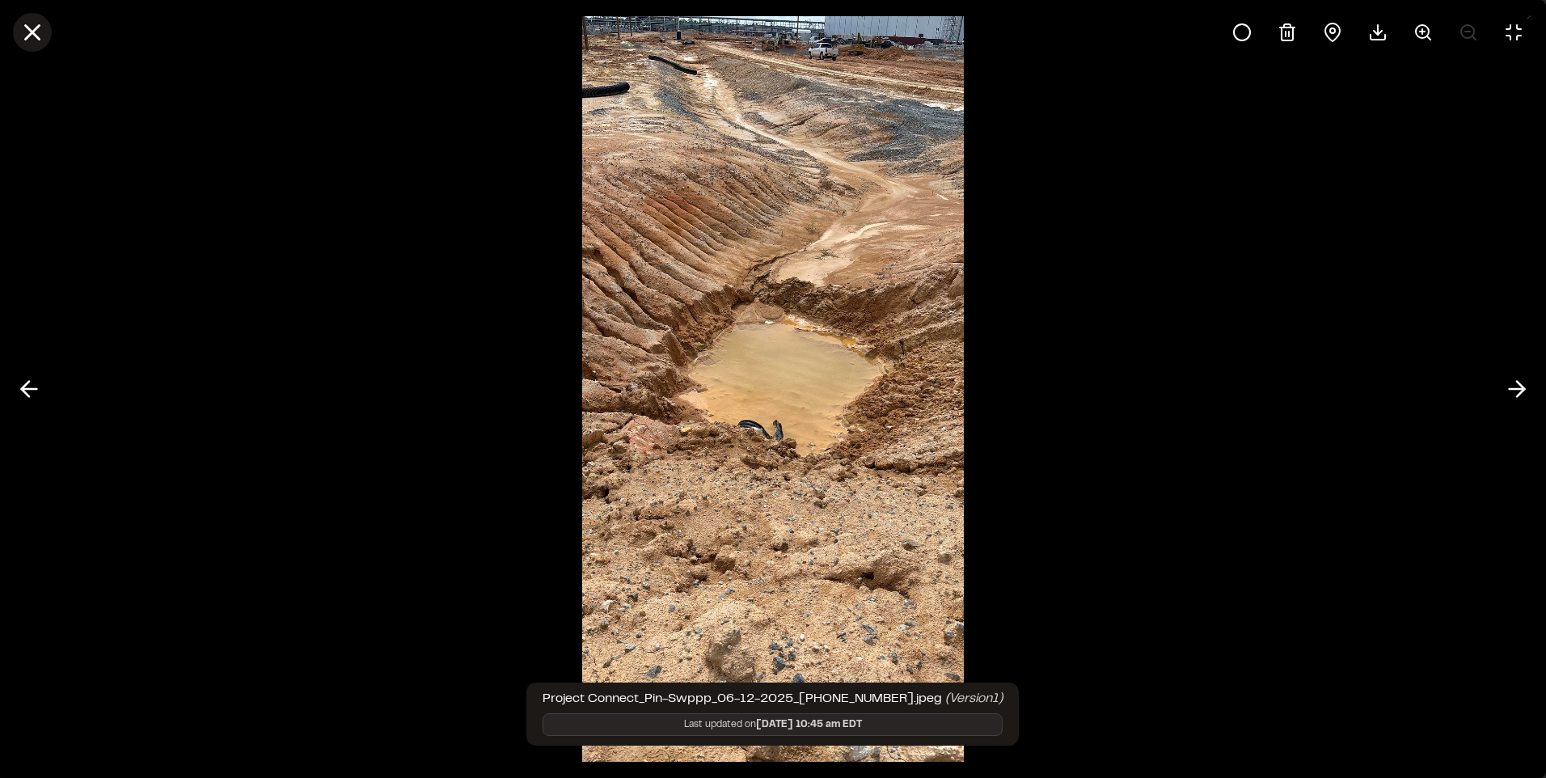
click at [36, 23] on icon at bounding box center [32, 32] width 27 height 27
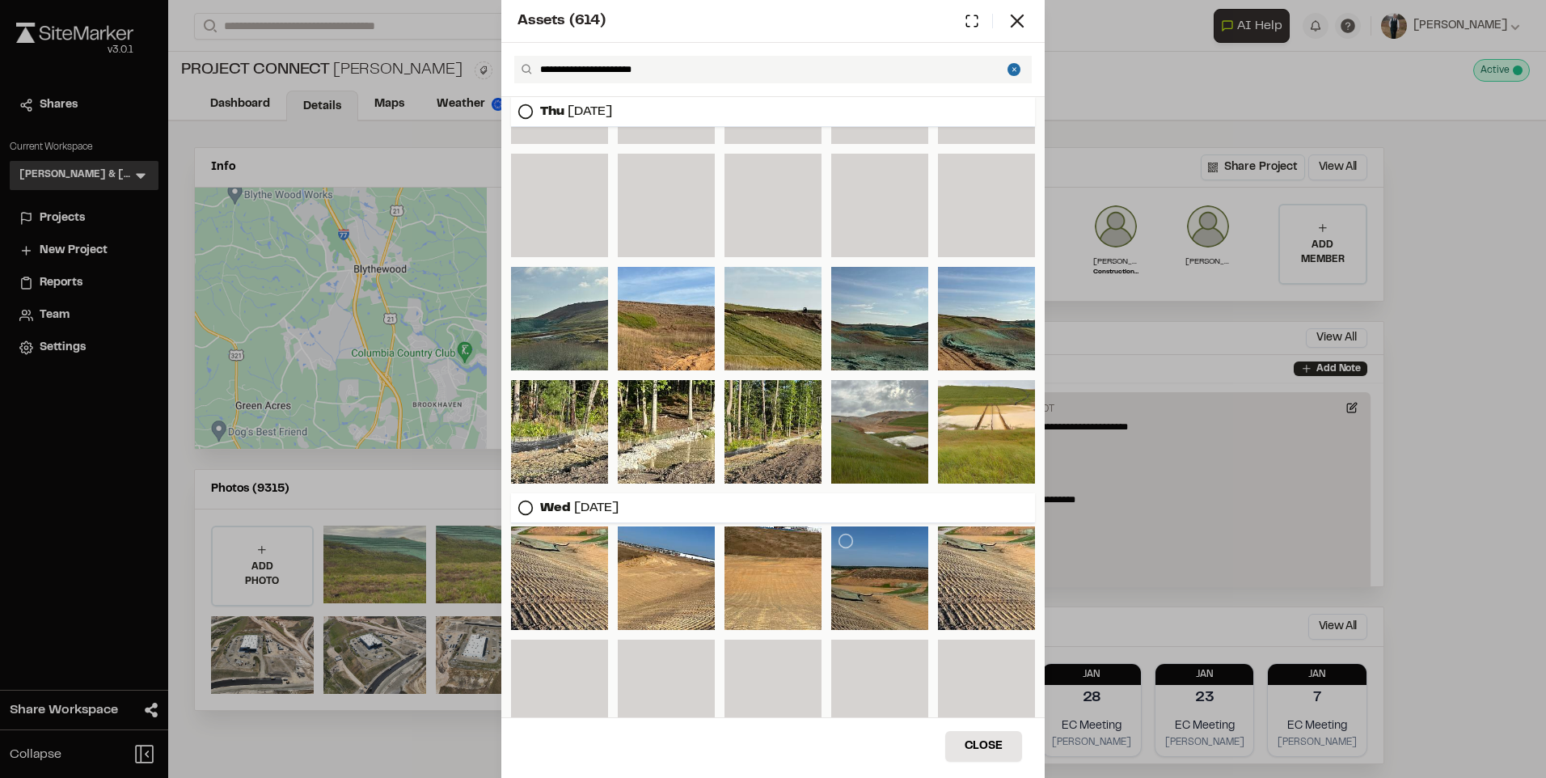
scroll to position [12606, 0]
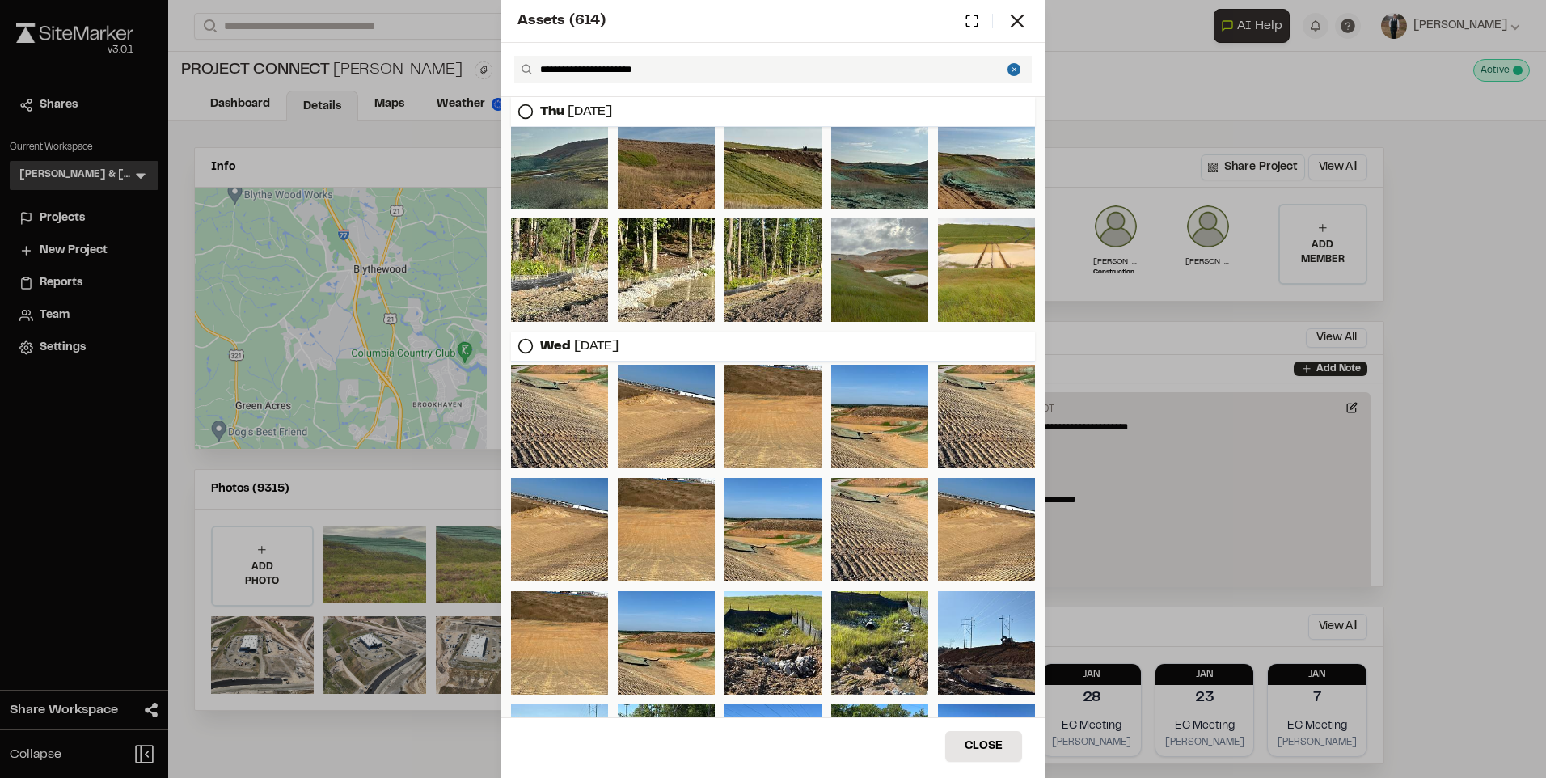
click at [670, 162] on div at bounding box center [666, 157] width 97 height 104
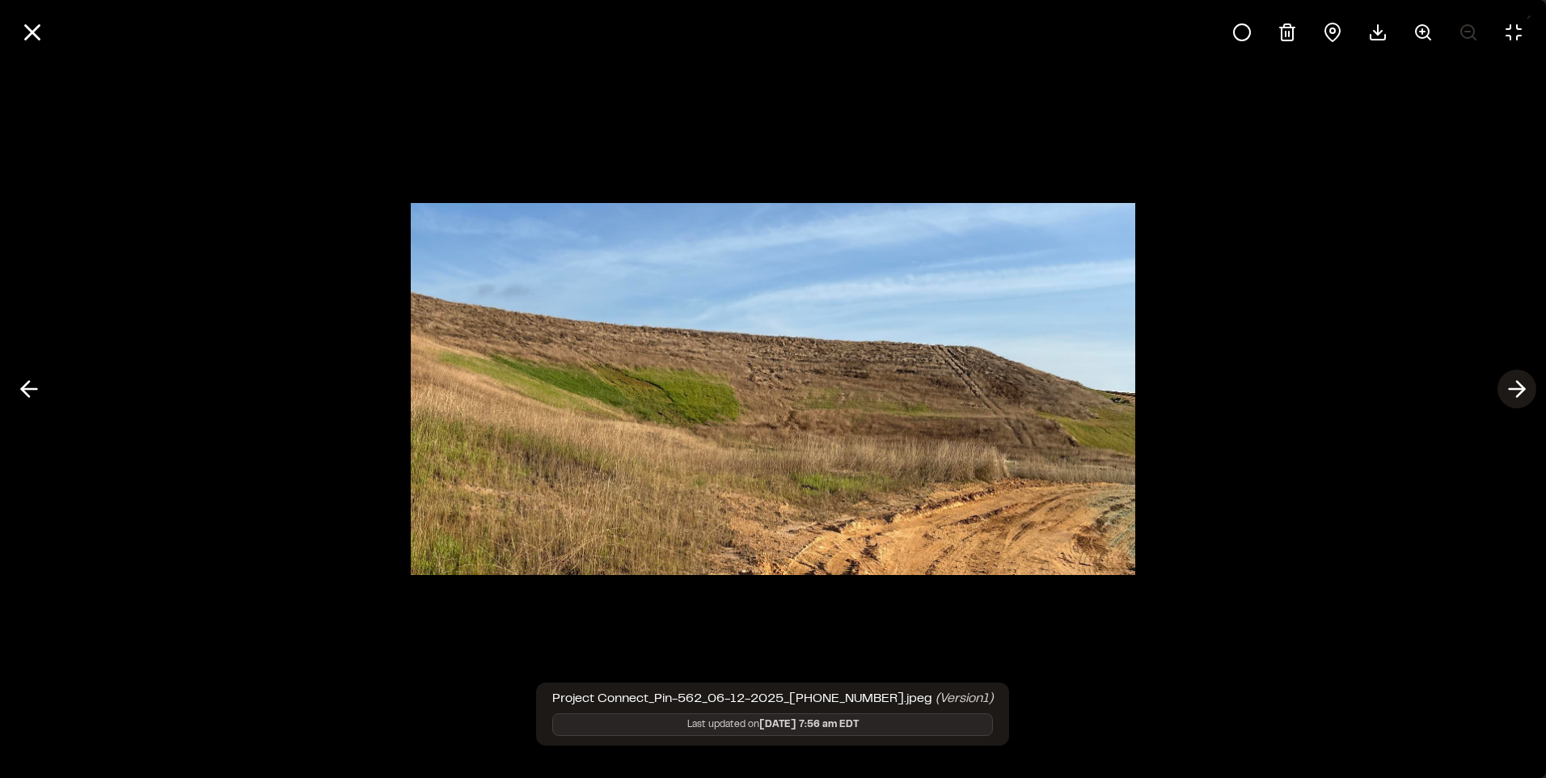
click at [1517, 383] on icon at bounding box center [1517, 388] width 26 height 27
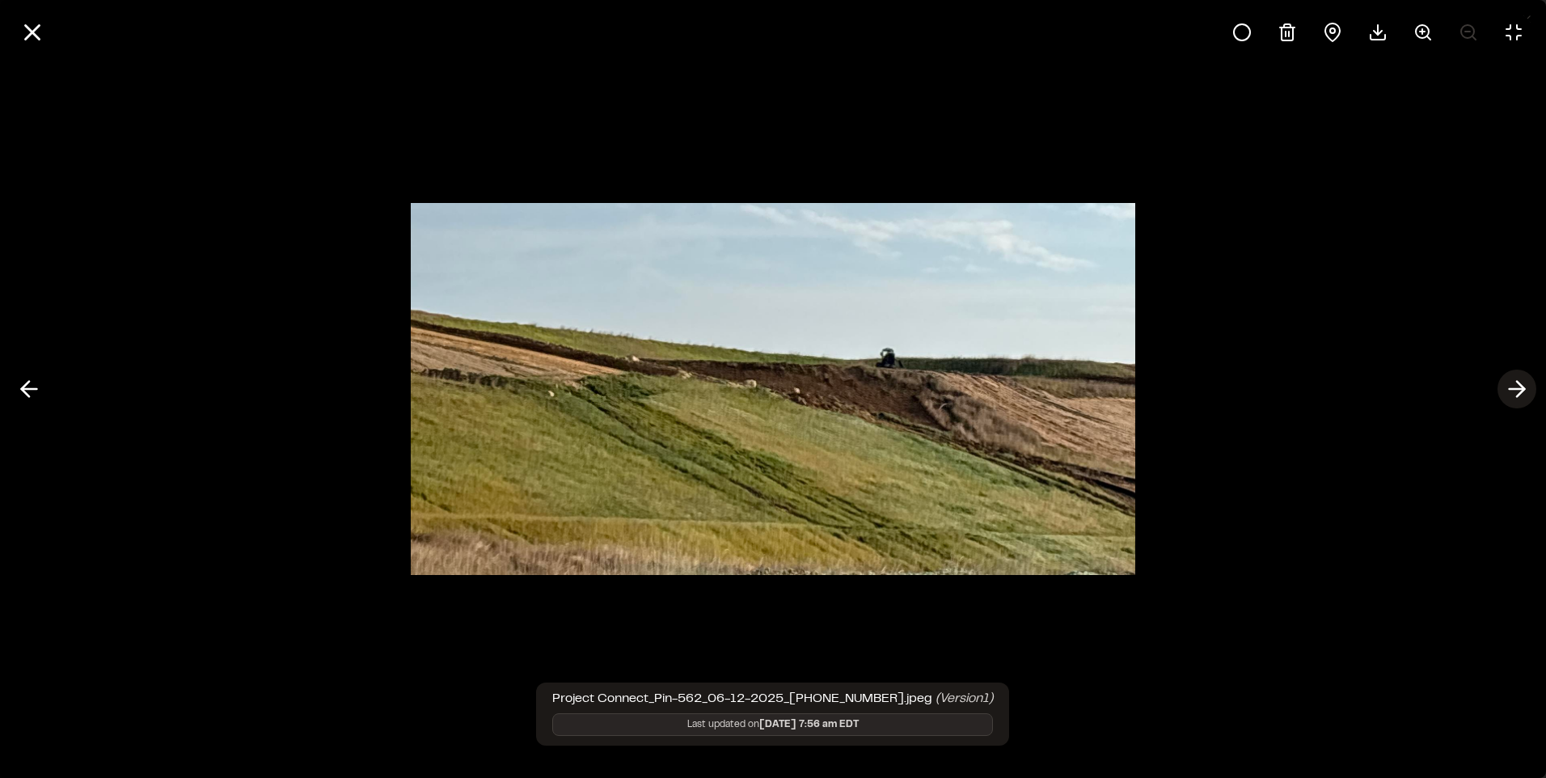
click at [1519, 382] on polyline at bounding box center [1520, 389] width 7 height 15
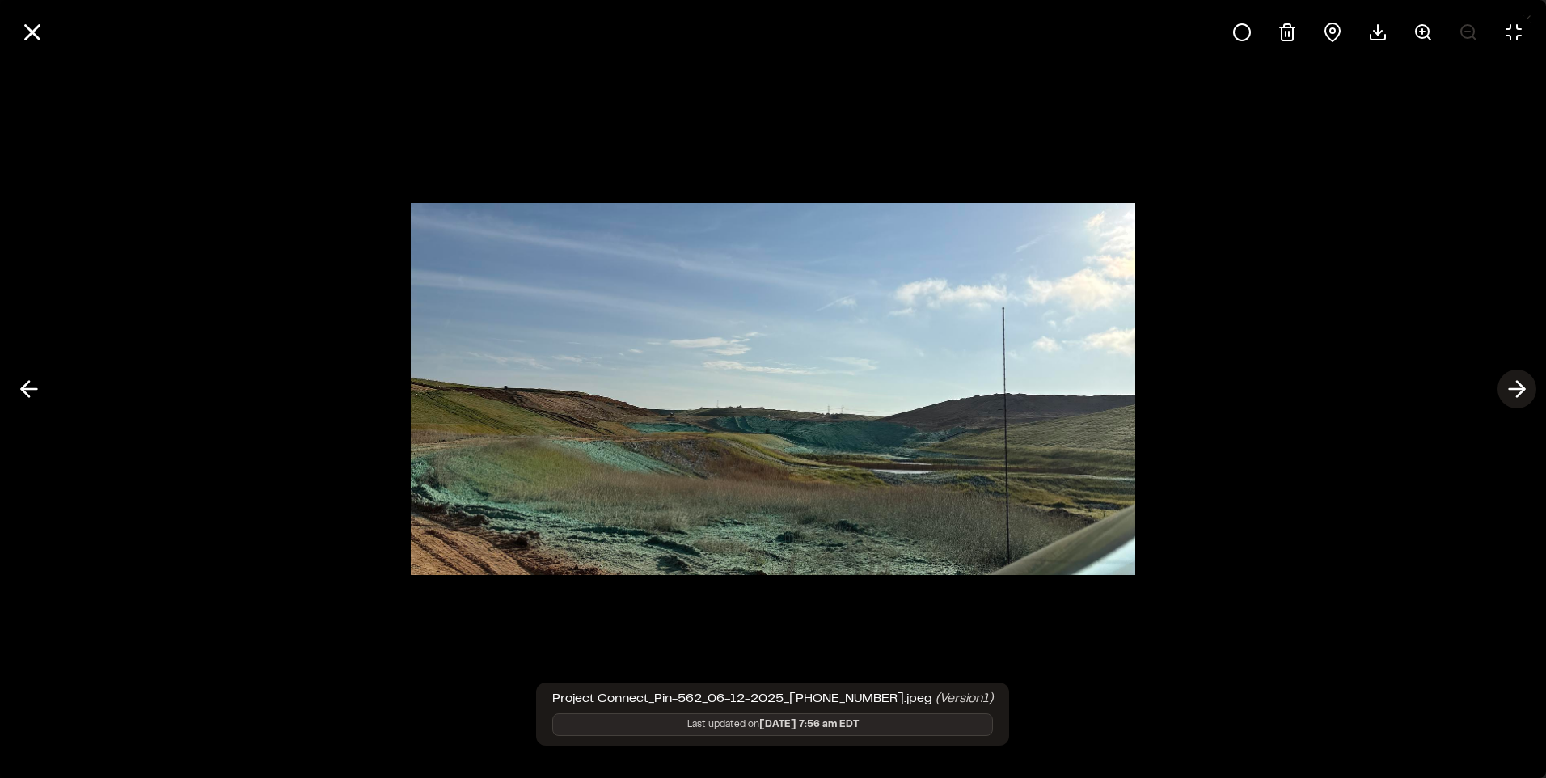
click at [1519, 382] on polyline at bounding box center [1520, 389] width 7 height 15
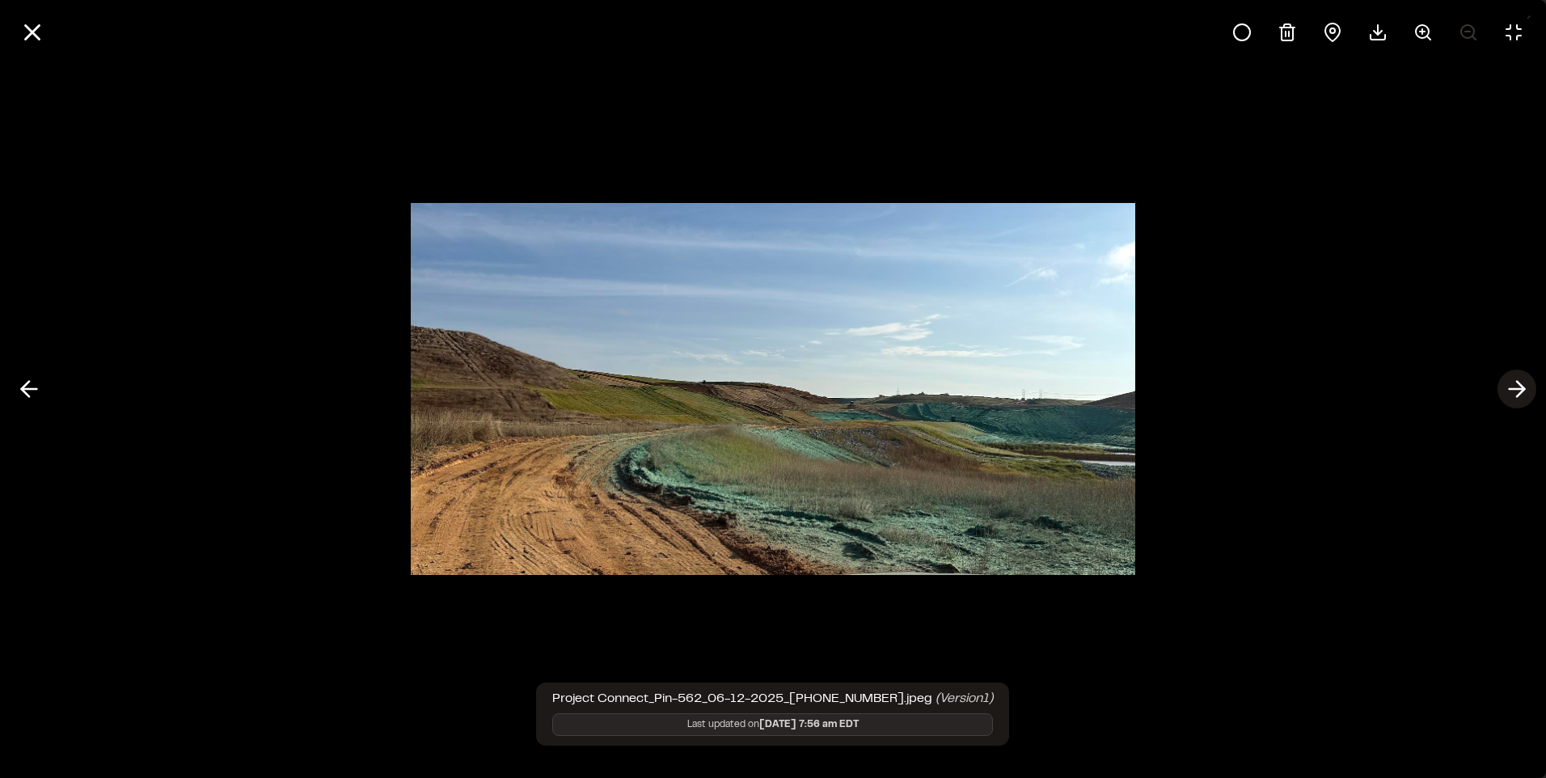
click at [1519, 382] on polyline at bounding box center [1520, 389] width 7 height 15
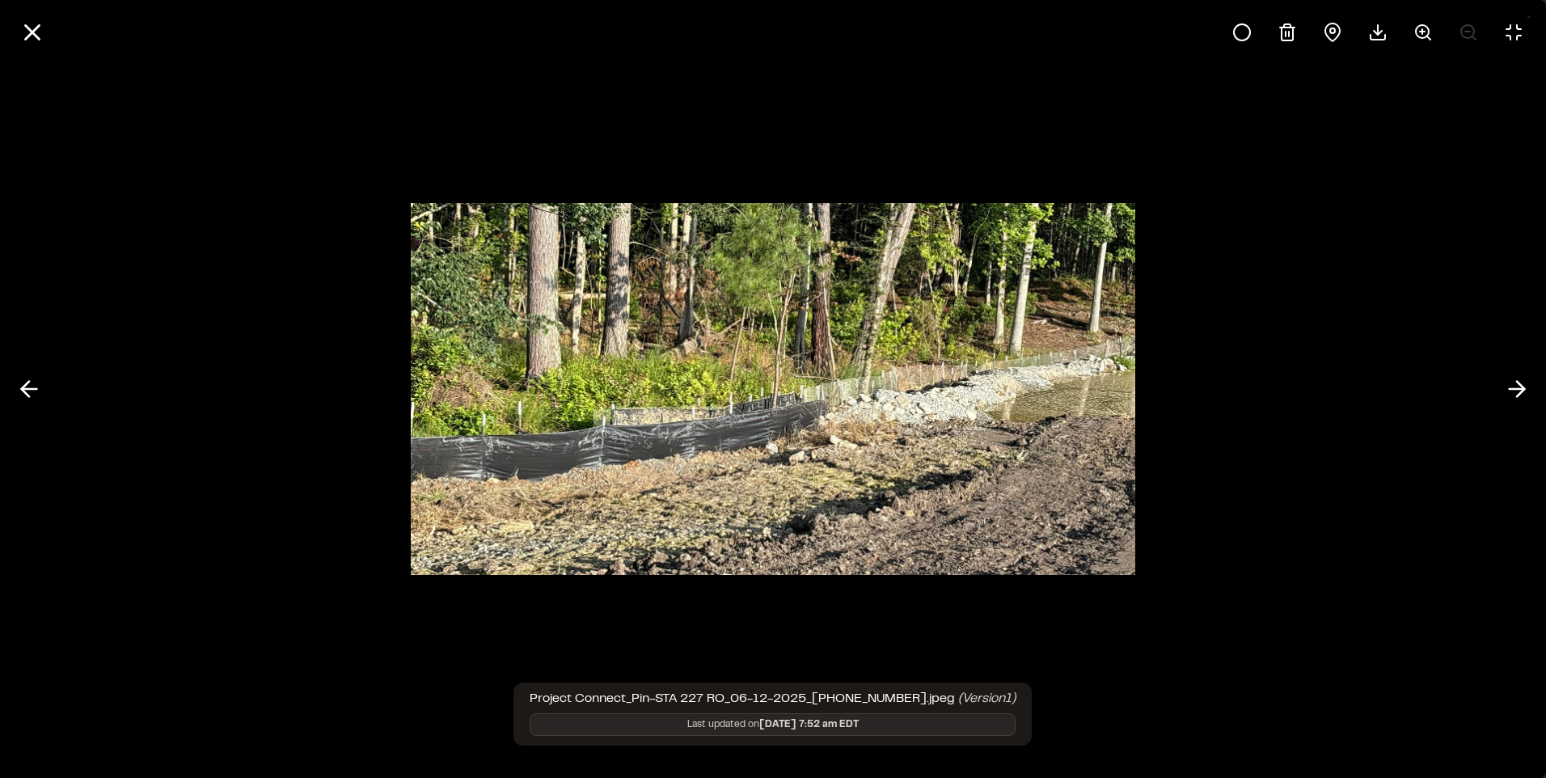
click at [1522, 365] on div at bounding box center [773, 389] width 1546 height 778
click at [1518, 389] on line at bounding box center [1517, 389] width 15 height 0
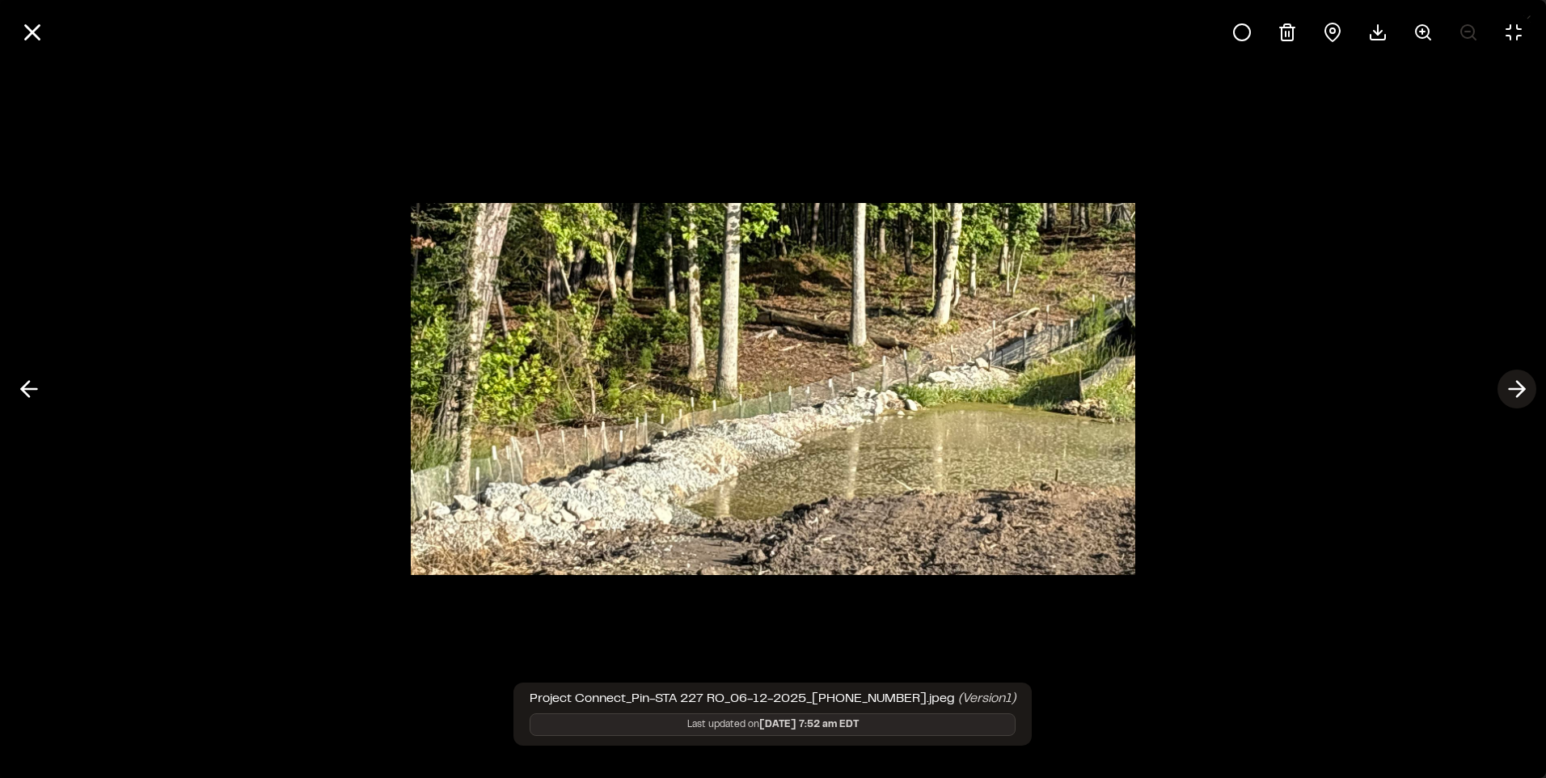
click at [1518, 389] on line at bounding box center [1517, 389] width 15 height 0
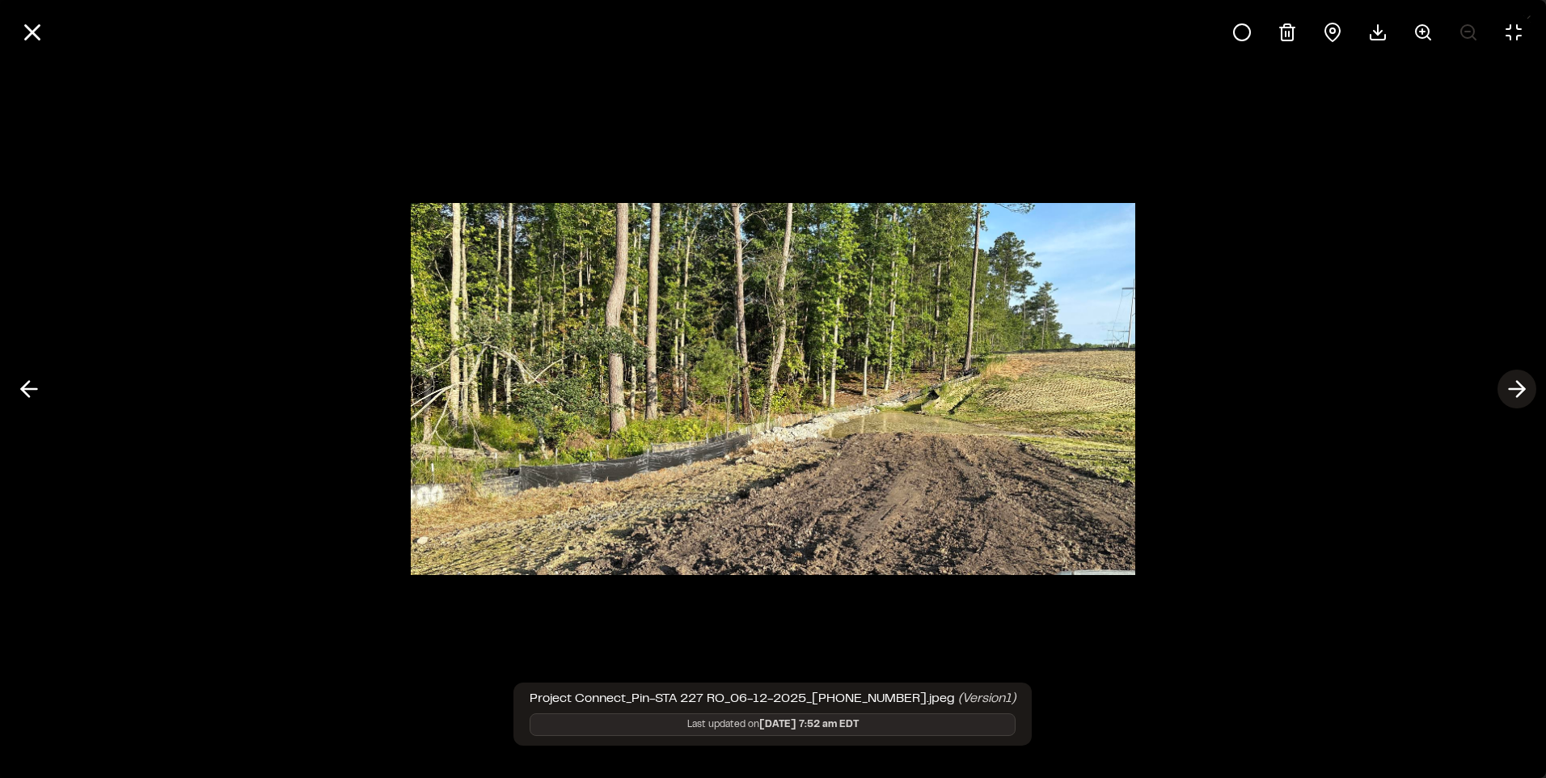
click at [1518, 389] on line at bounding box center [1517, 389] width 15 height 0
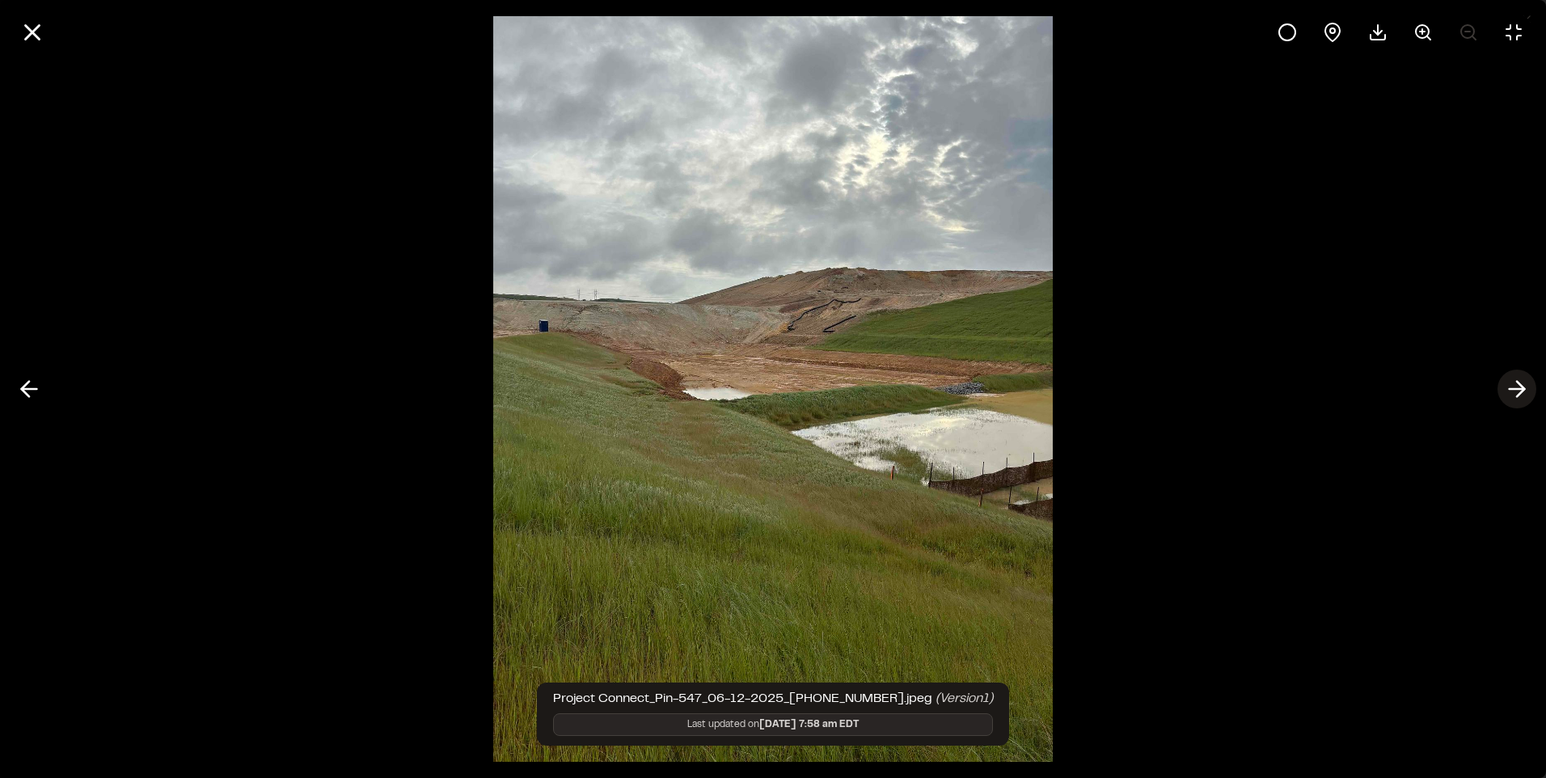
click at [1518, 389] on line at bounding box center [1517, 389] width 15 height 0
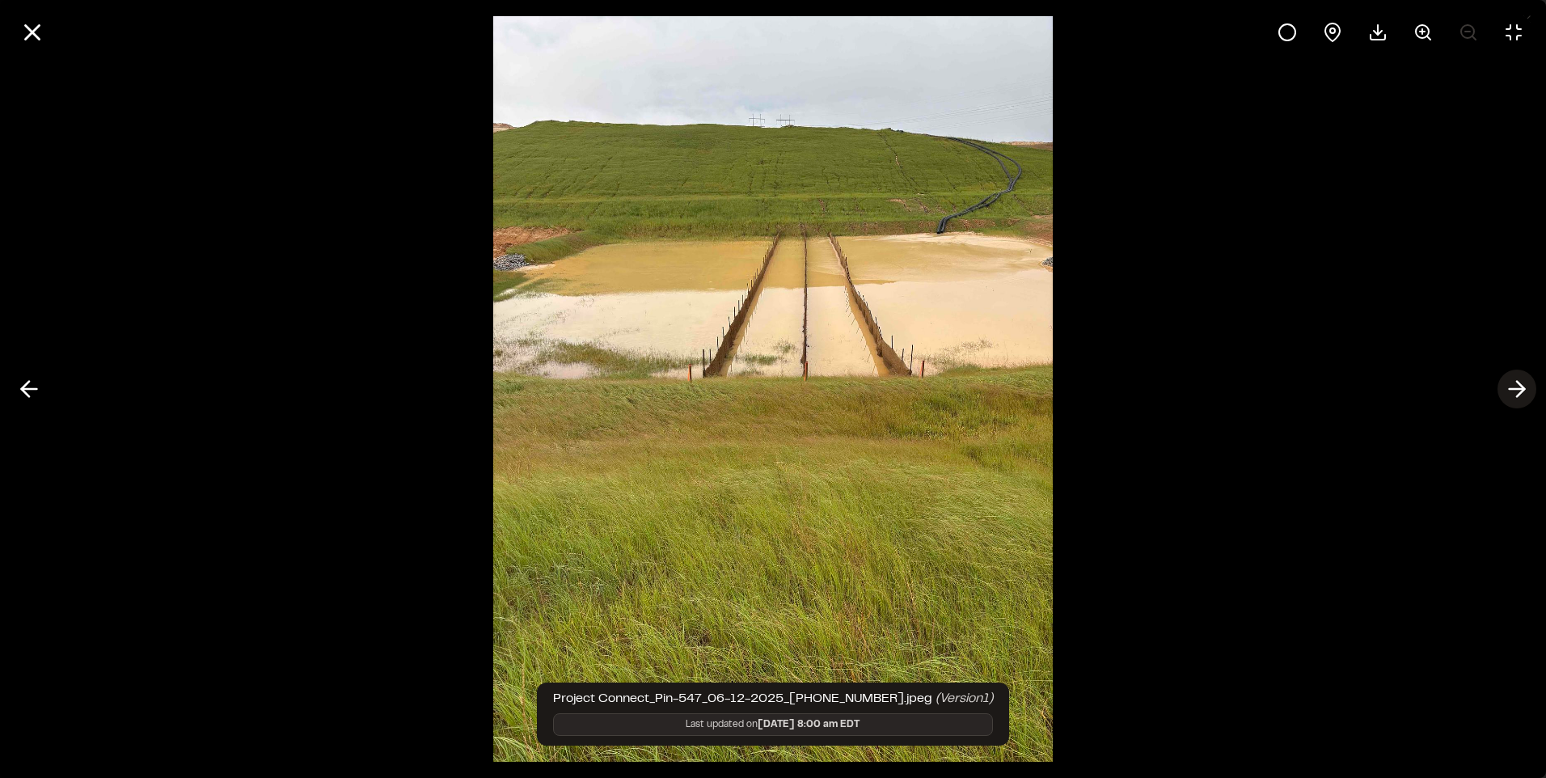
click at [1518, 389] on line at bounding box center [1517, 389] width 15 height 0
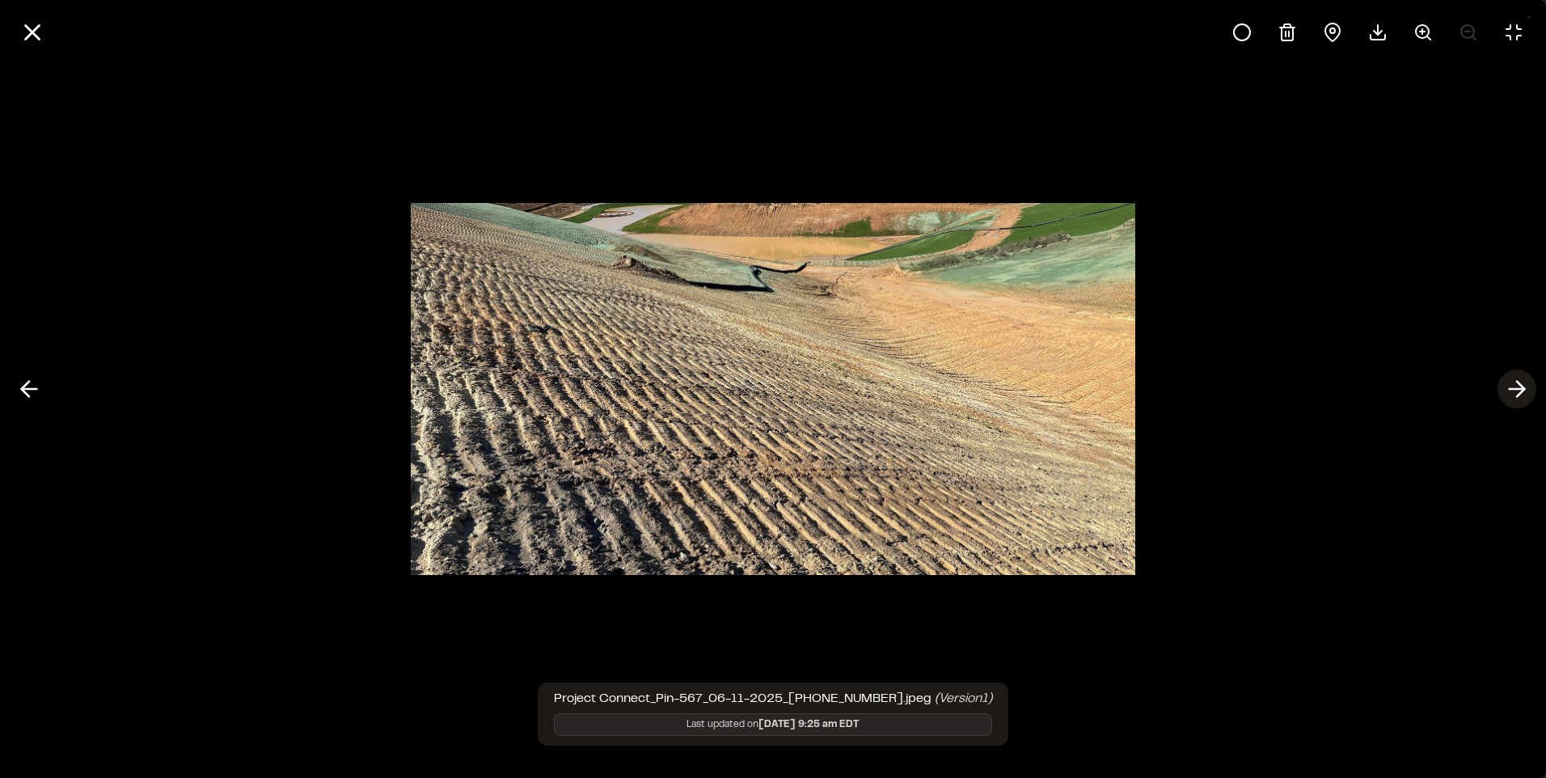
click at [1518, 389] on line at bounding box center [1517, 389] width 15 height 0
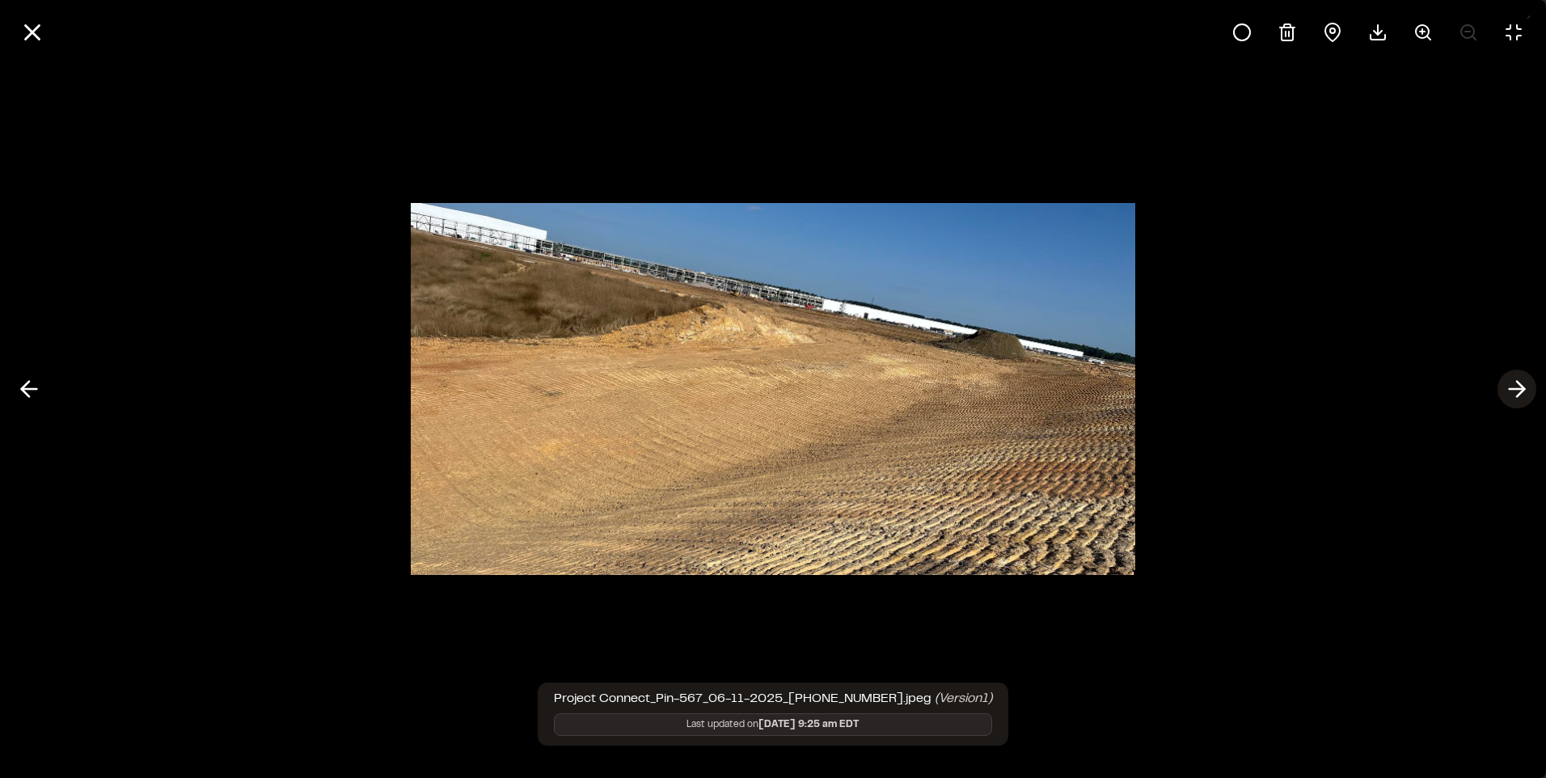
click at [1518, 389] on line at bounding box center [1517, 389] width 15 height 0
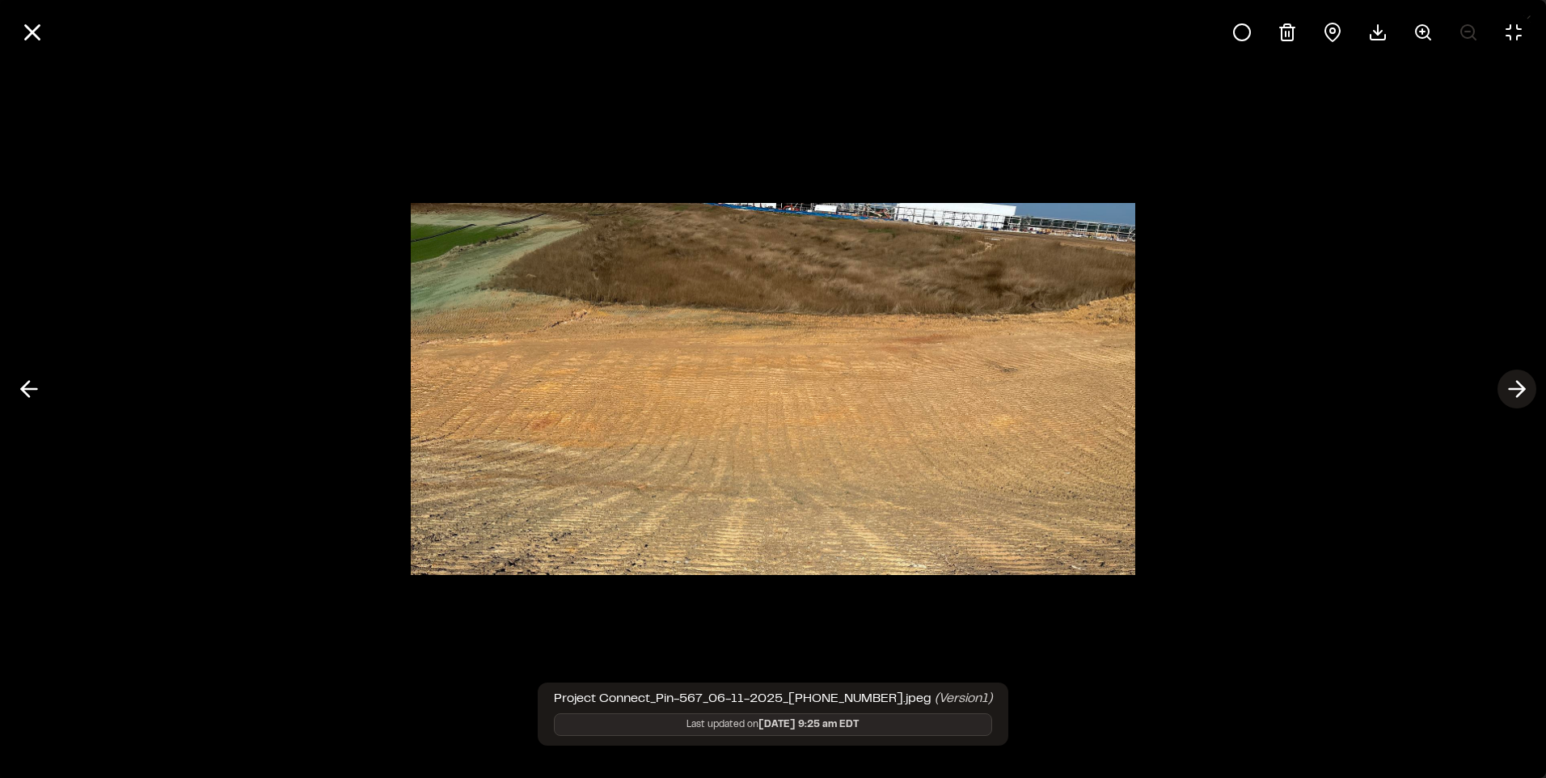
click at [1518, 389] on line at bounding box center [1517, 389] width 15 height 0
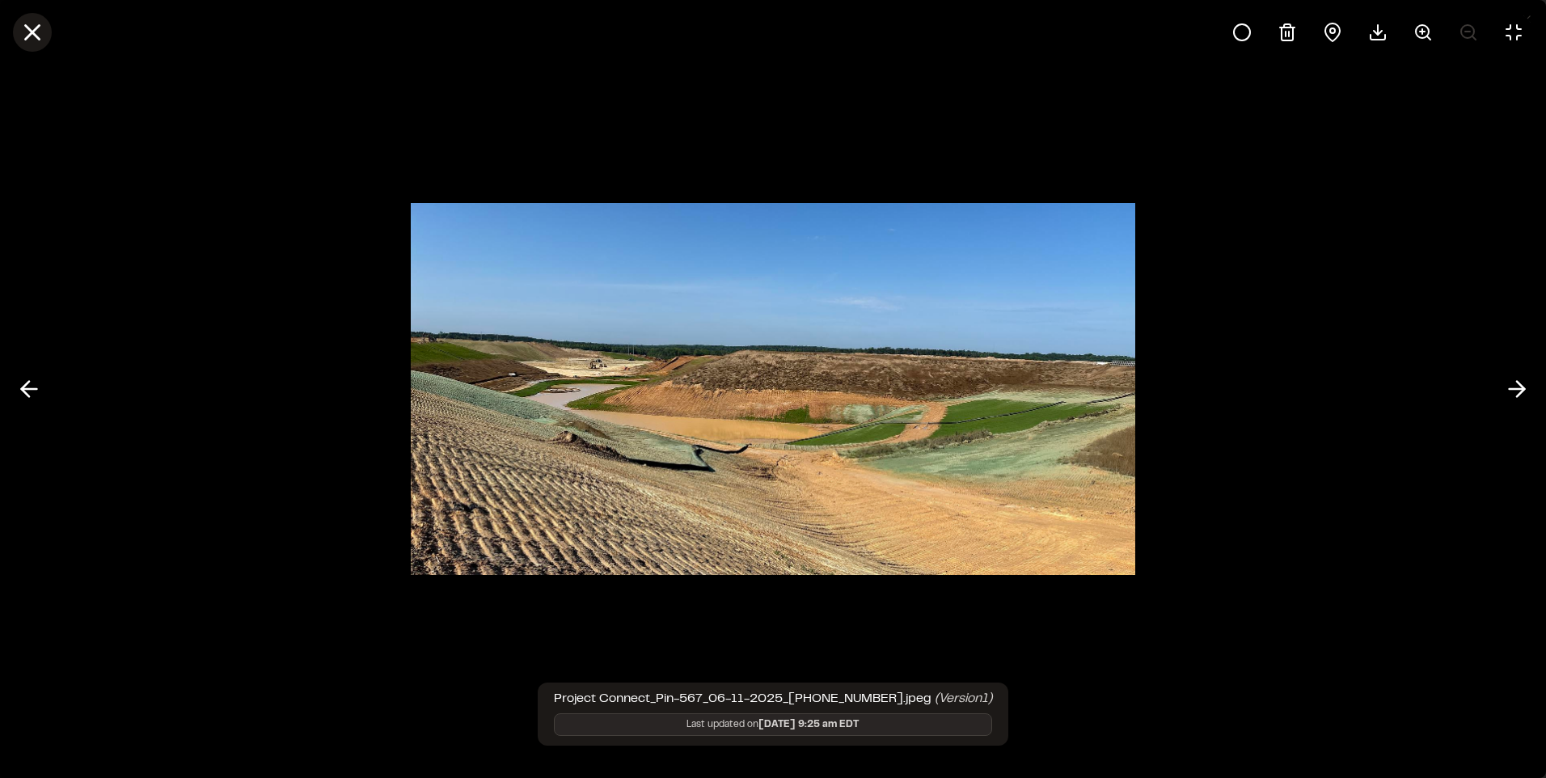
click at [32, 38] on icon at bounding box center [32, 32] width 27 height 27
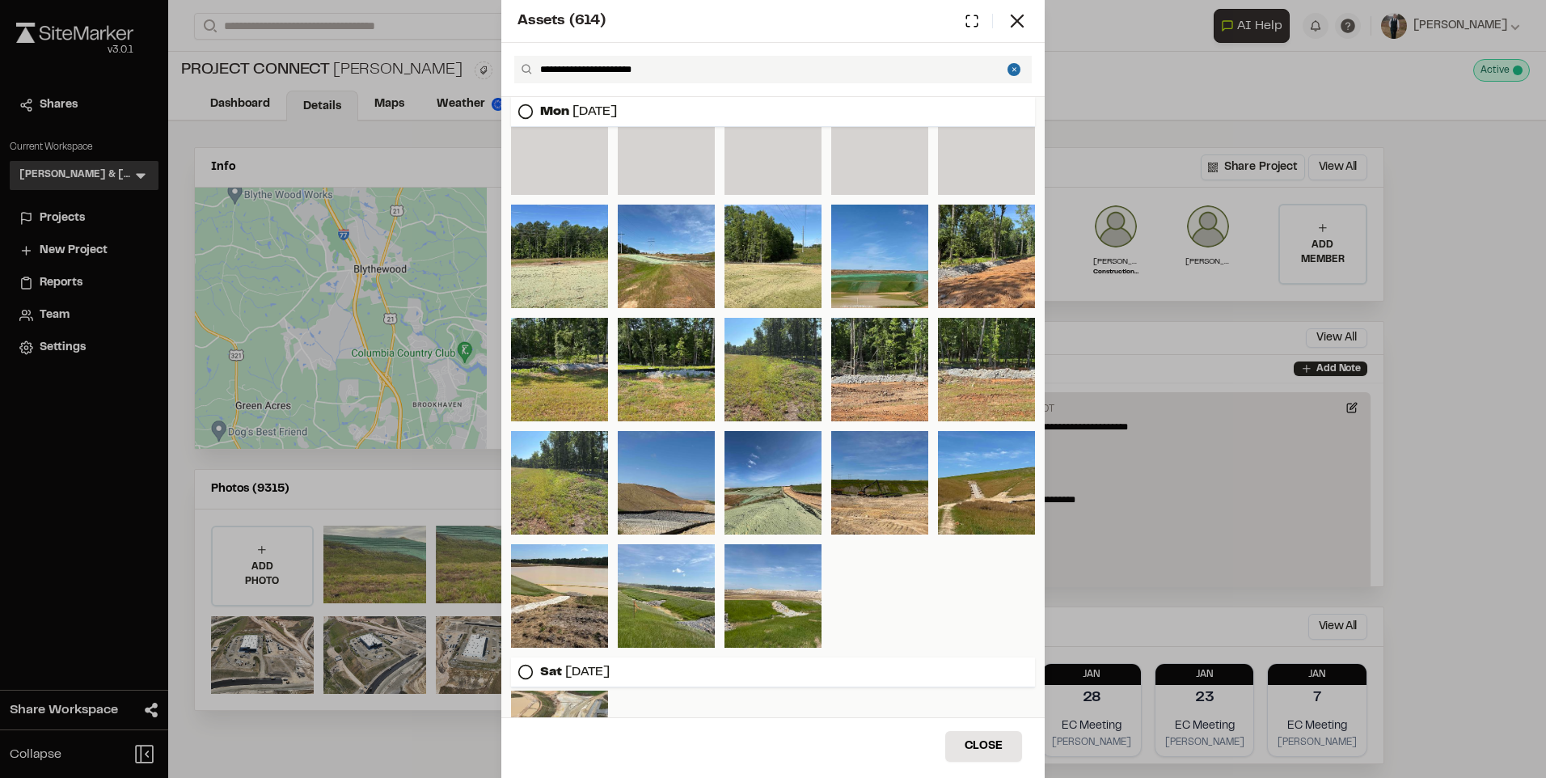
scroll to position [13870, 0]
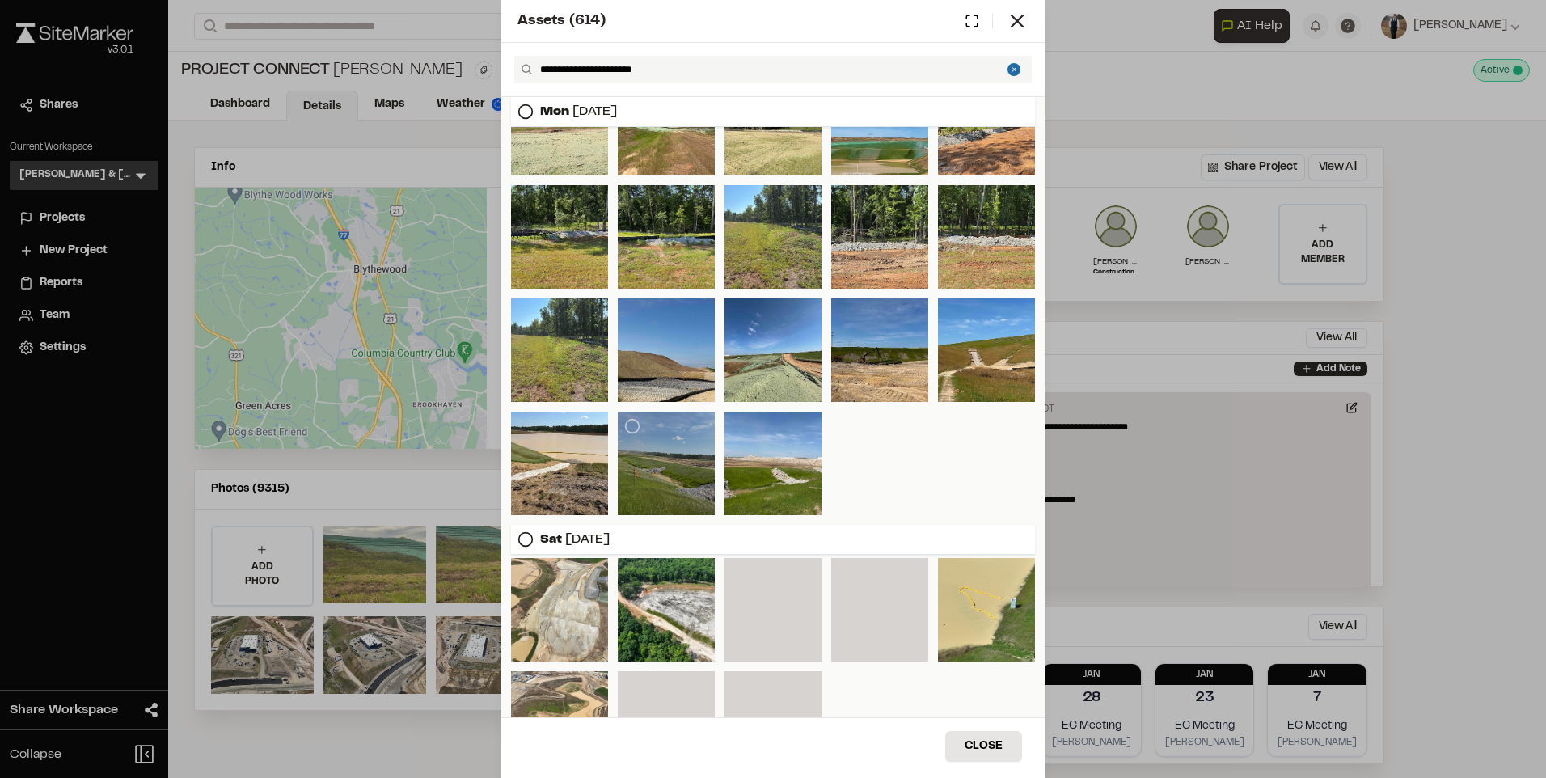
click at [665, 467] on div at bounding box center [666, 464] width 97 height 104
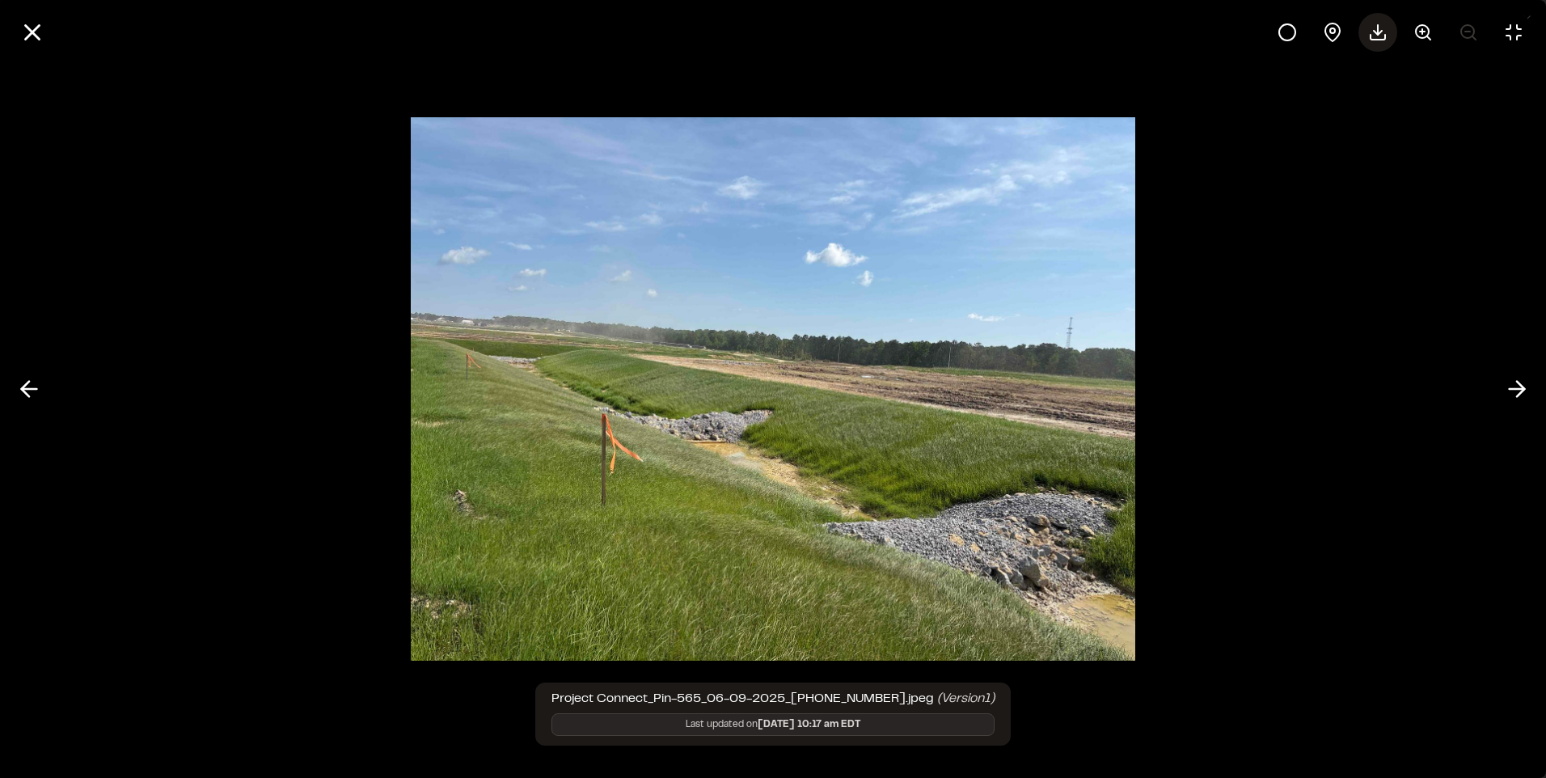
click at [1375, 35] on icon at bounding box center [1377, 32] width 19 height 19
click at [1512, 385] on icon at bounding box center [1517, 388] width 26 height 27
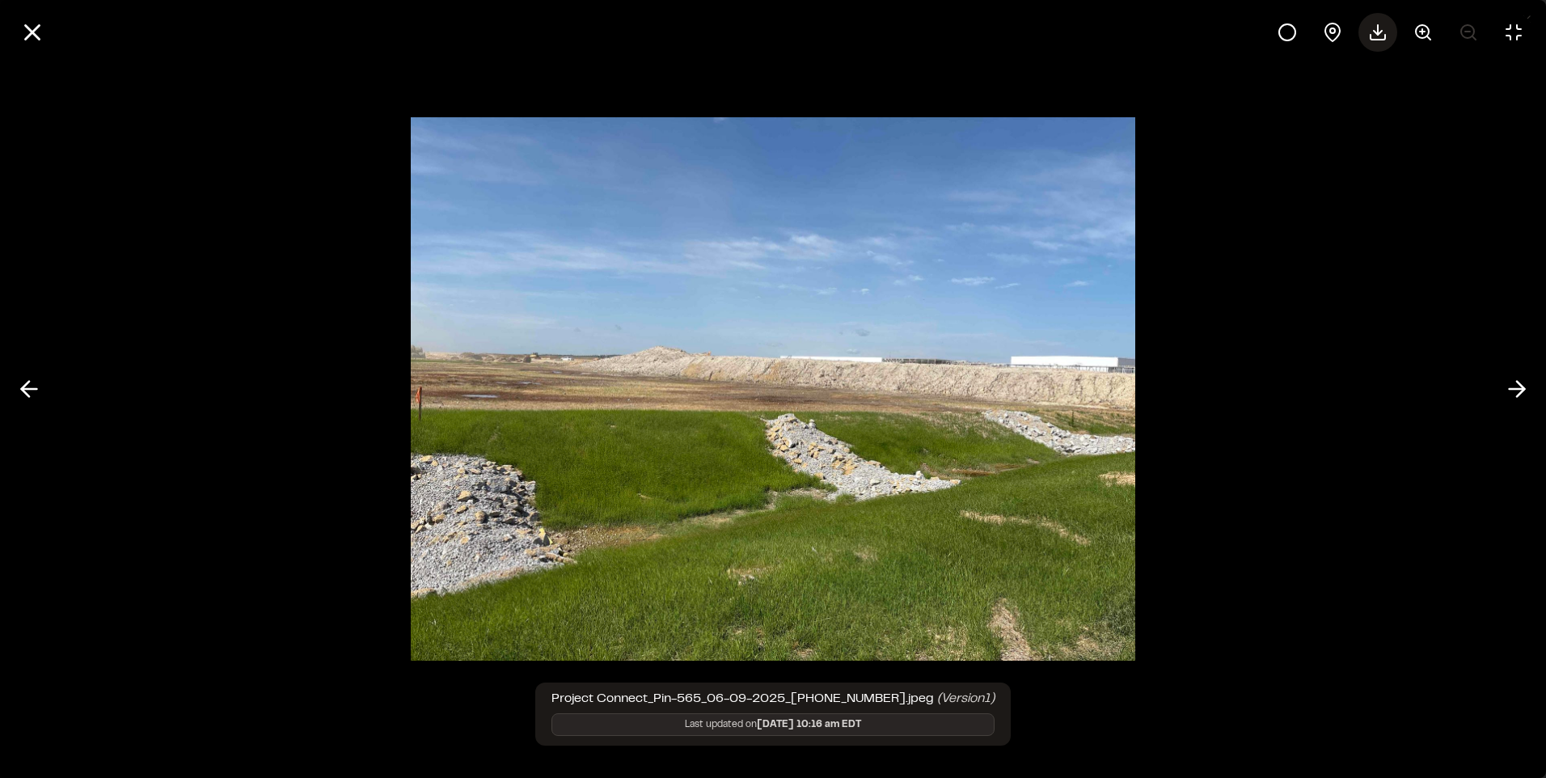
click at [1376, 36] on icon at bounding box center [1377, 32] width 19 height 19
click at [899, 367] on img at bounding box center [773, 389] width 725 height 576
click at [1529, 383] on icon at bounding box center [1517, 388] width 26 height 27
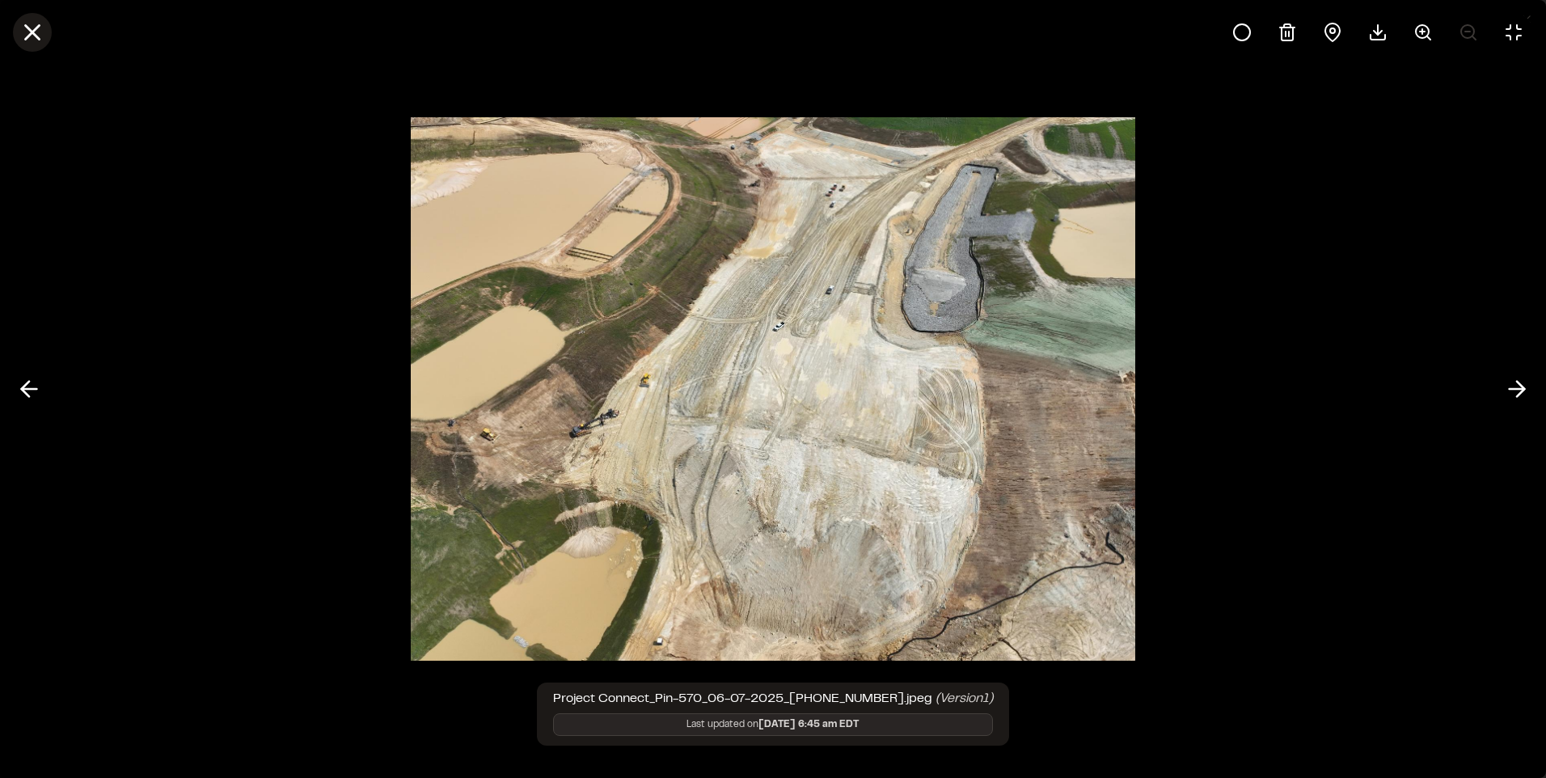
click at [22, 44] on icon at bounding box center [32, 32] width 27 height 27
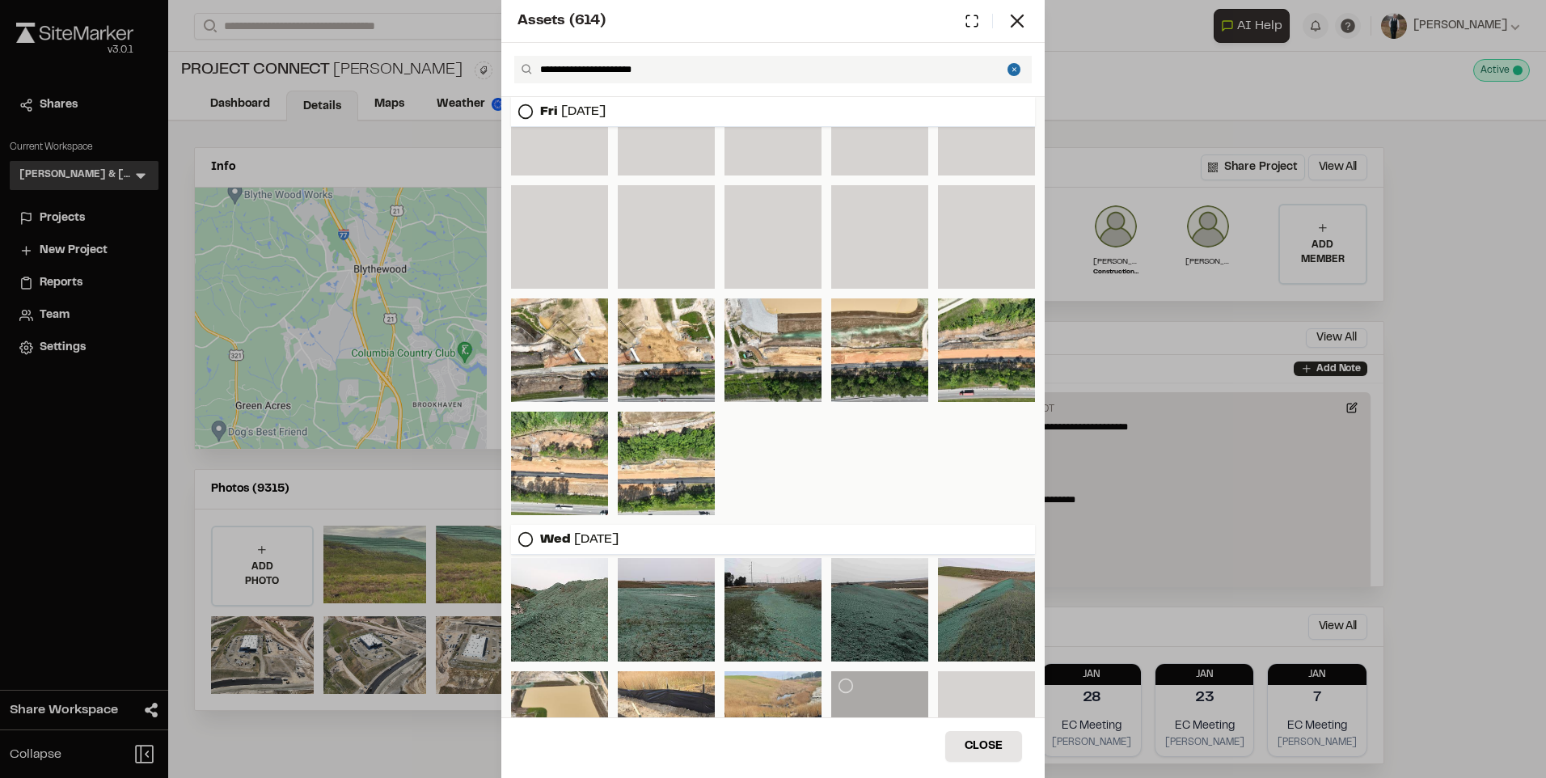
scroll to position [14972, 0]
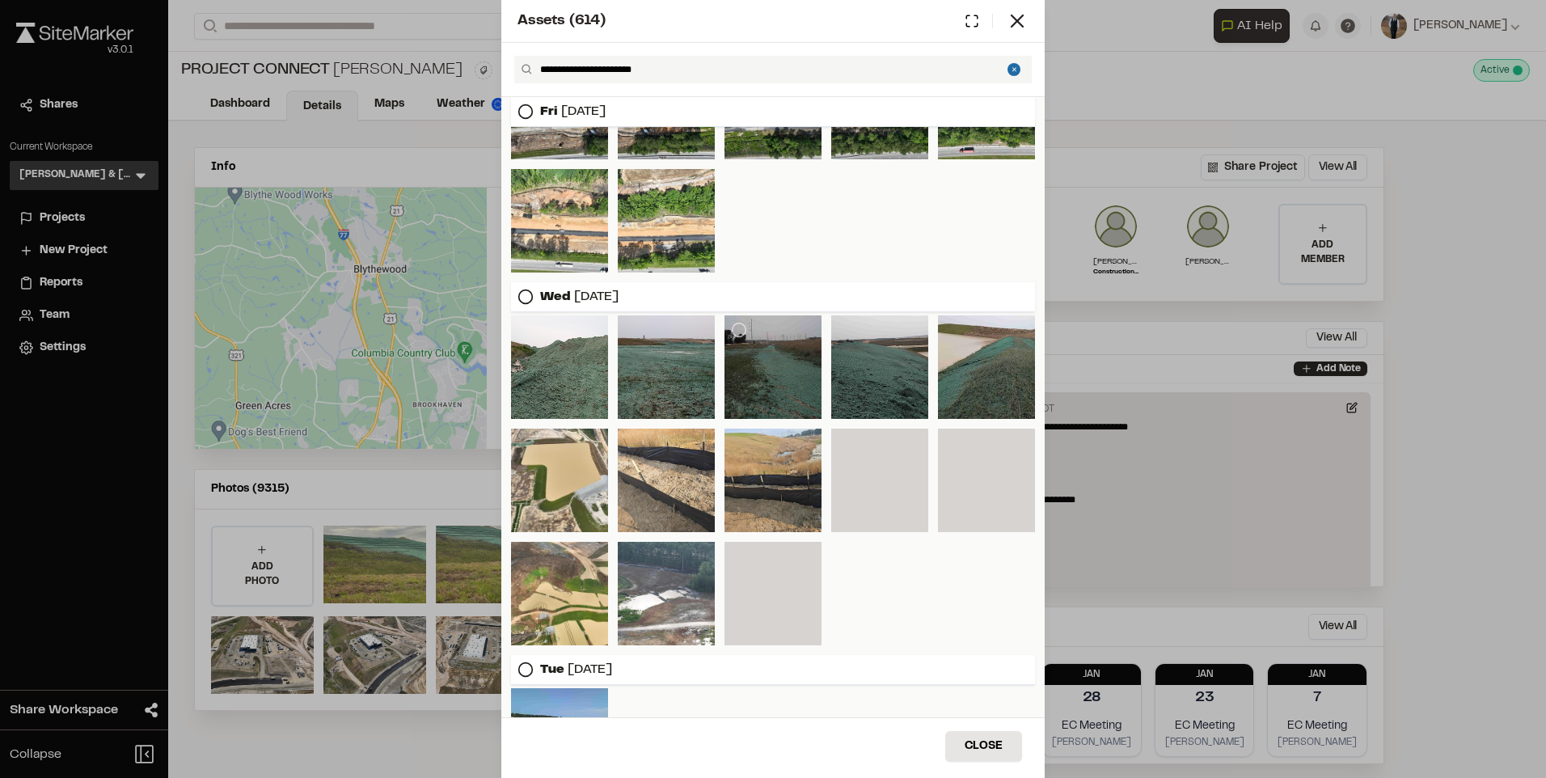
click at [763, 370] on div at bounding box center [773, 367] width 97 height 104
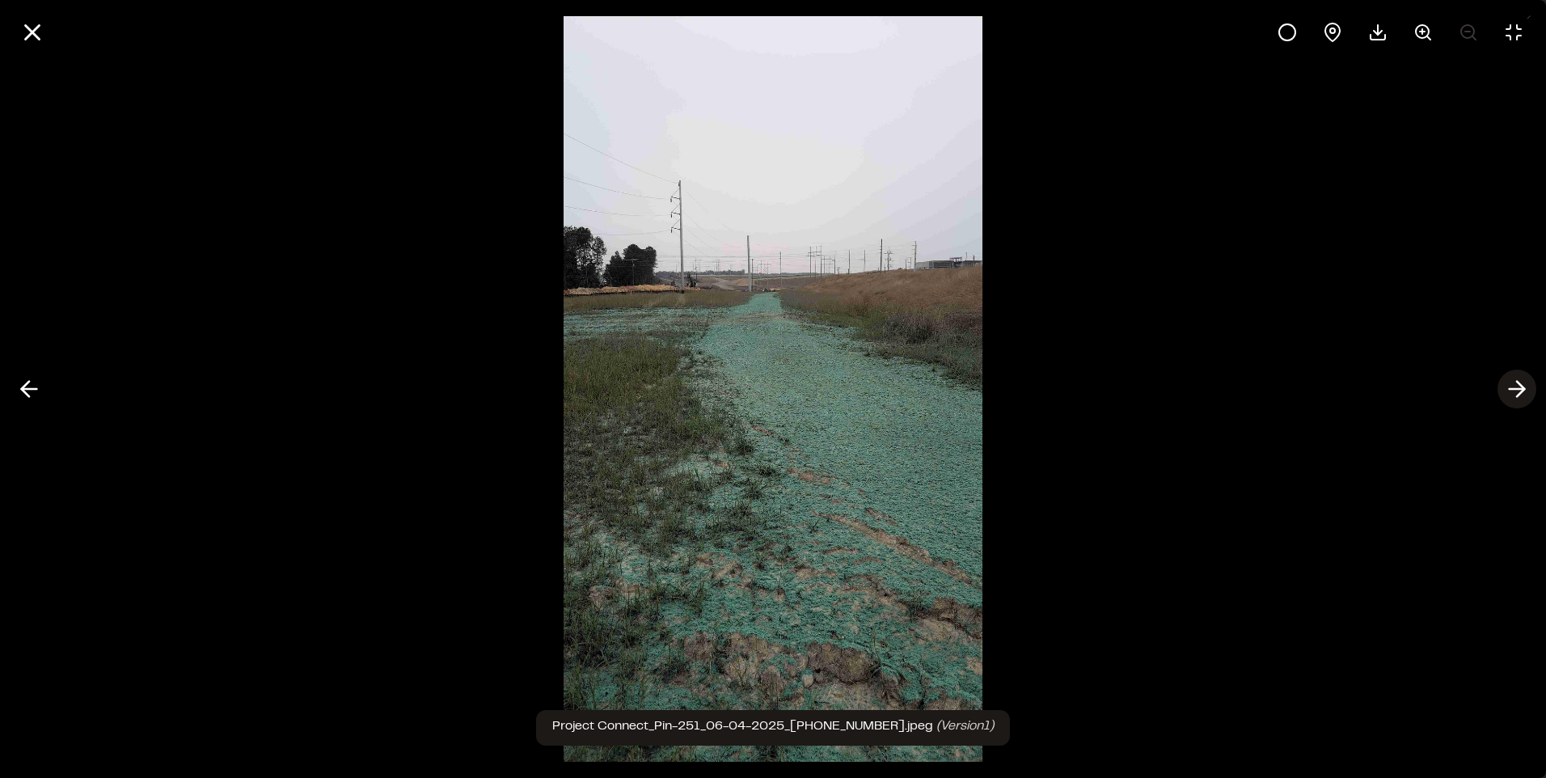
click at [1519, 378] on icon at bounding box center [1517, 388] width 26 height 27
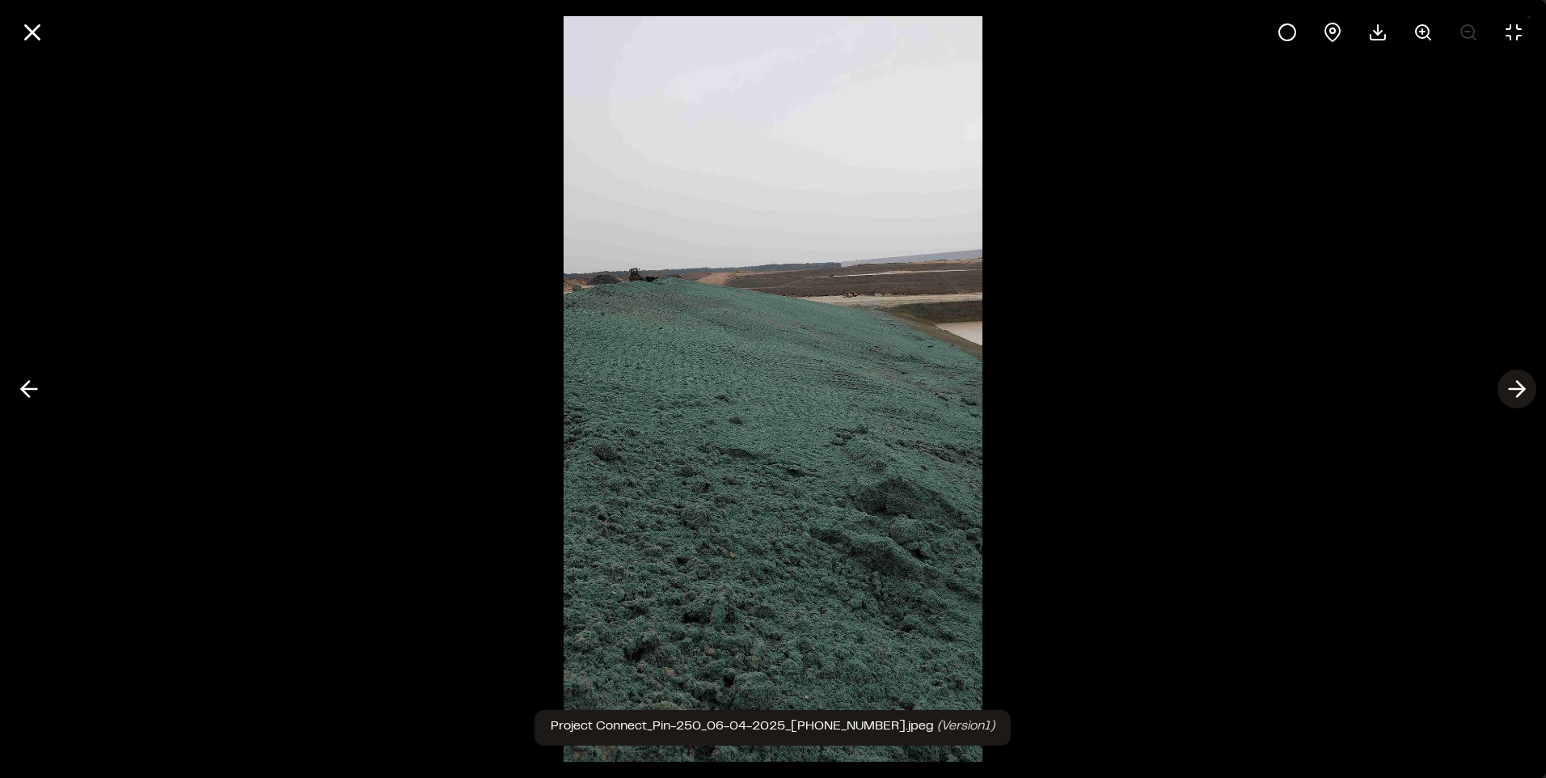
click at [1519, 378] on icon at bounding box center [1517, 388] width 26 height 27
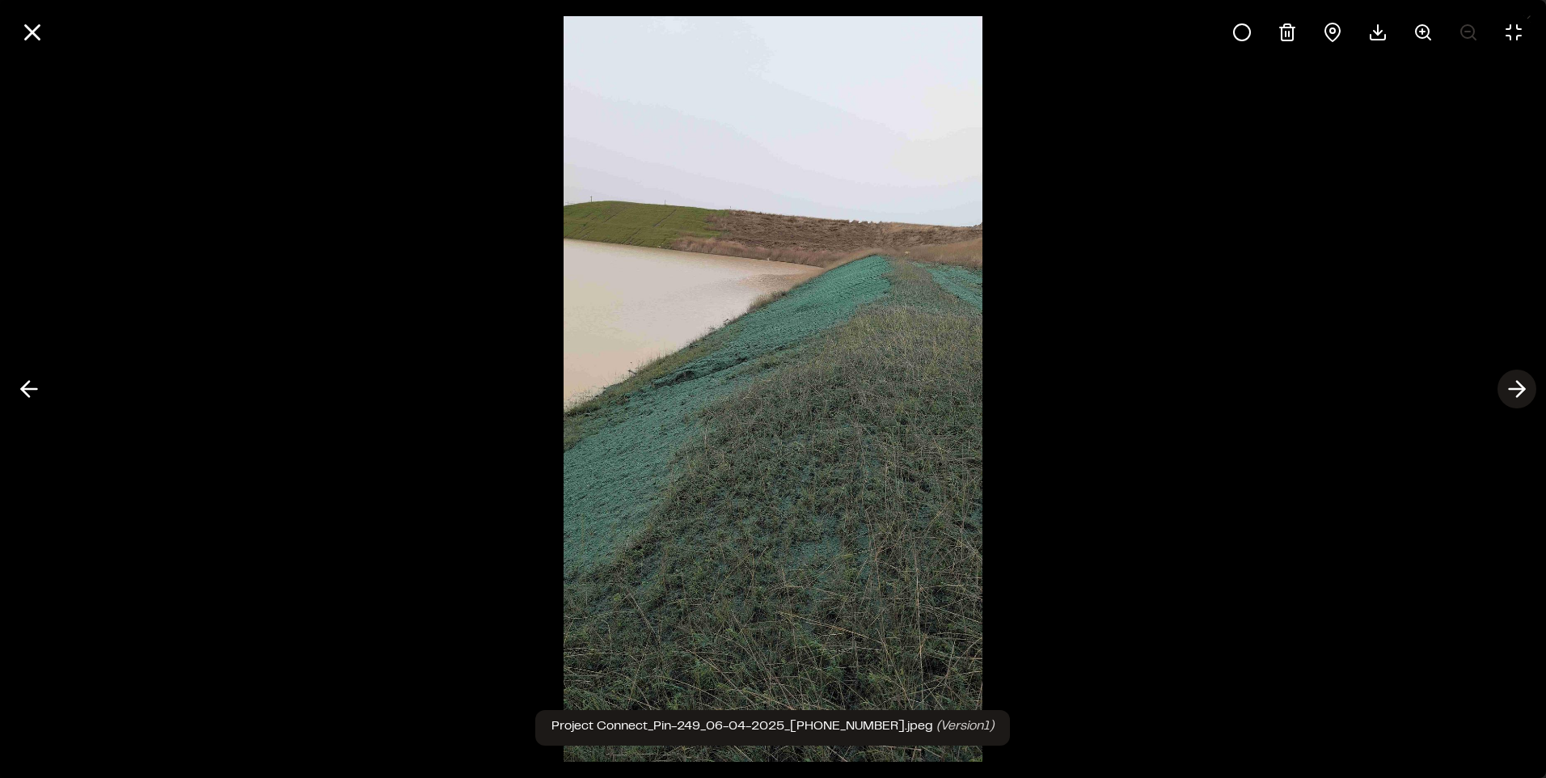
click at [1519, 378] on icon at bounding box center [1517, 388] width 26 height 27
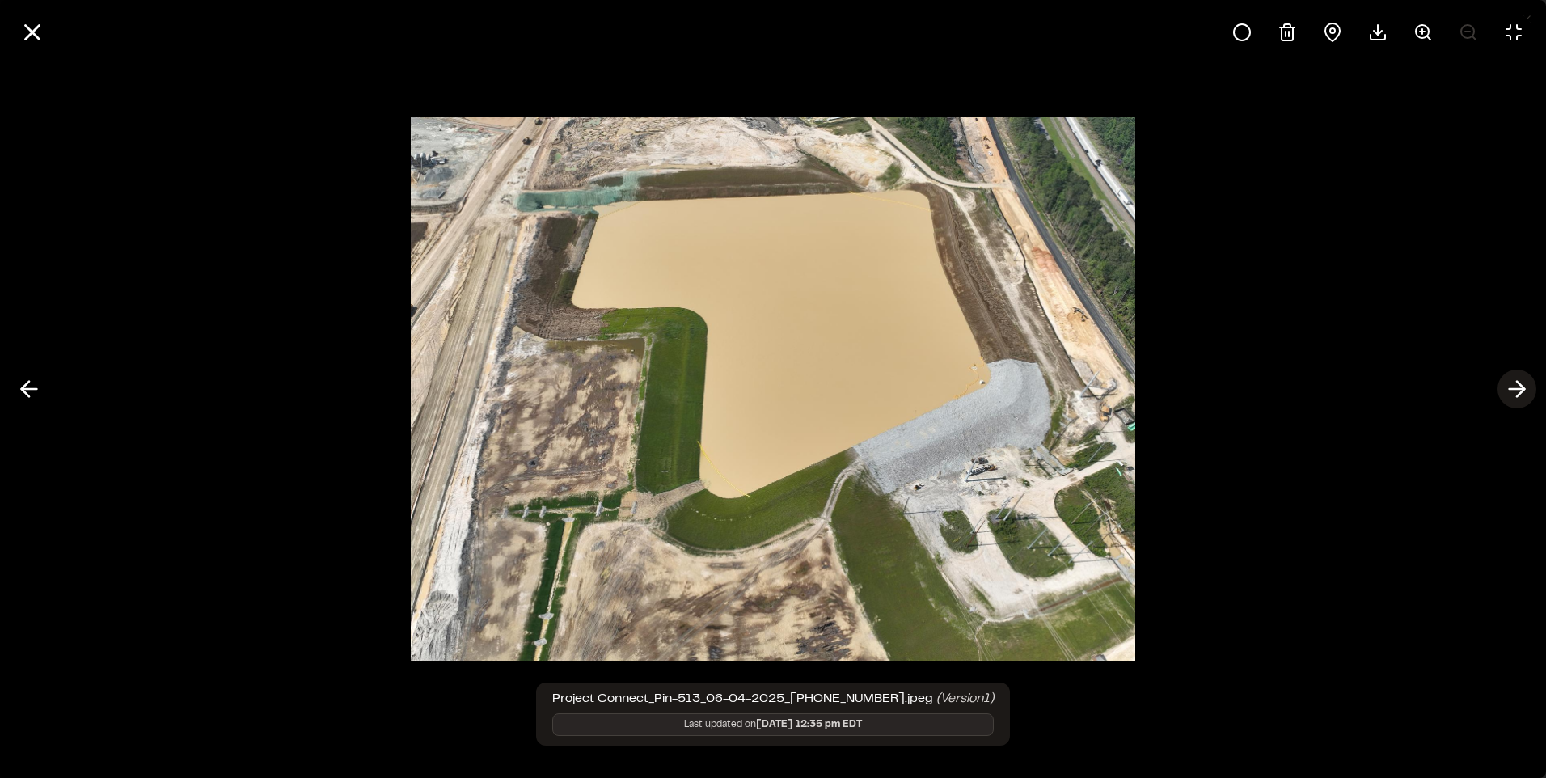
click at [1519, 378] on icon at bounding box center [1517, 388] width 26 height 27
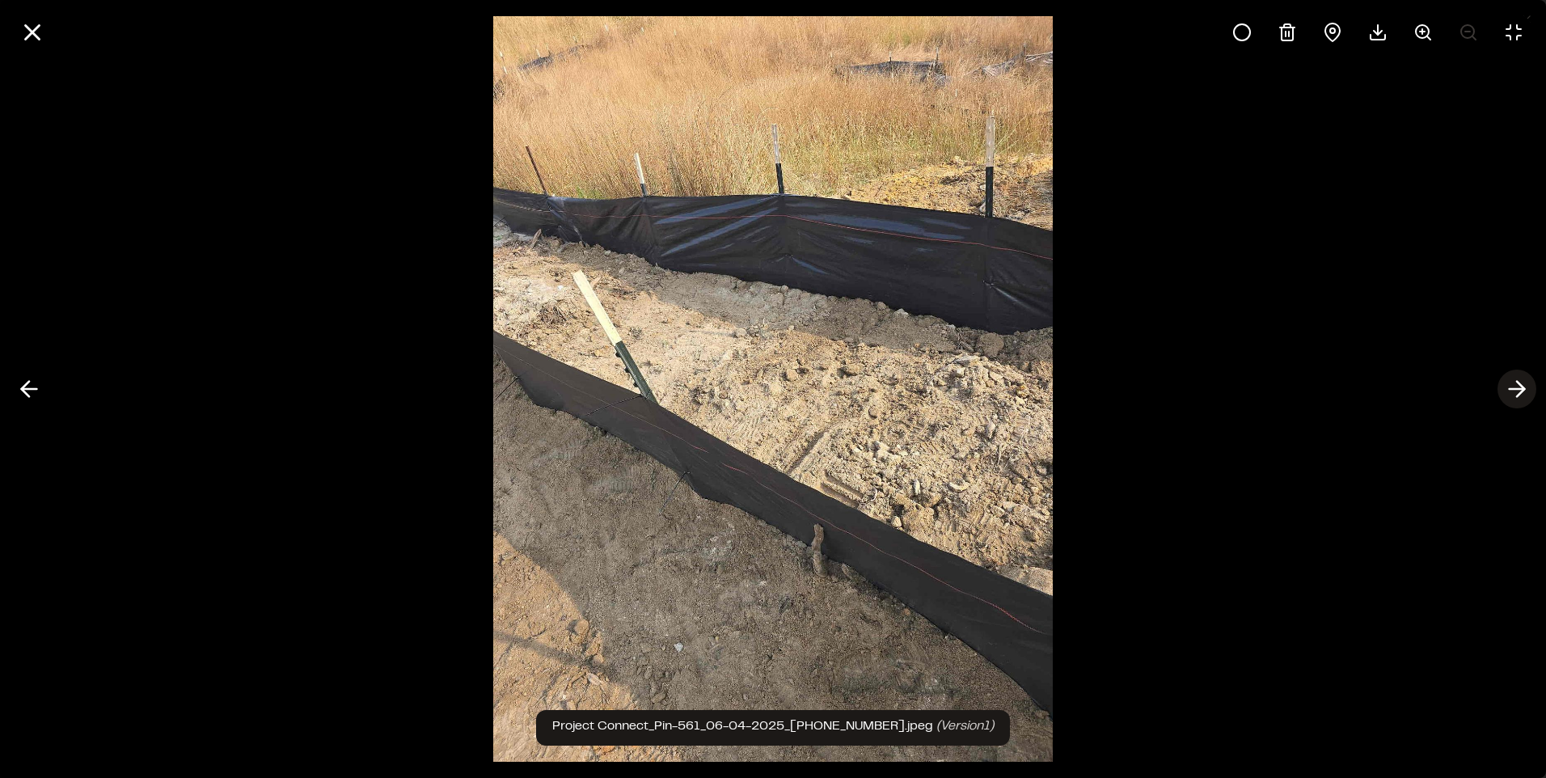
click at [1519, 378] on icon at bounding box center [1517, 388] width 26 height 27
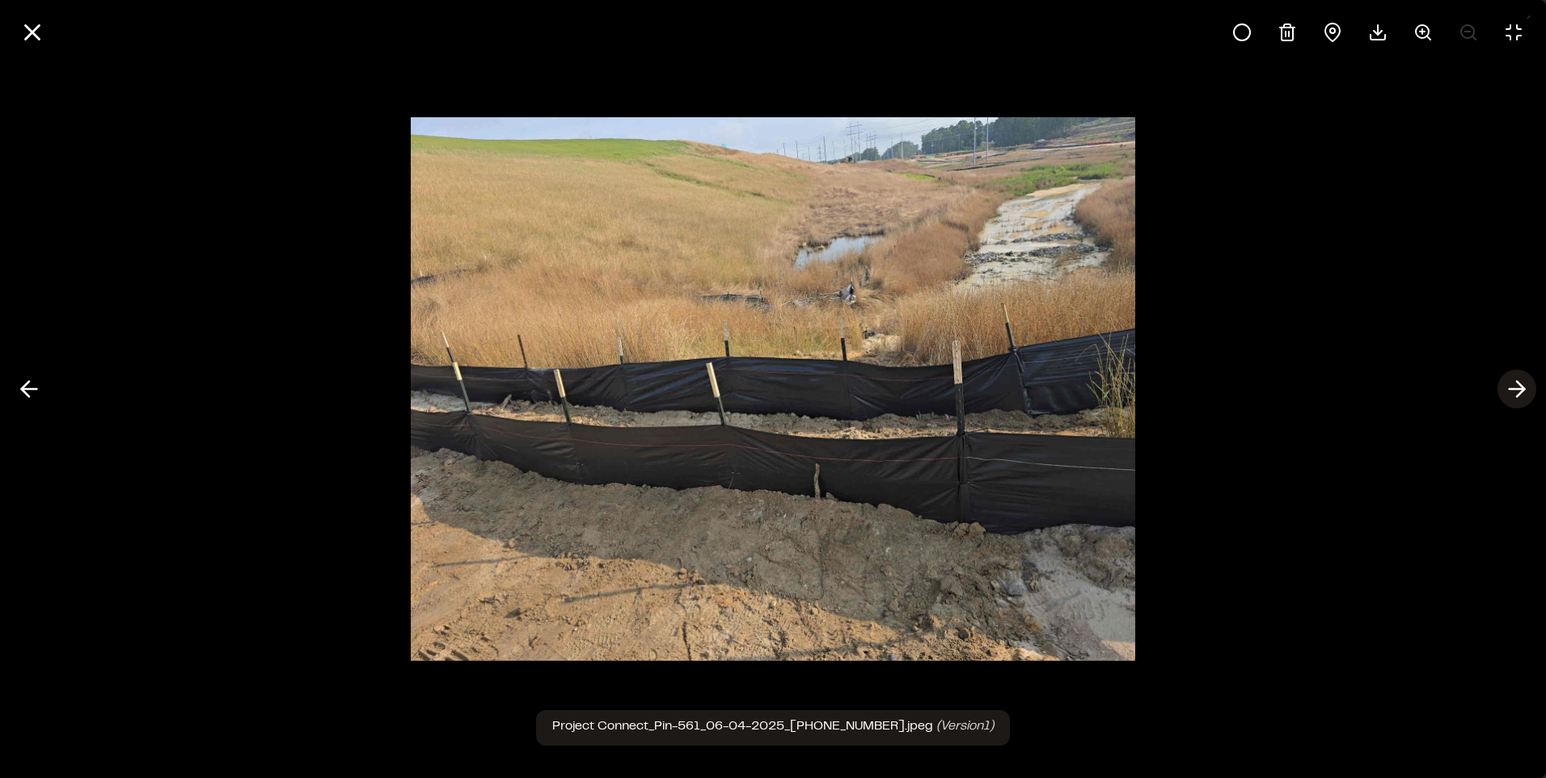
click at [1519, 378] on icon at bounding box center [1517, 388] width 26 height 27
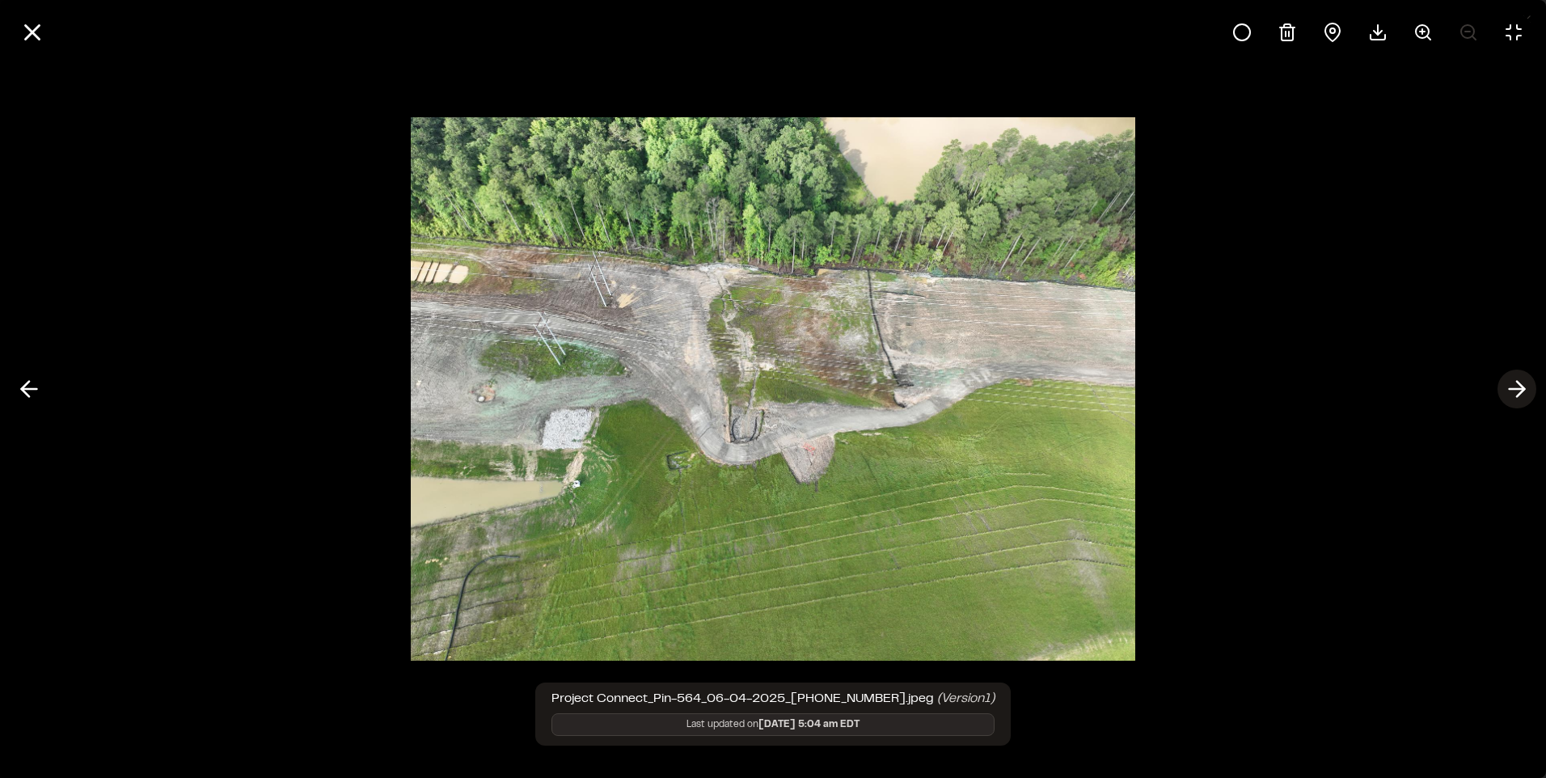
click at [1519, 378] on icon at bounding box center [1517, 388] width 26 height 27
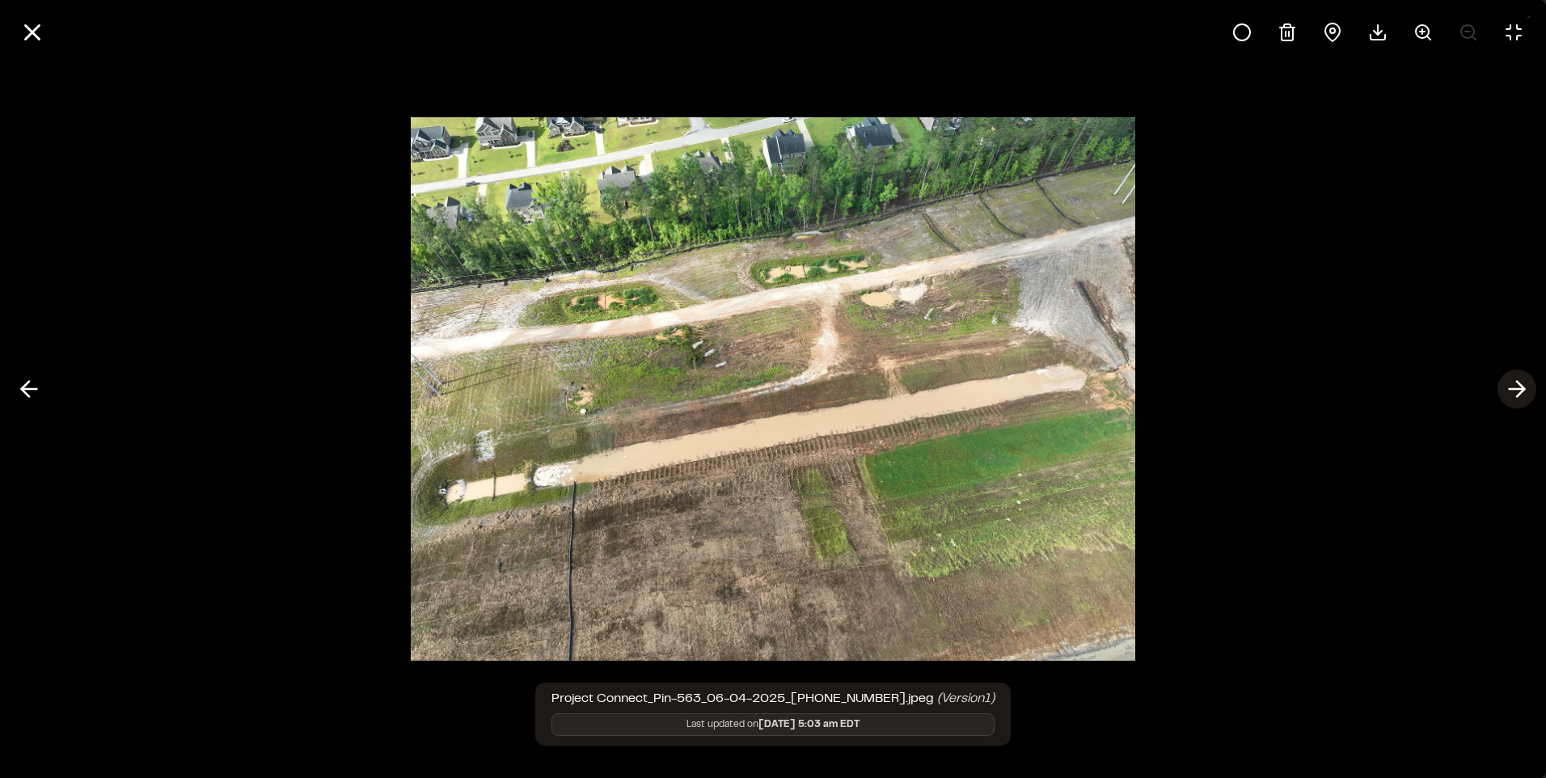
click at [1519, 378] on icon at bounding box center [1517, 388] width 26 height 27
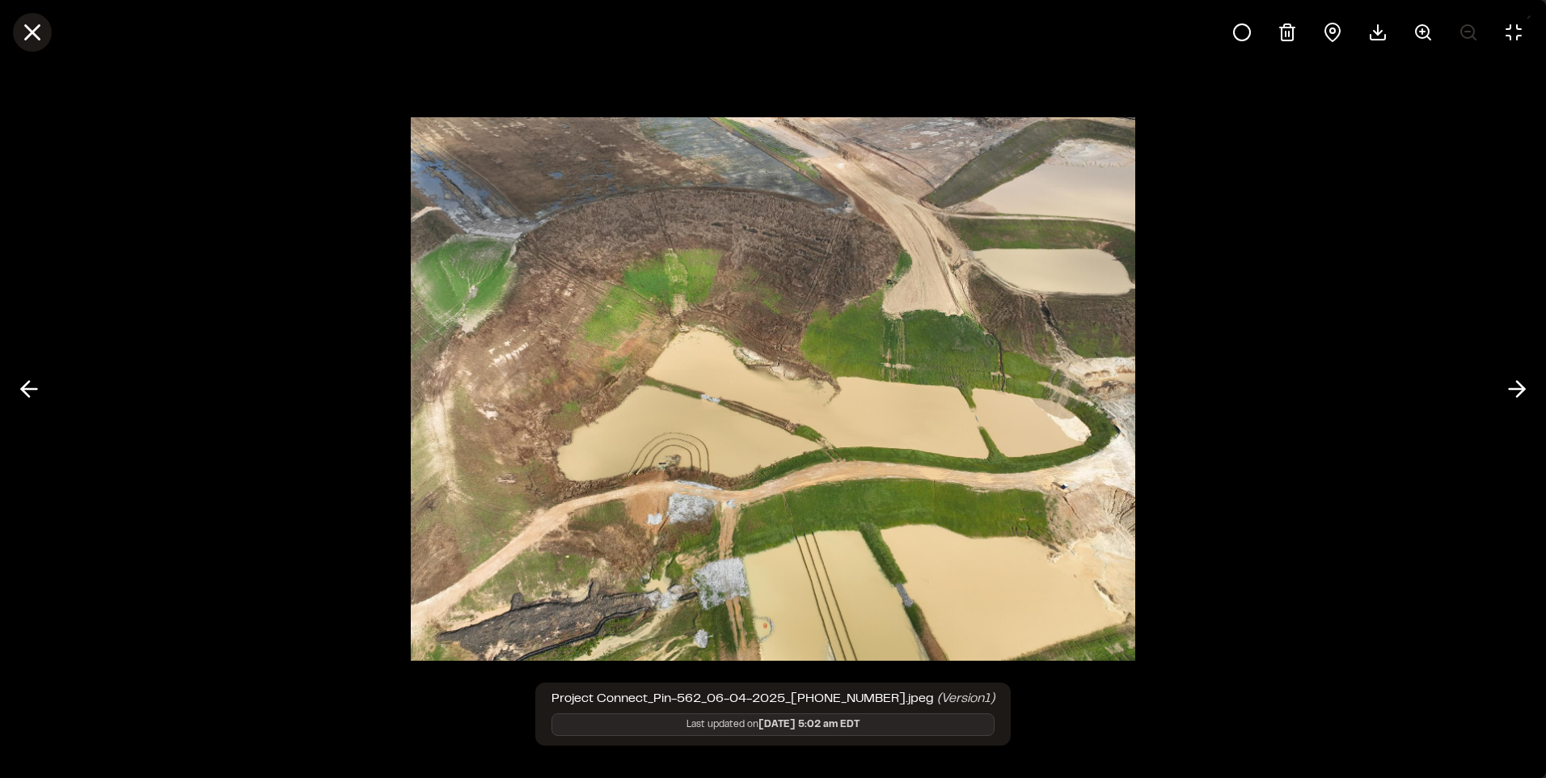
click at [26, 23] on icon at bounding box center [32, 32] width 27 height 27
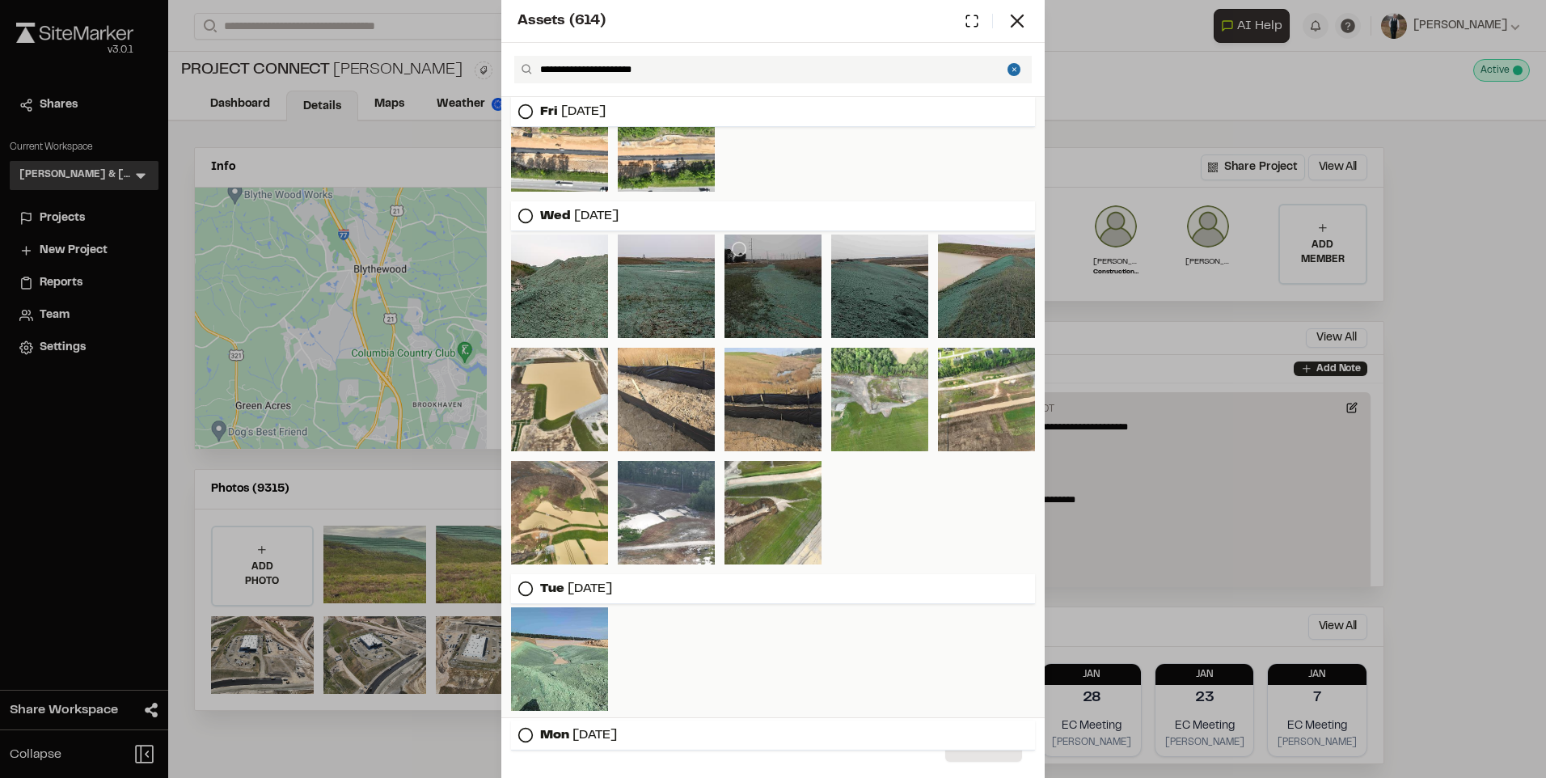
scroll to position [15133, 0]
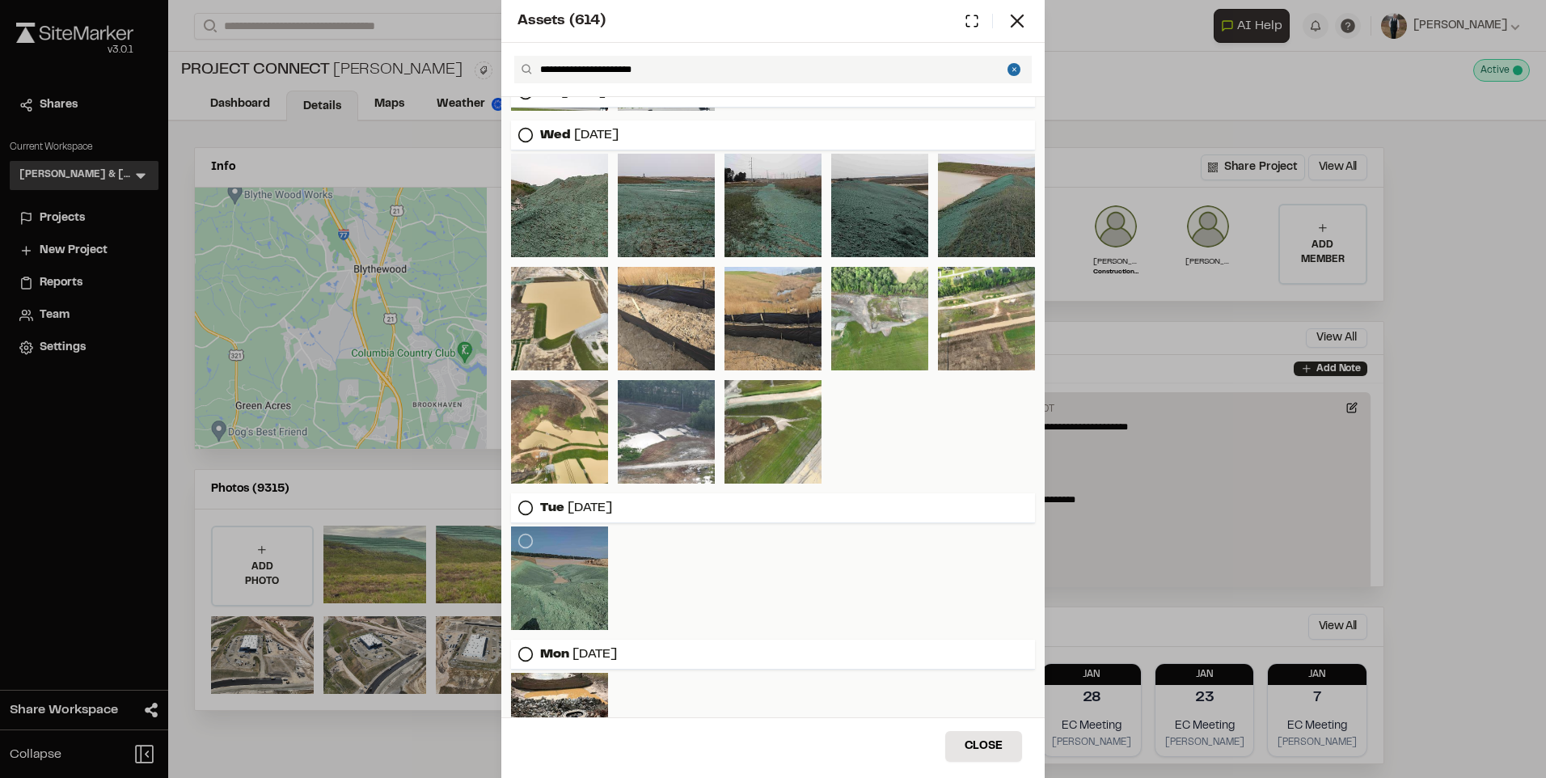
click at [573, 588] on div at bounding box center [559, 578] width 97 height 104
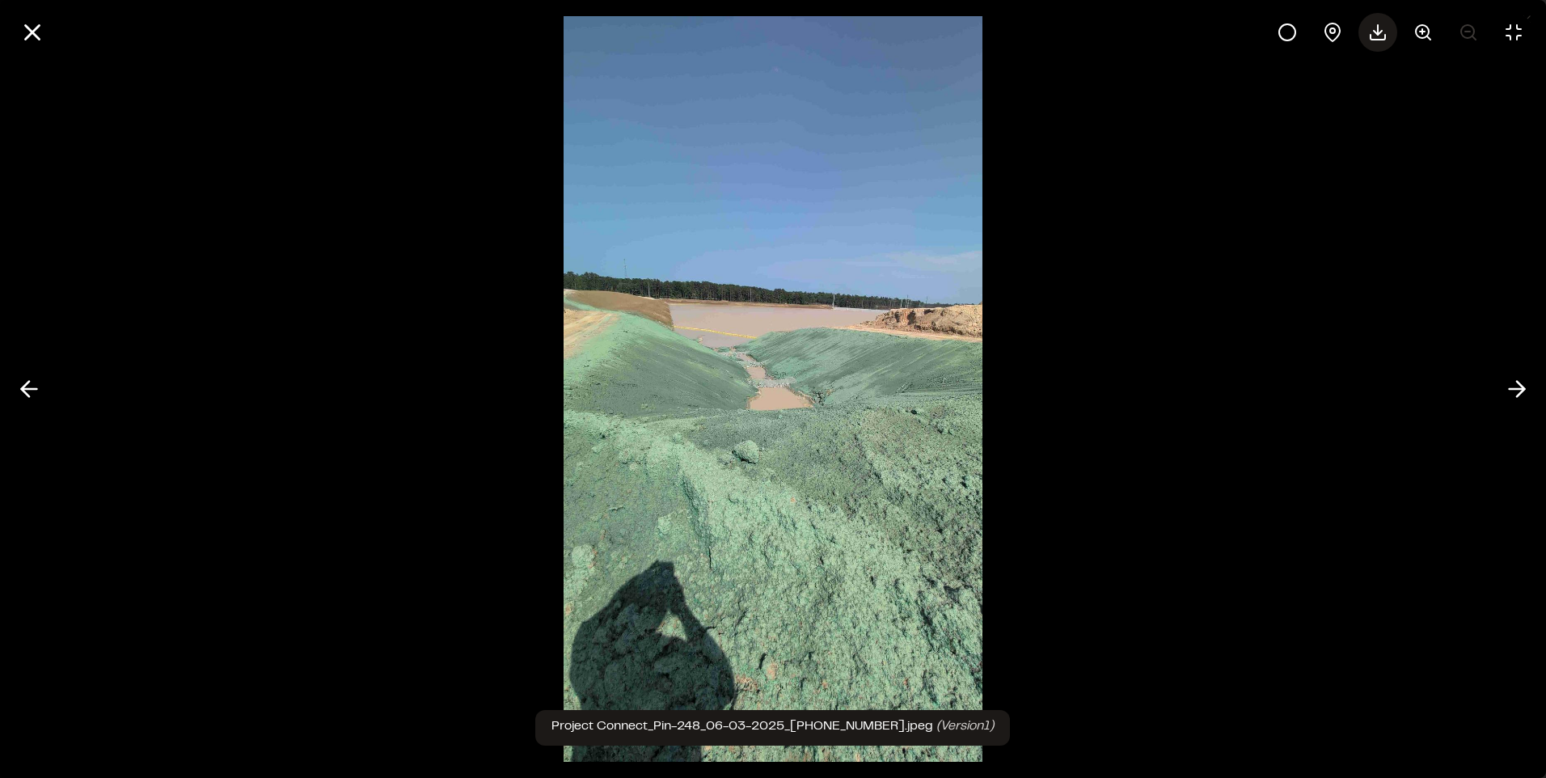
click at [1372, 33] on icon at bounding box center [1377, 32] width 19 height 19
drag, startPoint x: 39, startPoint y: 28, endPoint x: 496, endPoint y: 629, distance: 754.8
click at [39, 28] on icon at bounding box center [32, 32] width 27 height 27
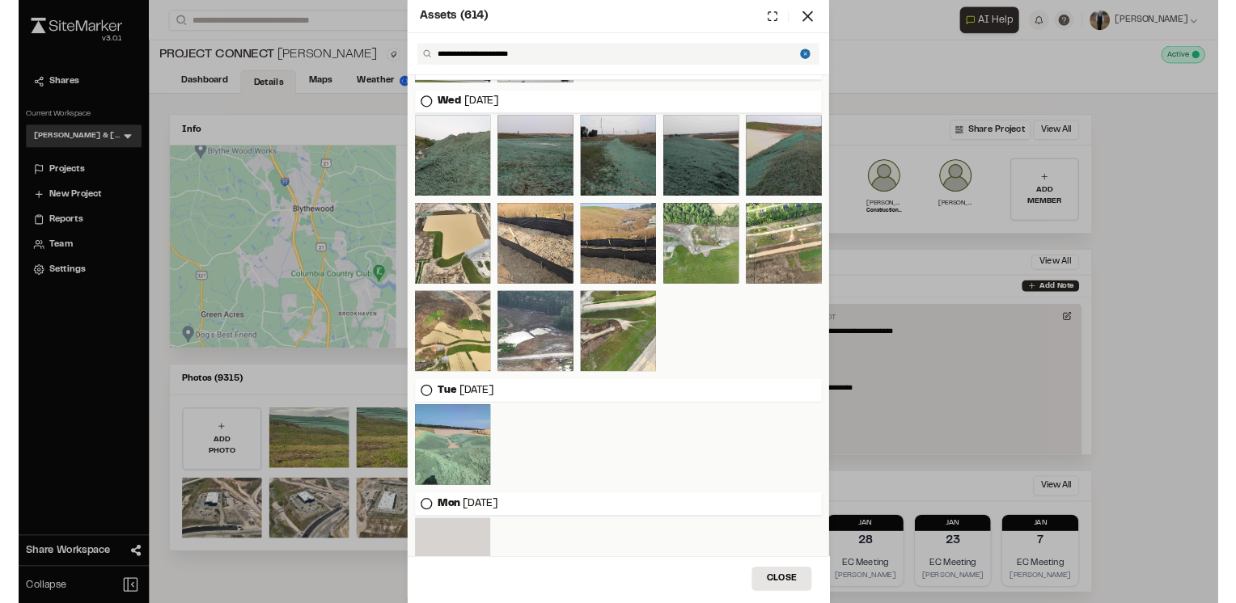
scroll to position [15200, 0]
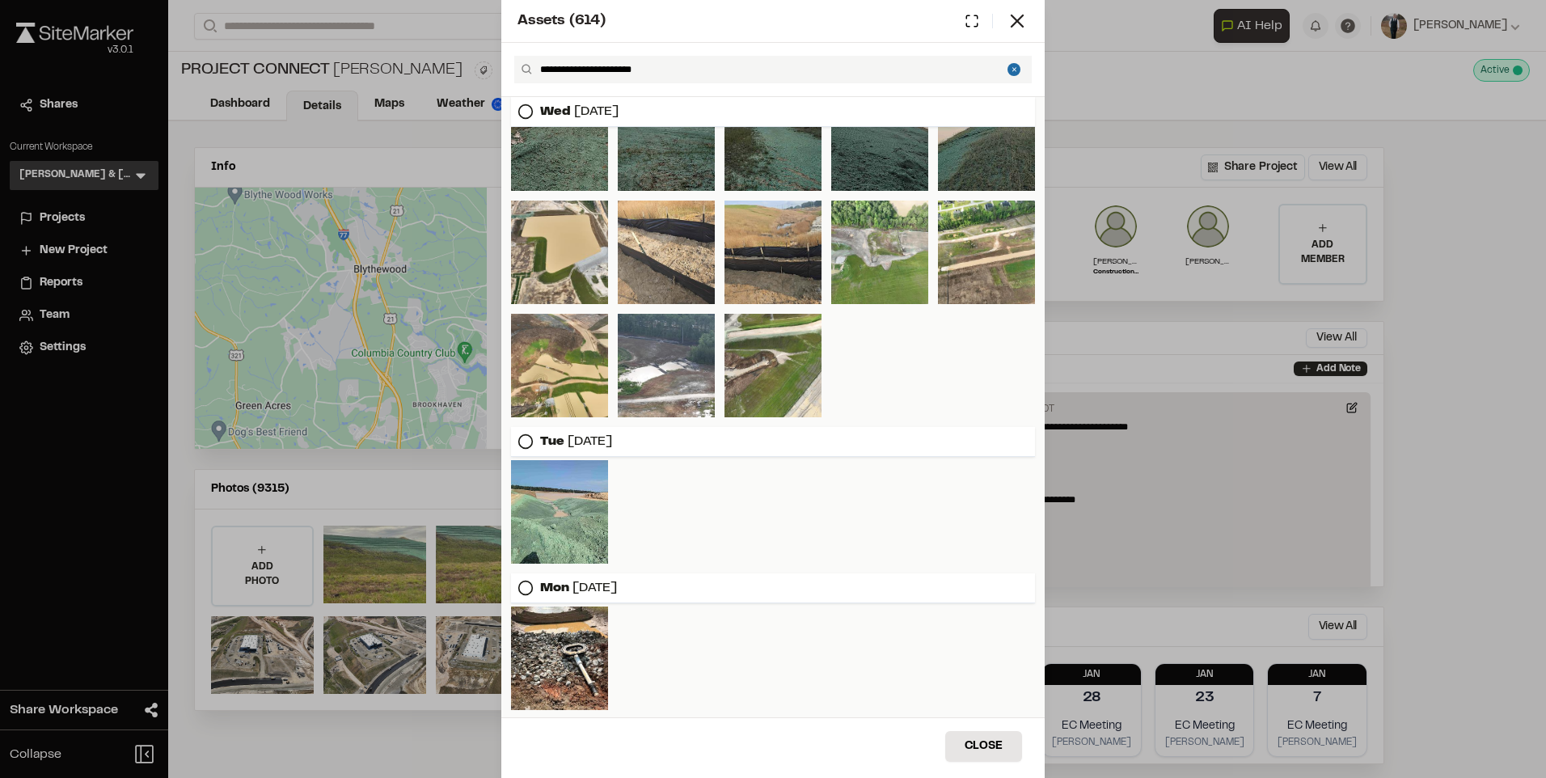
click at [250, 270] on div "**********" at bounding box center [773, 389] width 1546 height 778
